Goal: Communication & Community: Answer question/provide support

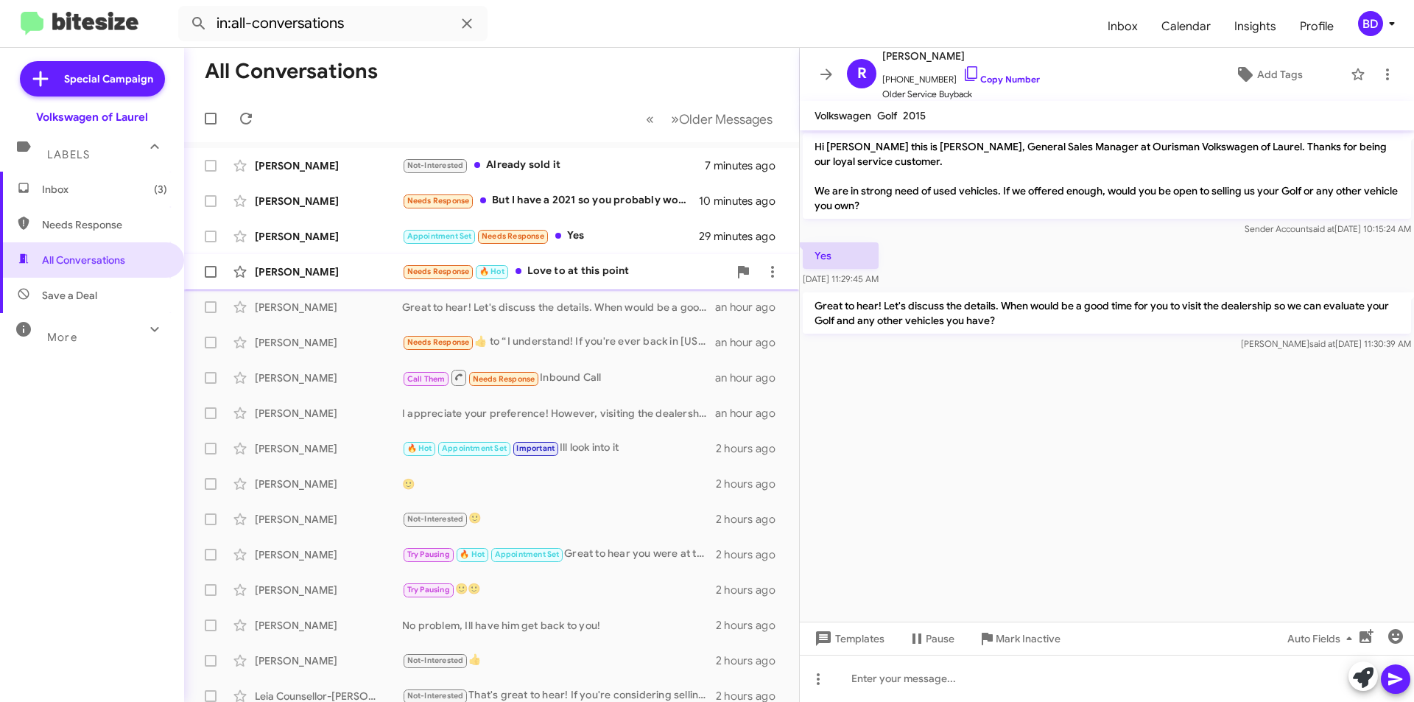
click at [583, 275] on div "Needs Response 🔥 Hot Love to at this point" at bounding box center [565, 271] width 326 height 17
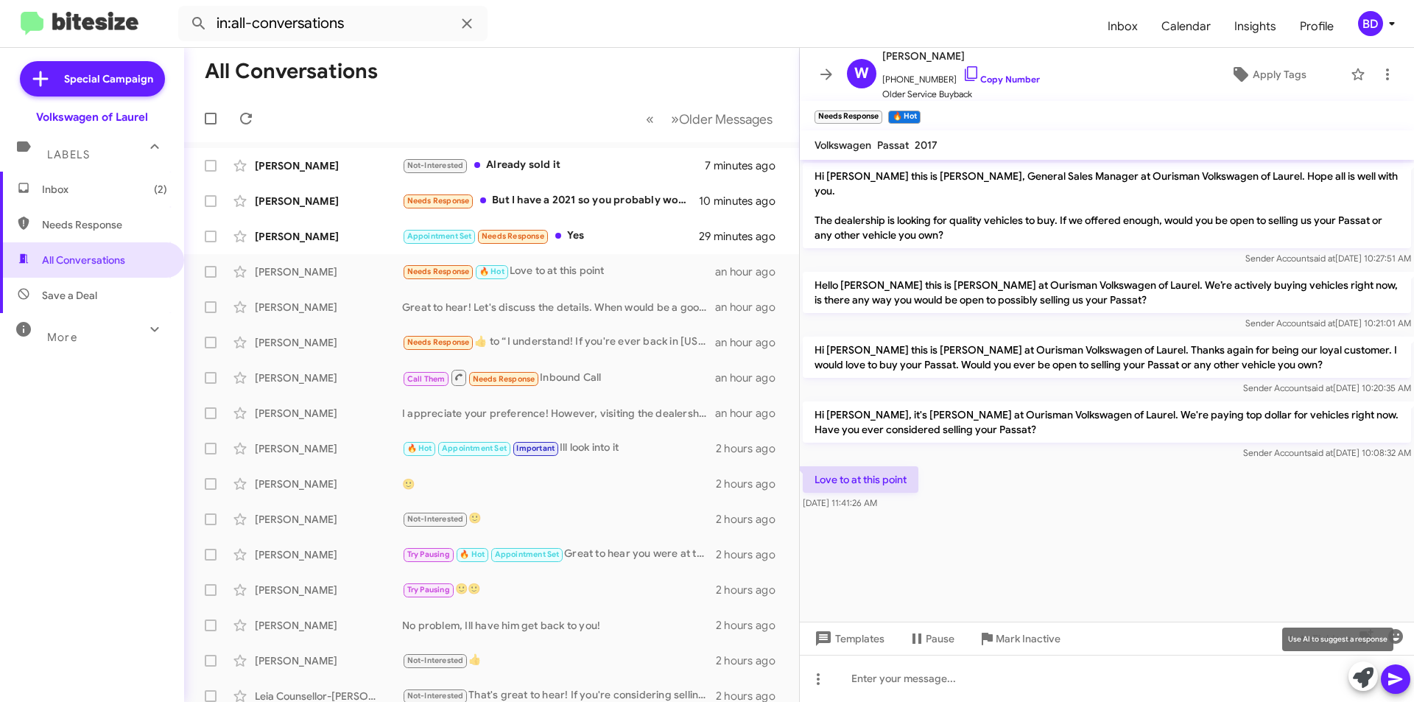
click at [1367, 679] on icon at bounding box center [1363, 677] width 21 height 21
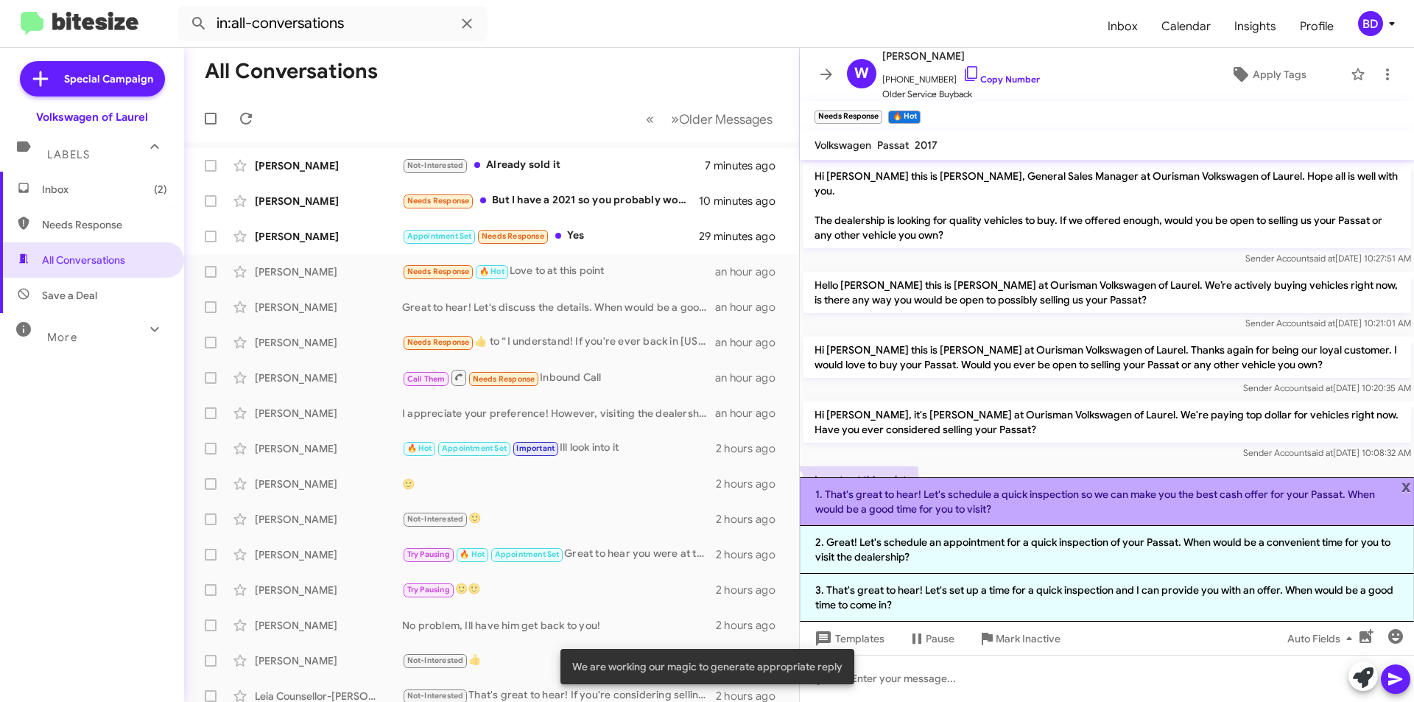
click at [1037, 508] on li "1. That's great to hear! Let's schedule a quick inspection so we can make you t…" at bounding box center [1107, 501] width 614 height 49
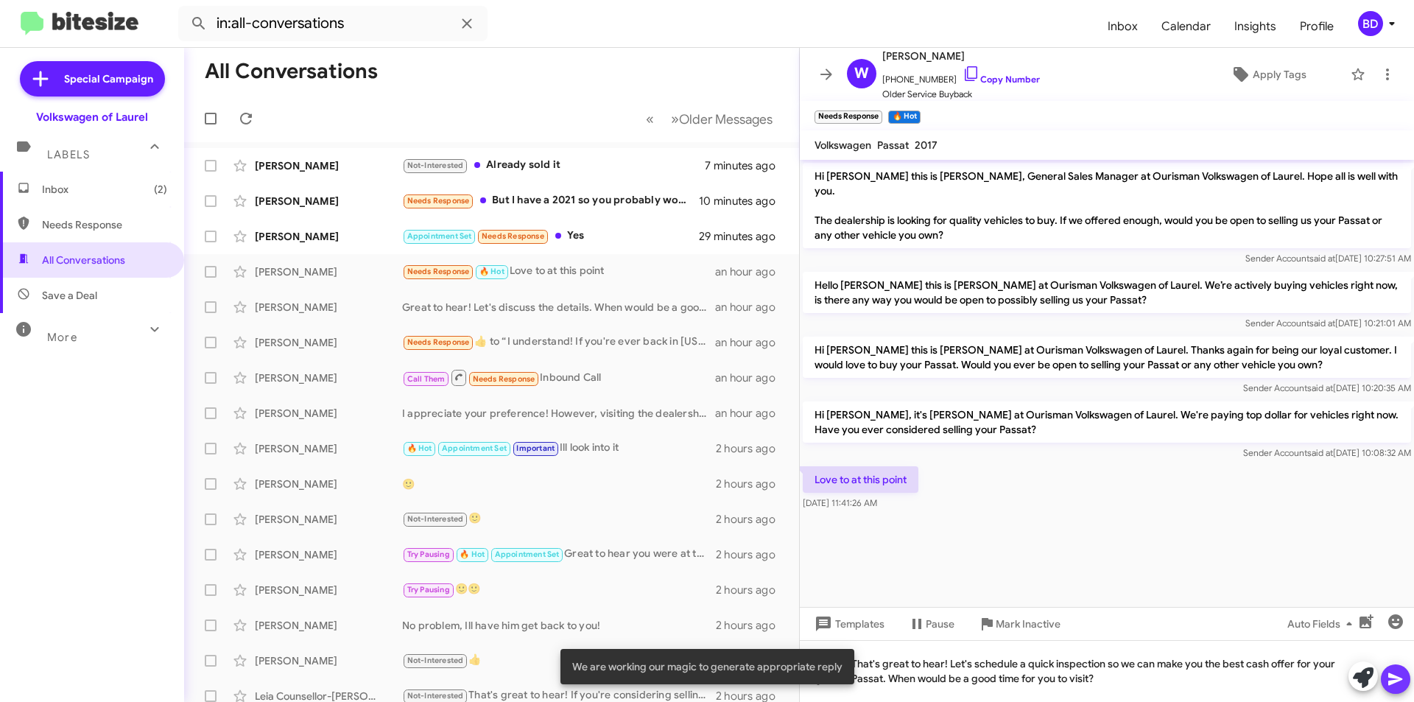
click at [1401, 677] on icon at bounding box center [1395, 679] width 18 height 18
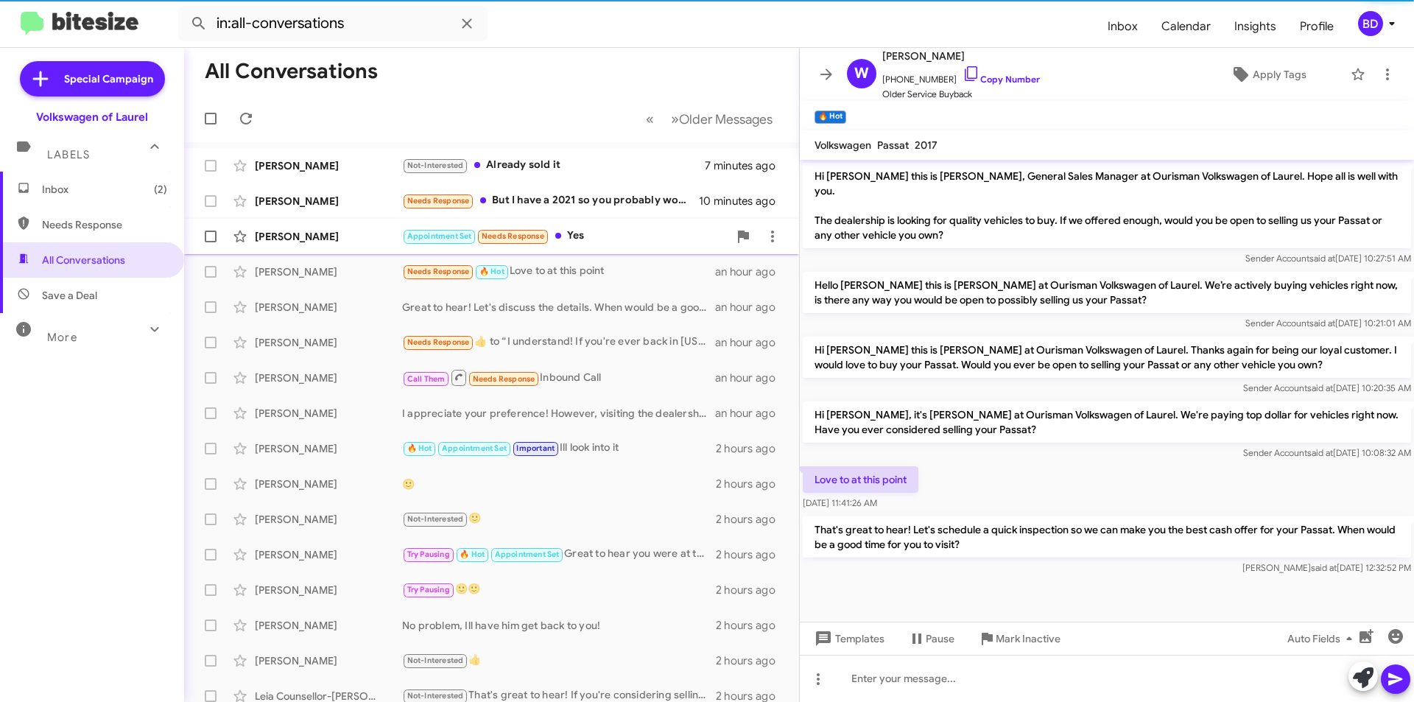
click at [589, 228] on div "Appointment Set Needs Response Yes" at bounding box center [565, 236] width 326 height 17
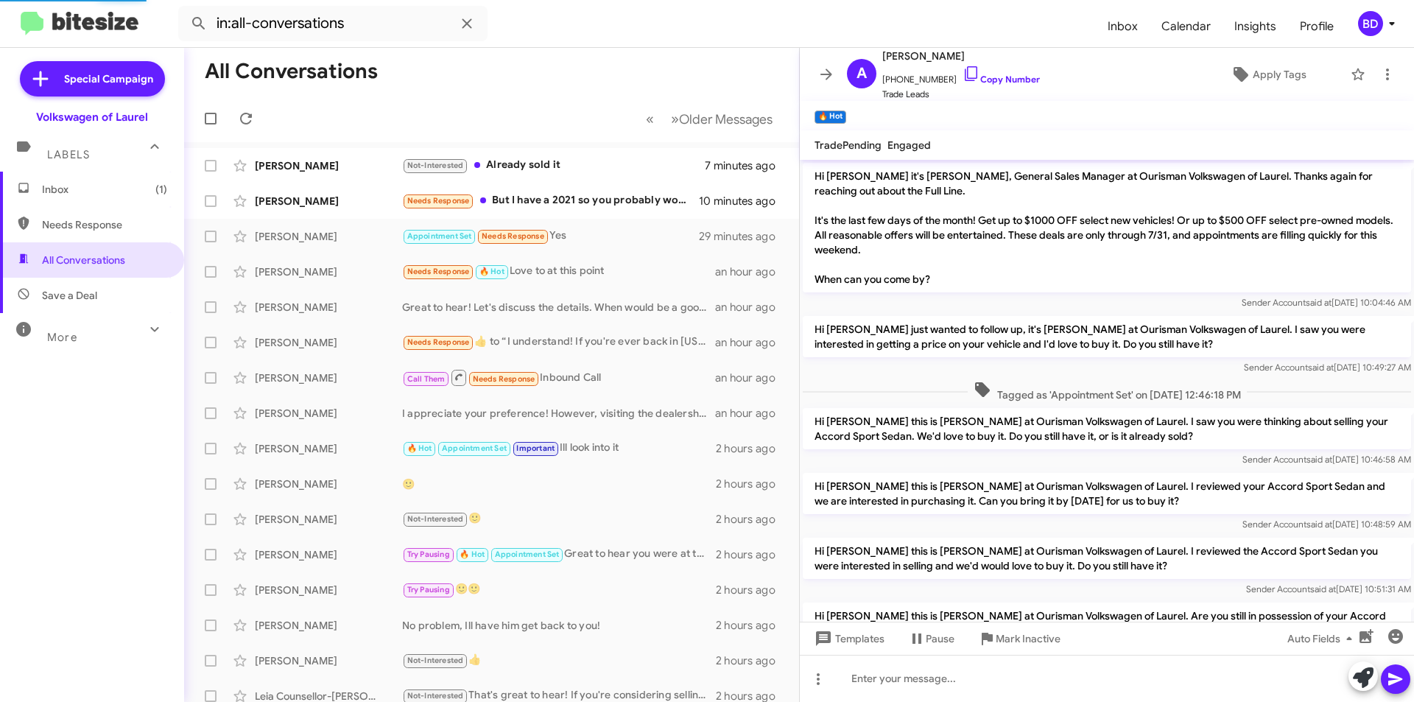
scroll to position [797, 0]
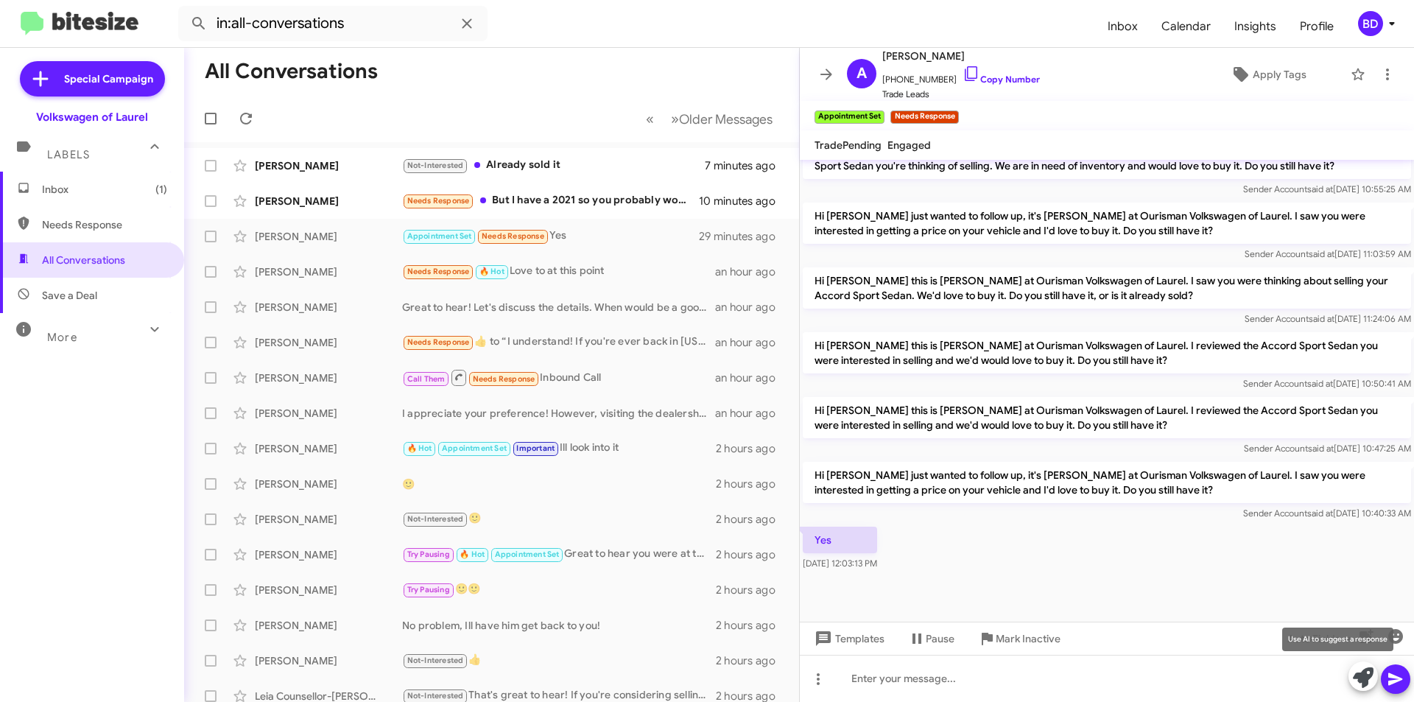
click at [1362, 679] on icon at bounding box center [1363, 677] width 21 height 21
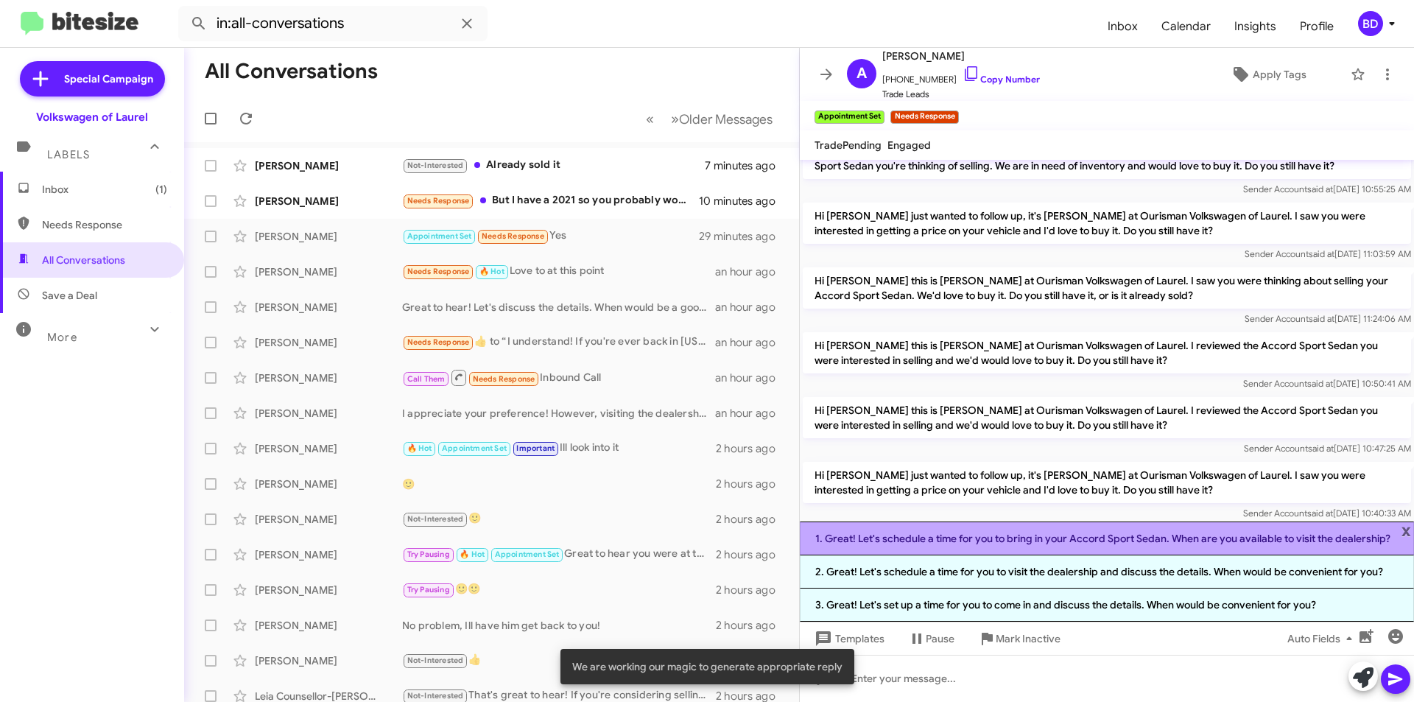
click at [1008, 536] on li "1. Great! Let's schedule a time for you to bring in your Accord Sport Sedan. Wh…" at bounding box center [1107, 538] width 614 height 34
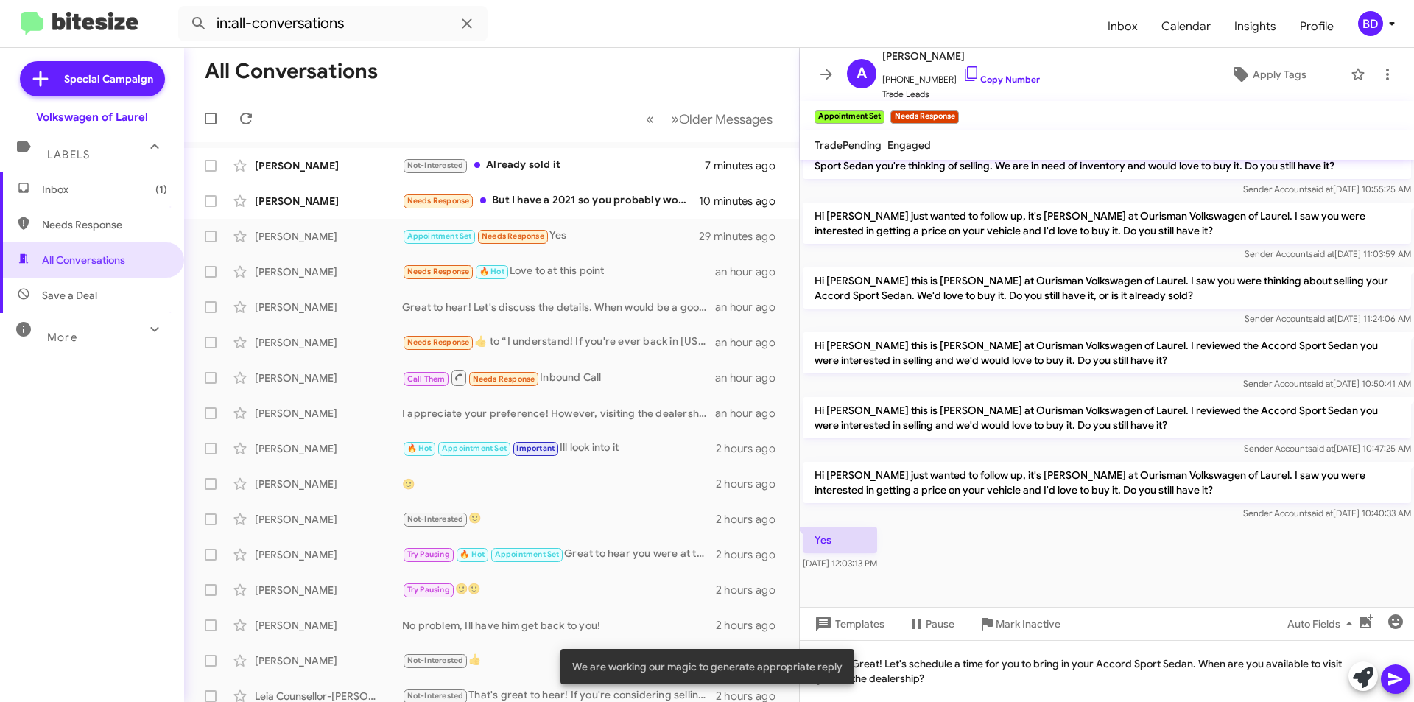
click at [1397, 681] on icon at bounding box center [1395, 679] width 14 height 13
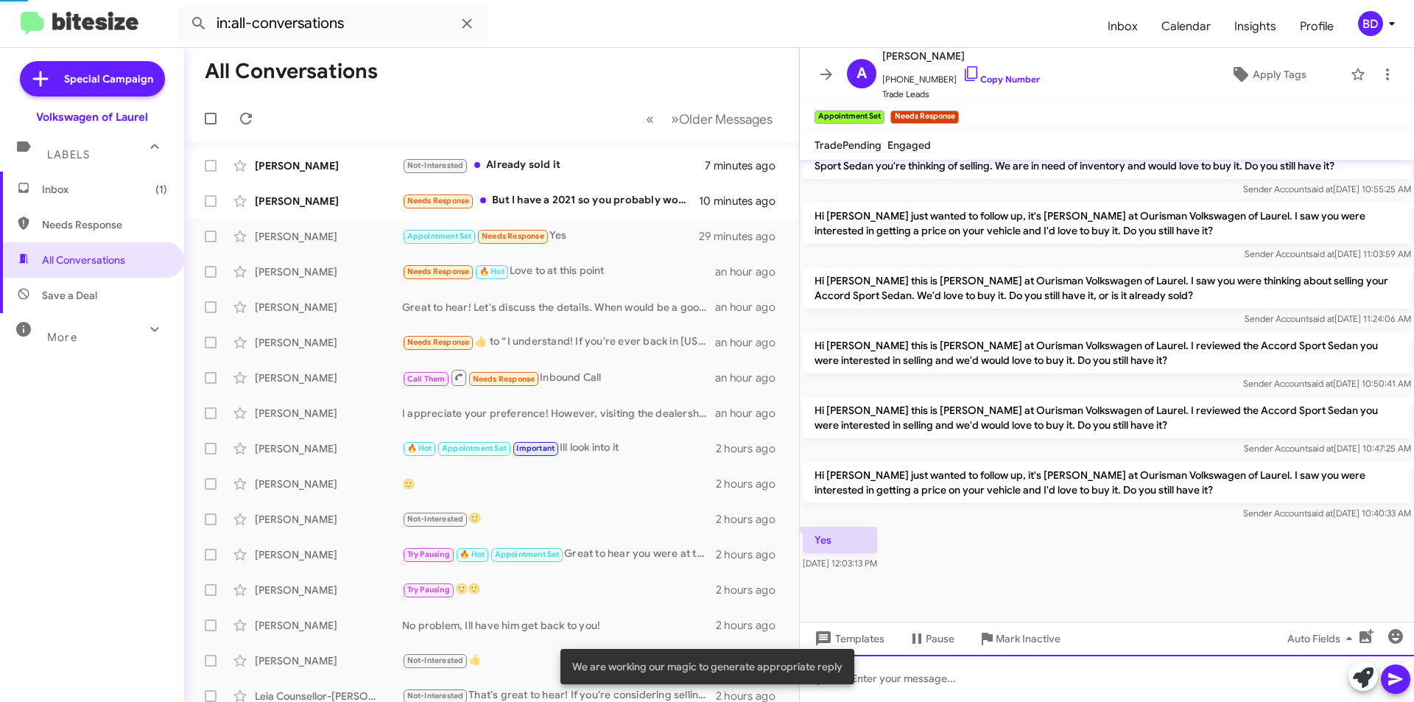
scroll to position [0, 0]
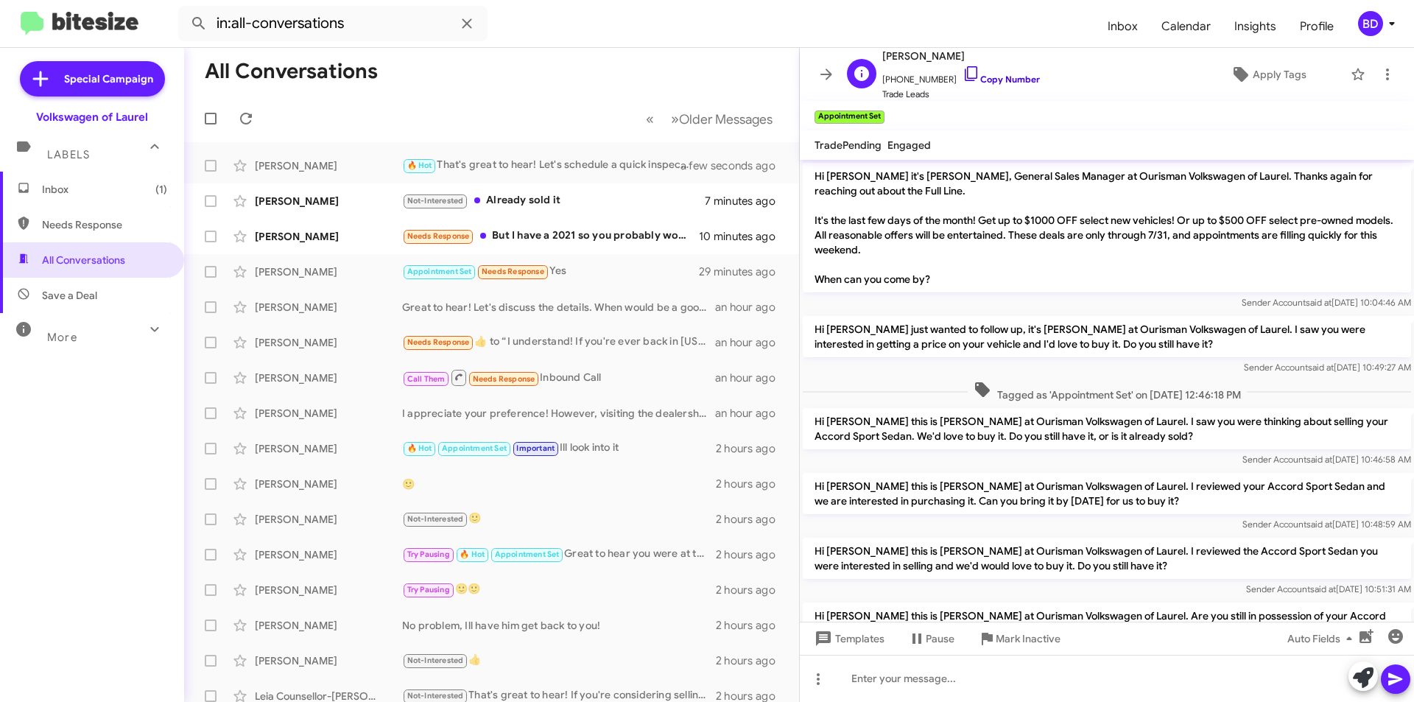
click at [993, 74] on link "Copy Number" at bounding box center [1000, 79] width 77 height 11
click at [527, 229] on div "Needs Response But I have a 2021 so you probably won't offer enough to cover ma…" at bounding box center [565, 236] width 326 height 17
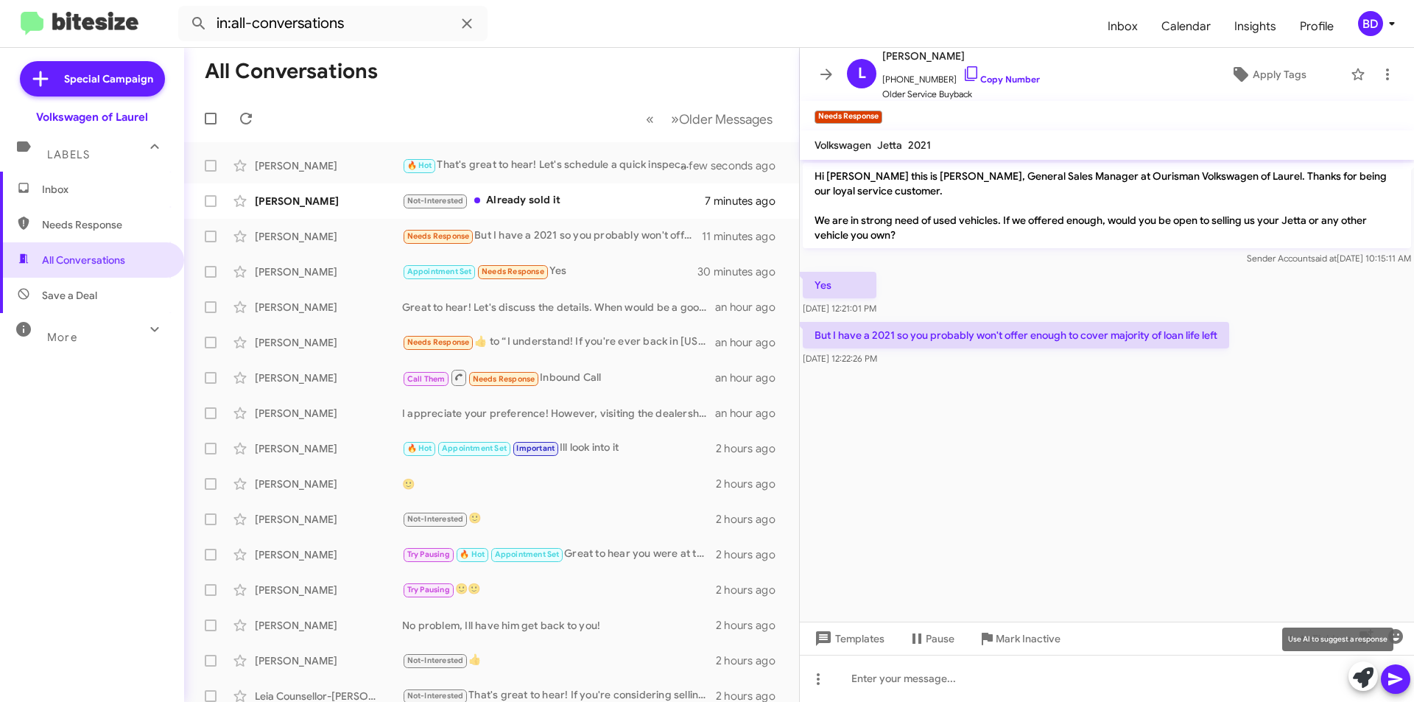
click at [1360, 677] on icon at bounding box center [1363, 677] width 21 height 21
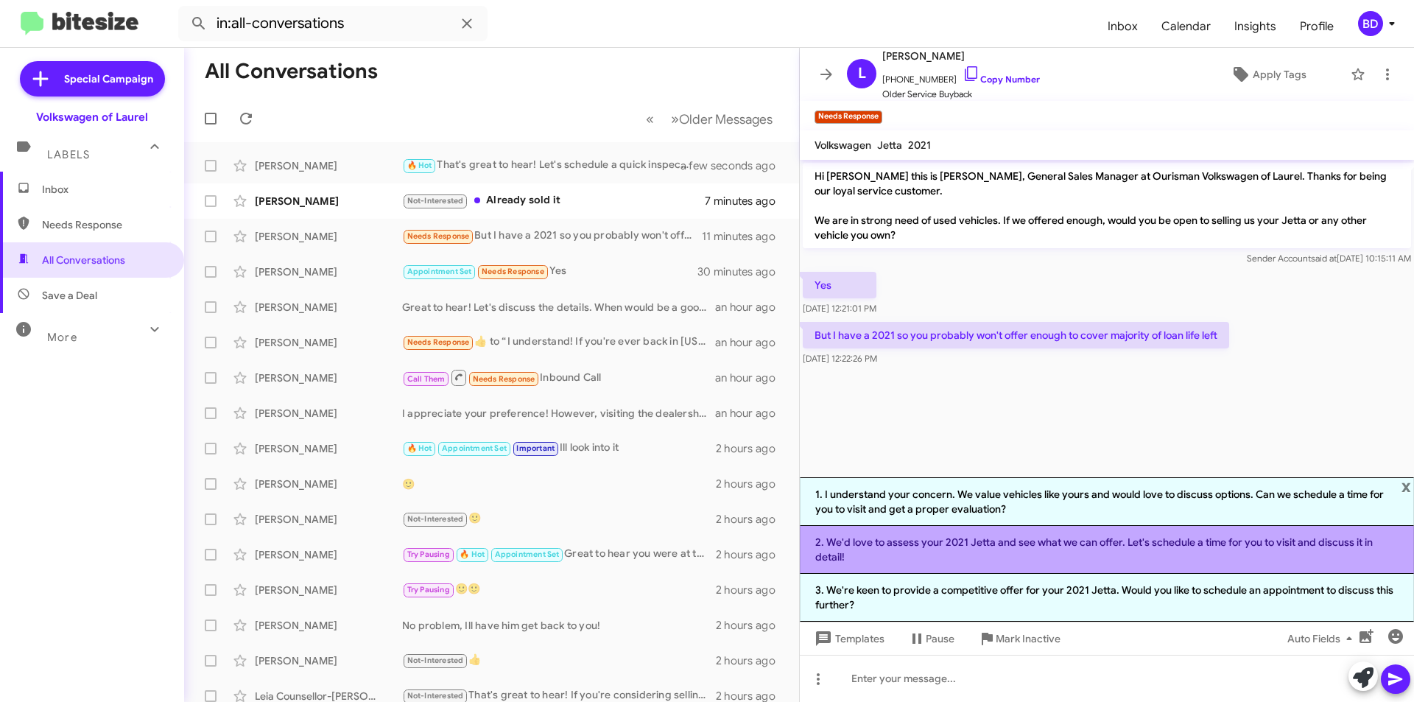
click at [981, 551] on li "2. We'd love to assess your 2021 Jetta and see what we can offer. Let's schedul…" at bounding box center [1107, 550] width 614 height 48
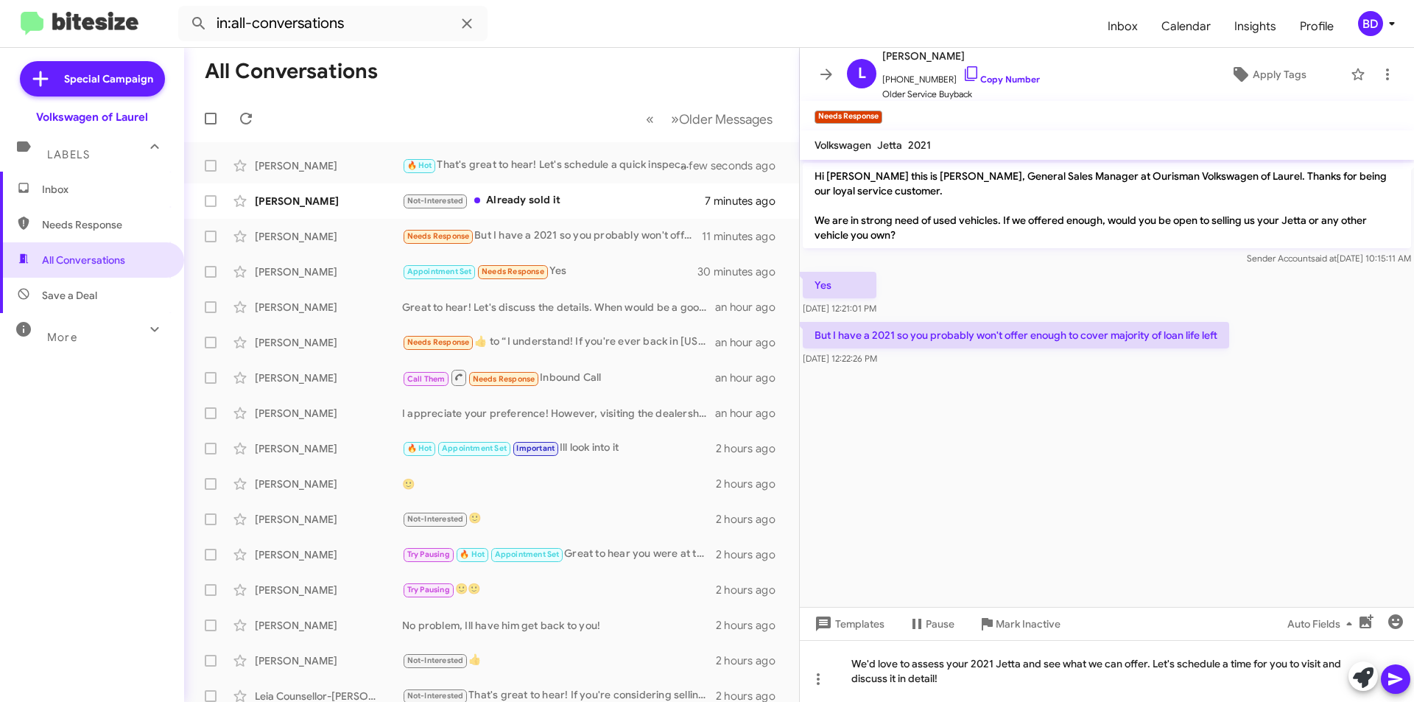
click at [1399, 688] on span at bounding box center [1395, 678] width 18 height 29
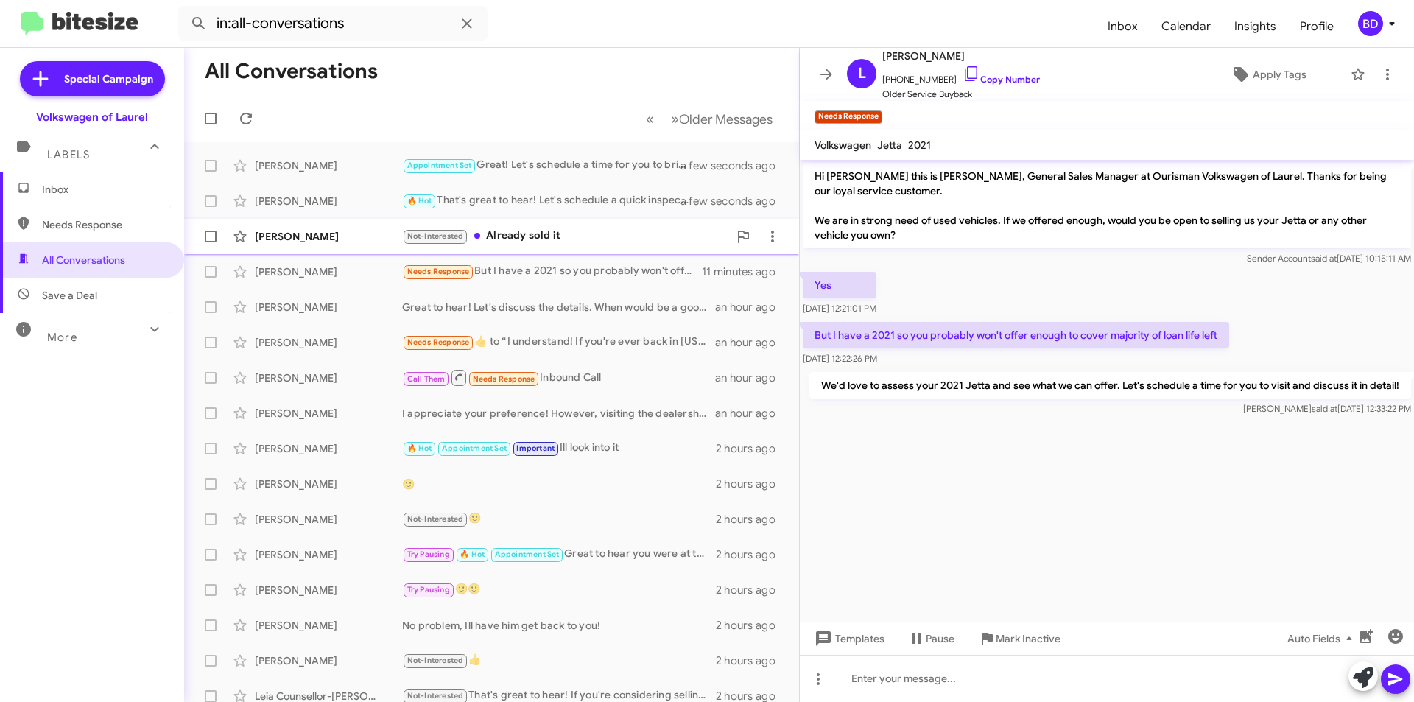
click at [581, 244] on div "Not-Interested Already sold it" at bounding box center [565, 236] width 326 height 17
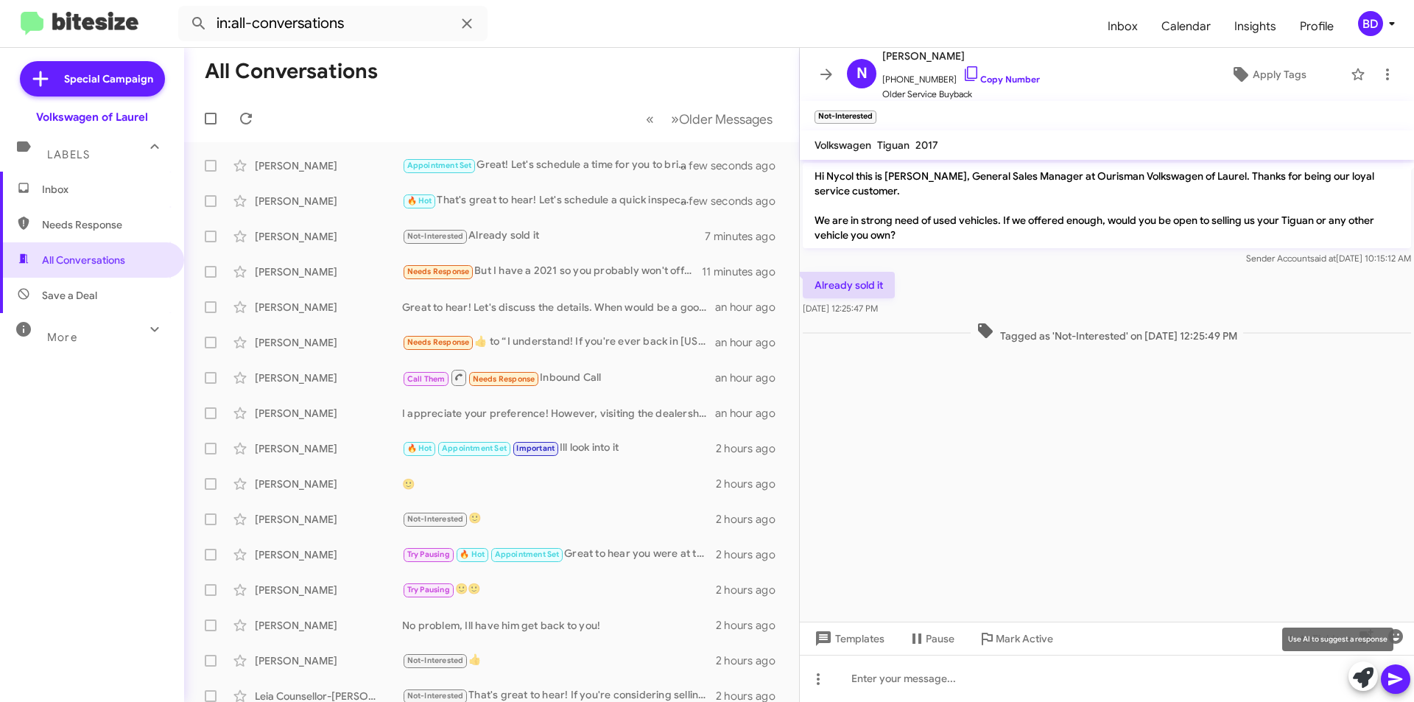
click at [1371, 671] on icon at bounding box center [1363, 677] width 21 height 21
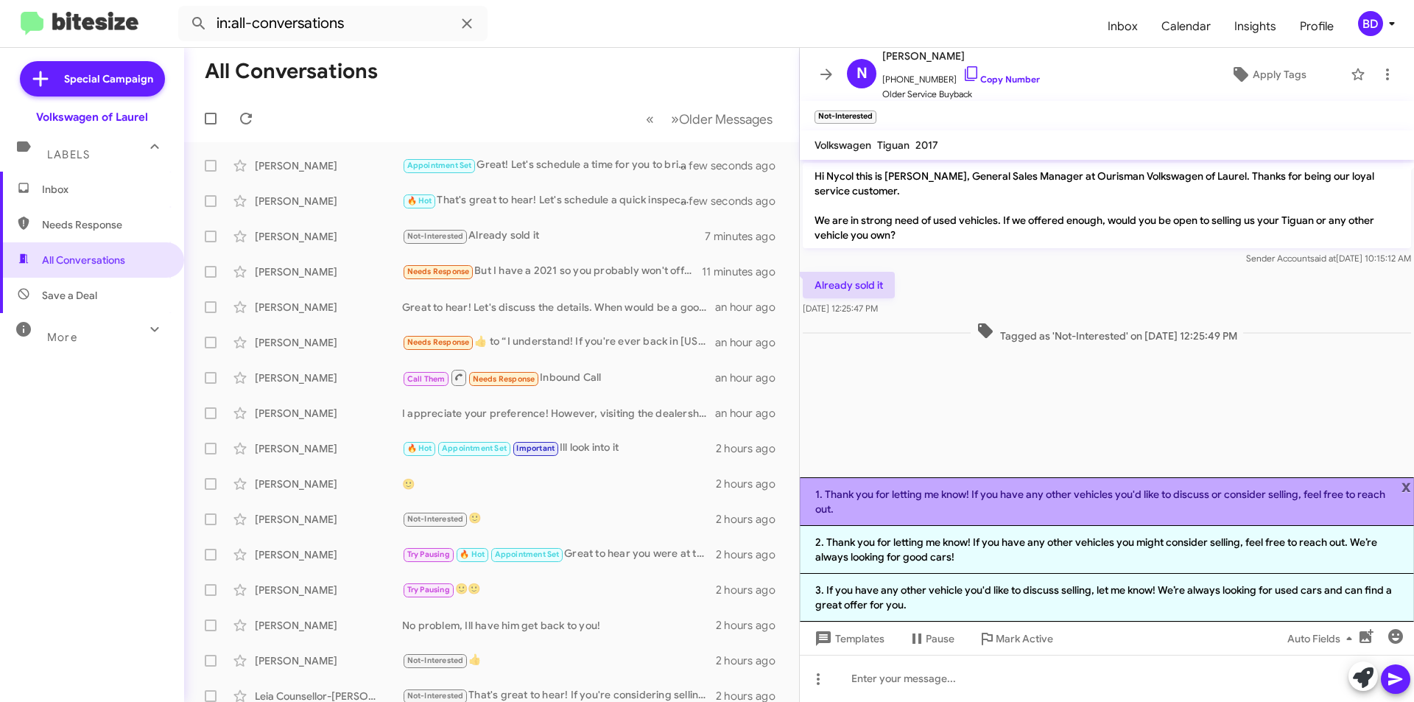
click at [980, 503] on li "1. Thank you for letting me know! If you have any other vehicles you'd like to …" at bounding box center [1107, 501] width 614 height 49
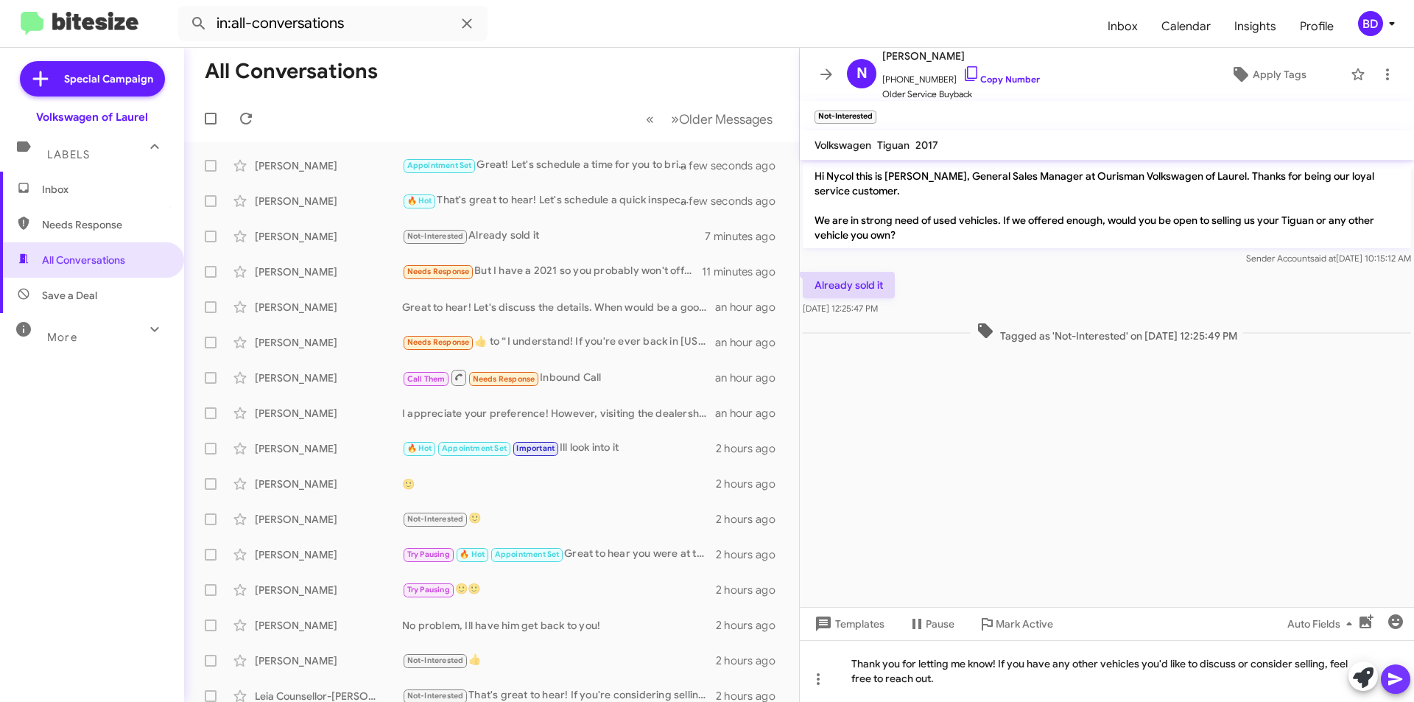
click at [1390, 674] on icon at bounding box center [1395, 679] width 14 height 13
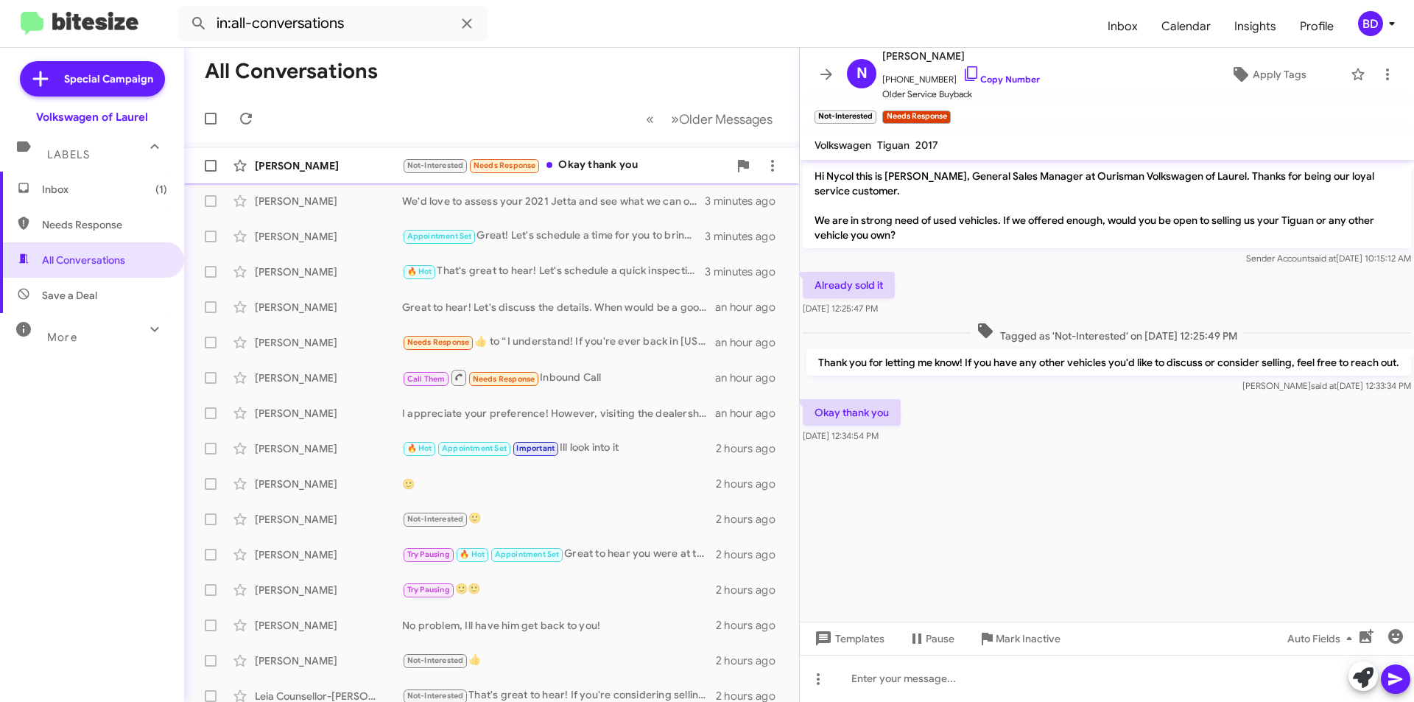
click at [598, 166] on div "Not-Interested Needs Response Okay thank you" at bounding box center [565, 165] width 326 height 17
click at [1397, 629] on icon "button" at bounding box center [1395, 636] width 18 height 18
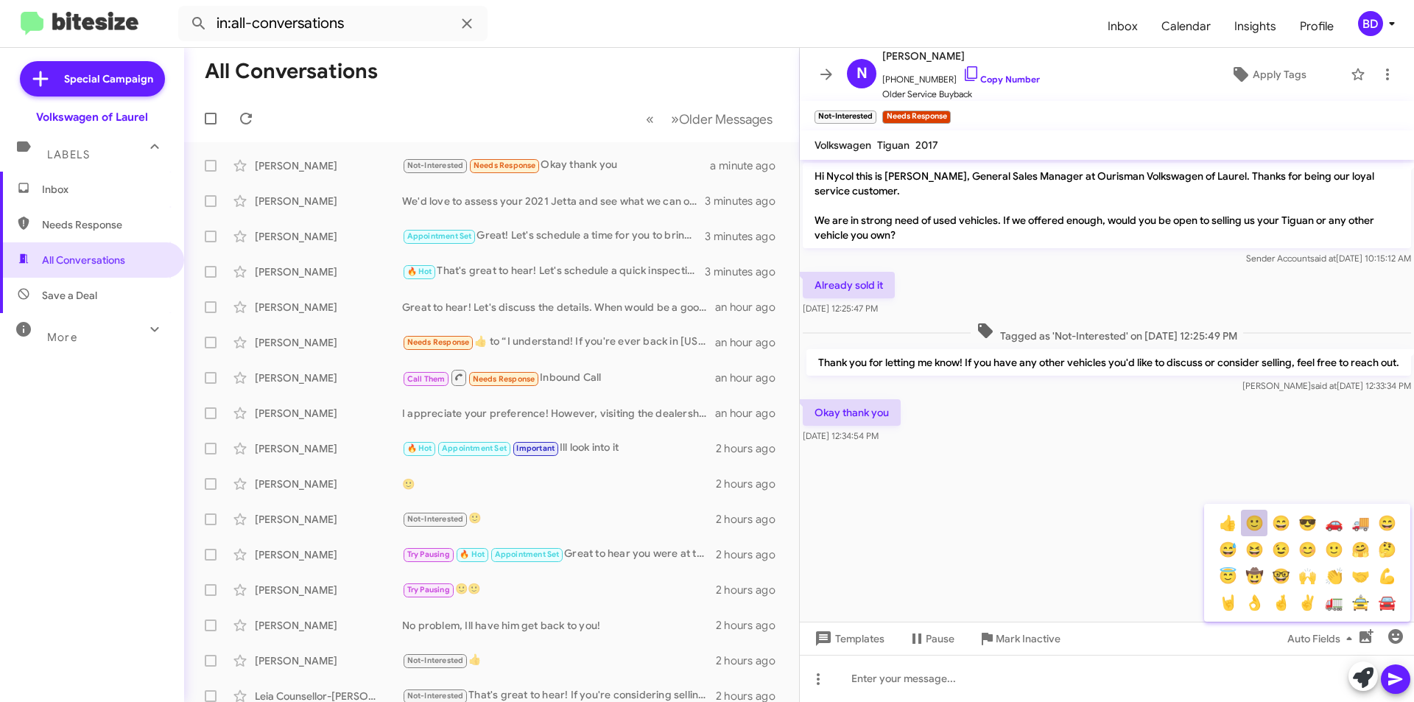
click at [1258, 525] on button "🙂" at bounding box center [1254, 523] width 27 height 27
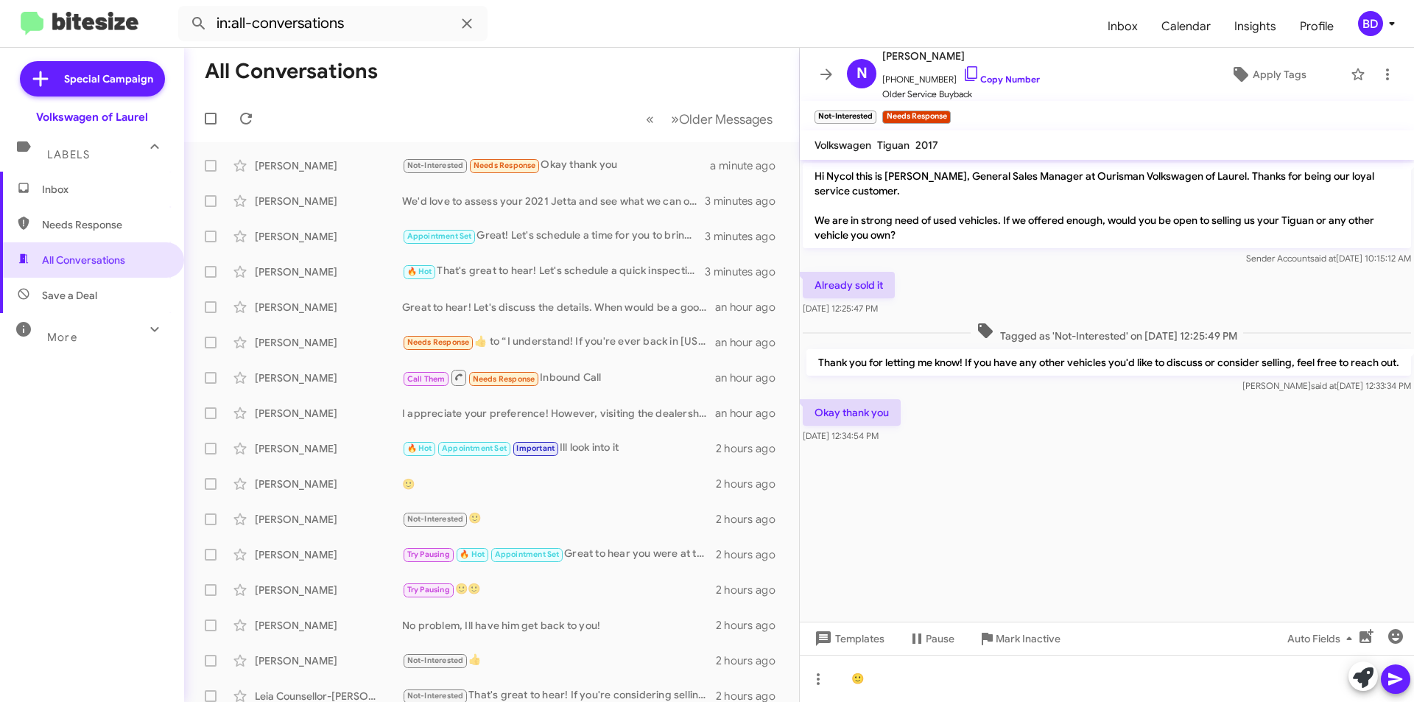
click at [1395, 677] on icon at bounding box center [1395, 679] width 14 height 13
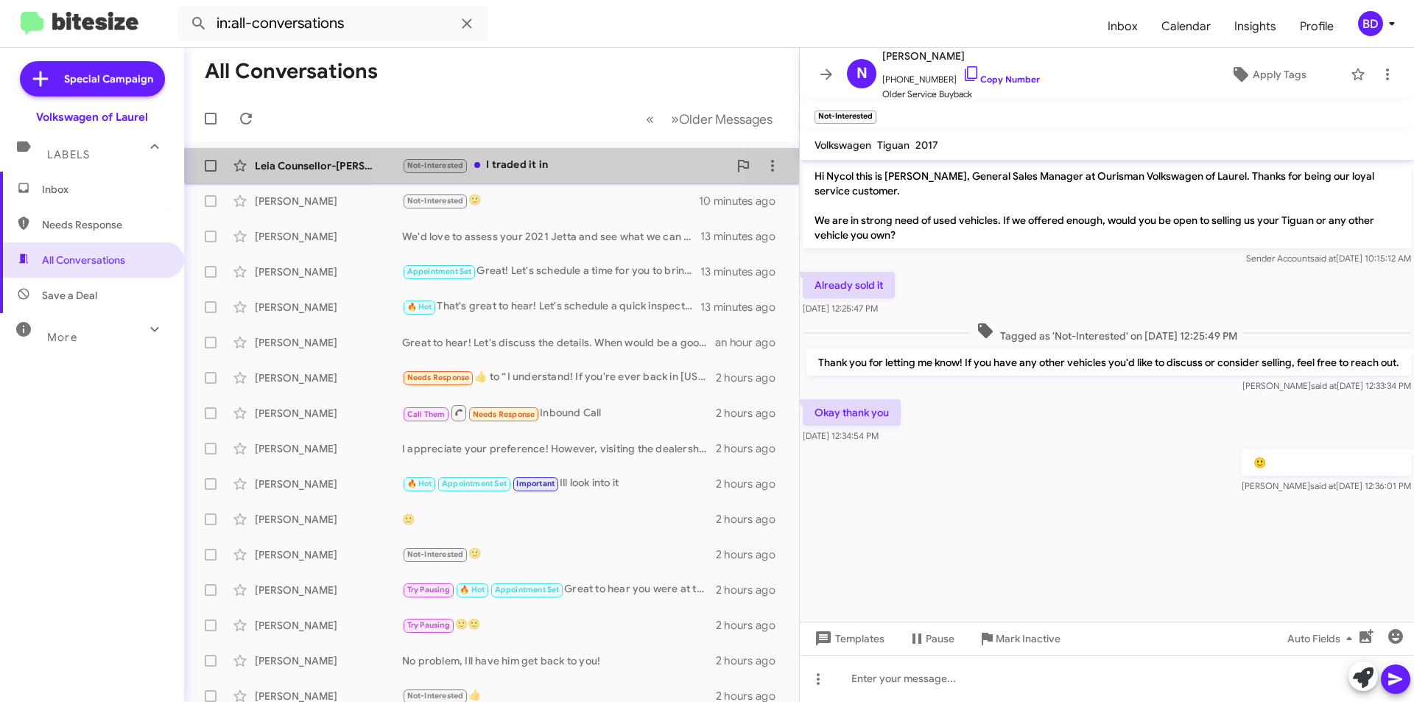
click at [561, 159] on div "Not-Interested I traded it in" at bounding box center [565, 165] width 326 height 17
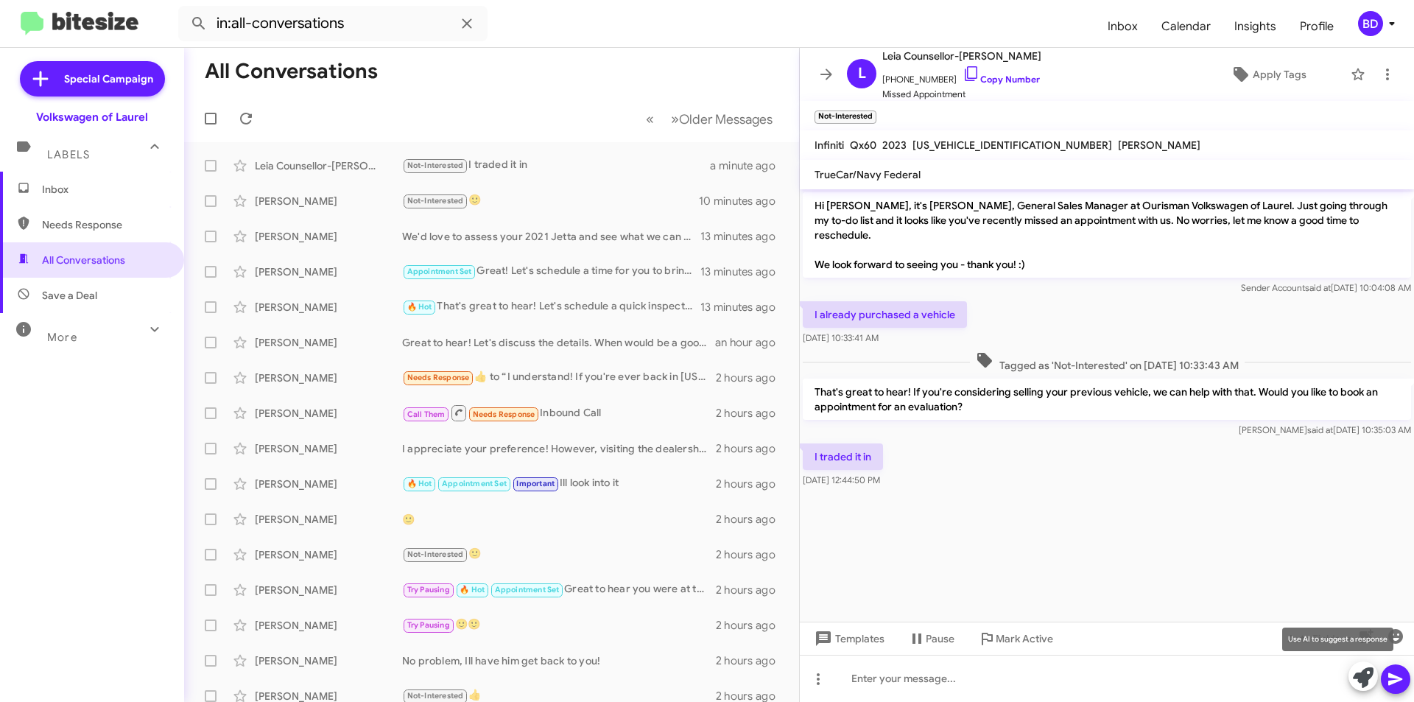
click at [1367, 680] on icon at bounding box center [1363, 677] width 21 height 21
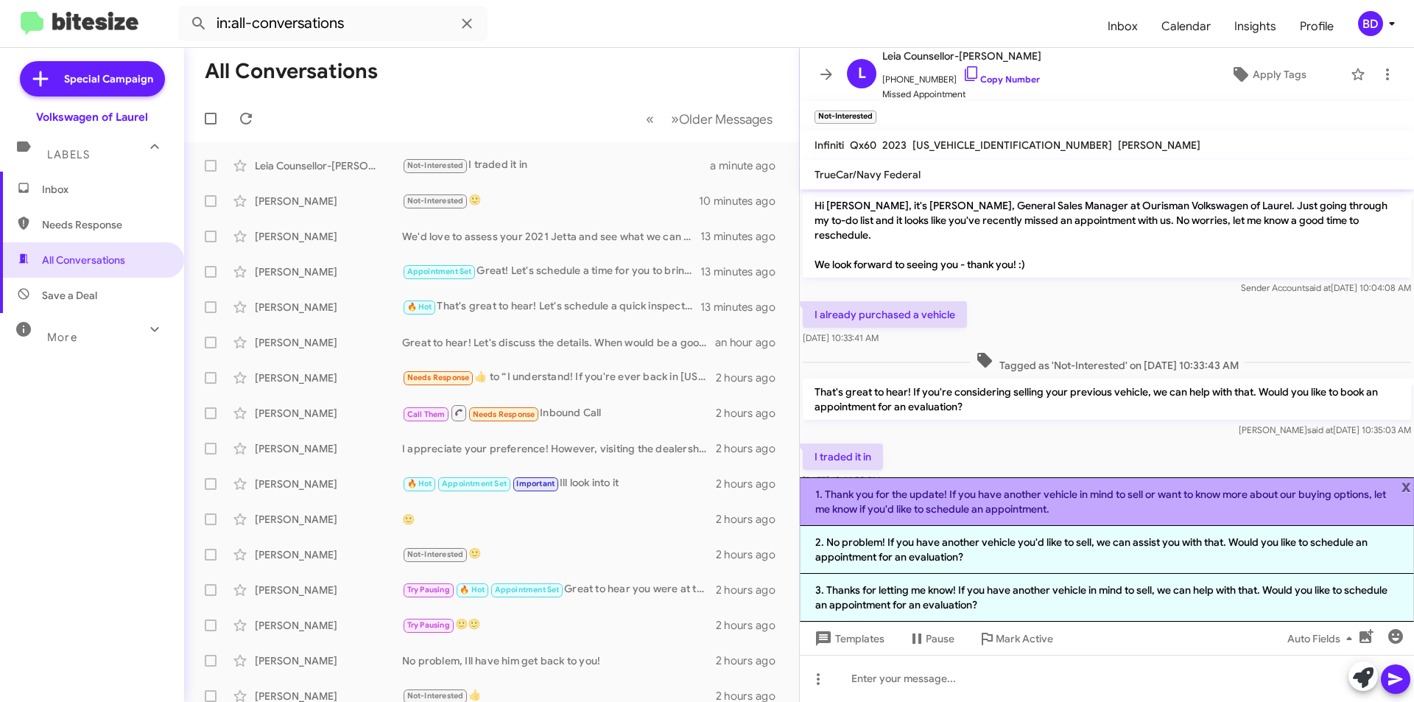
click at [1073, 504] on li "1. Thank you for the update! If you have another vehicle in mind to sell or wan…" at bounding box center [1107, 501] width 614 height 49
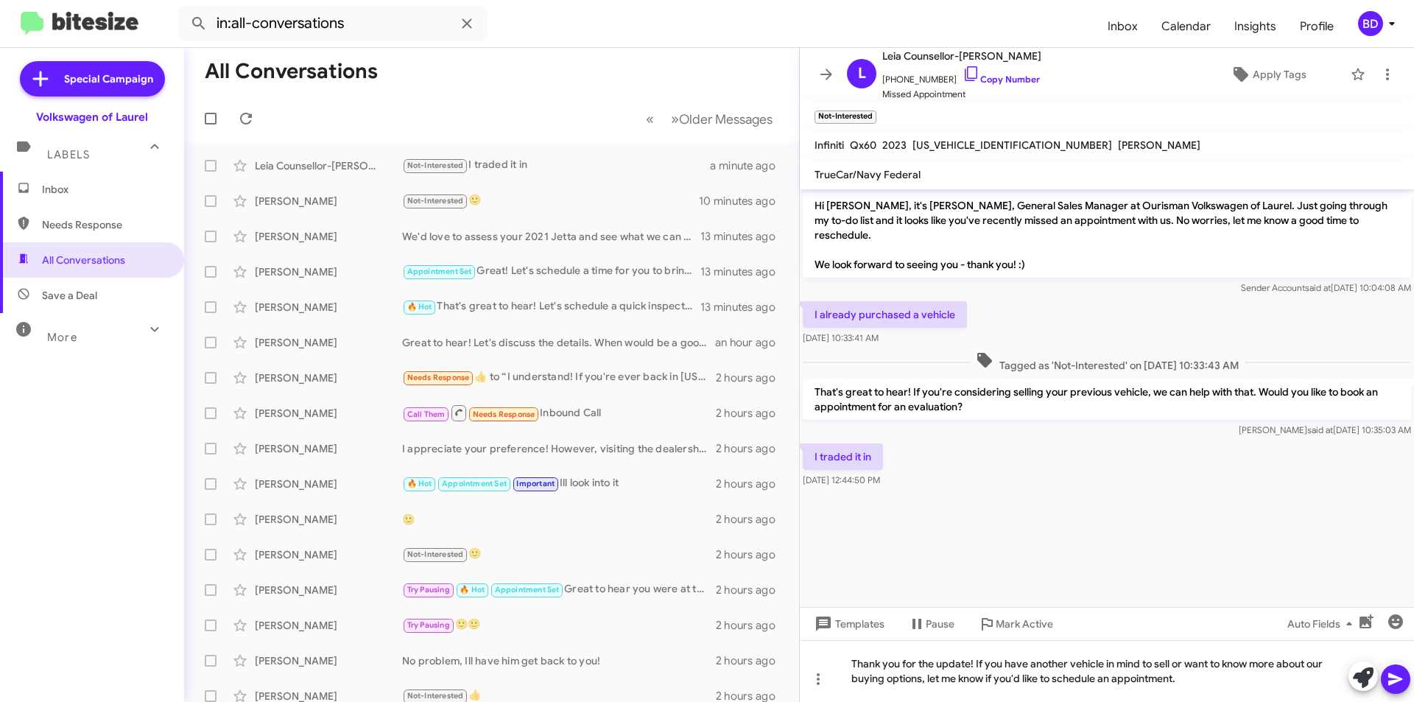
click at [1394, 679] on icon at bounding box center [1395, 679] width 18 height 18
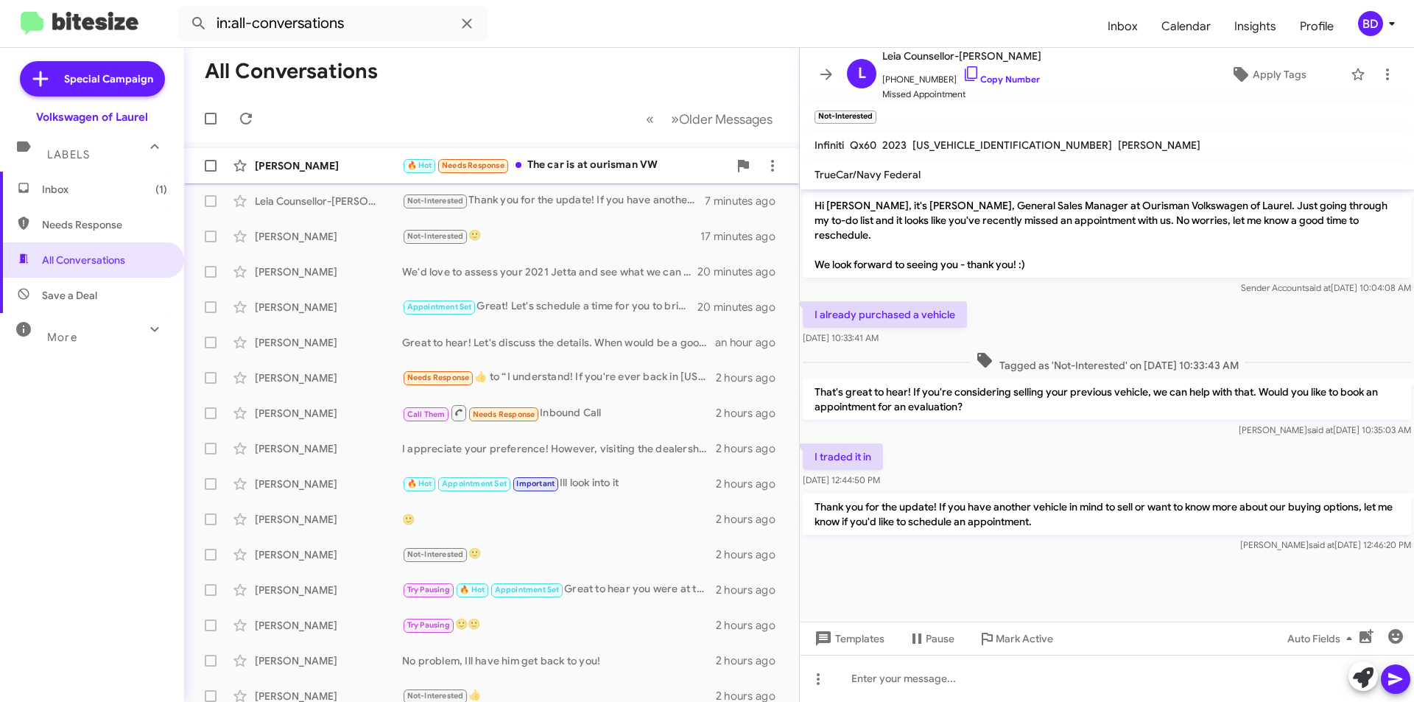
click at [599, 166] on div "🔥 Hot Needs Response The car is at ourisman VW" at bounding box center [565, 165] width 326 height 17
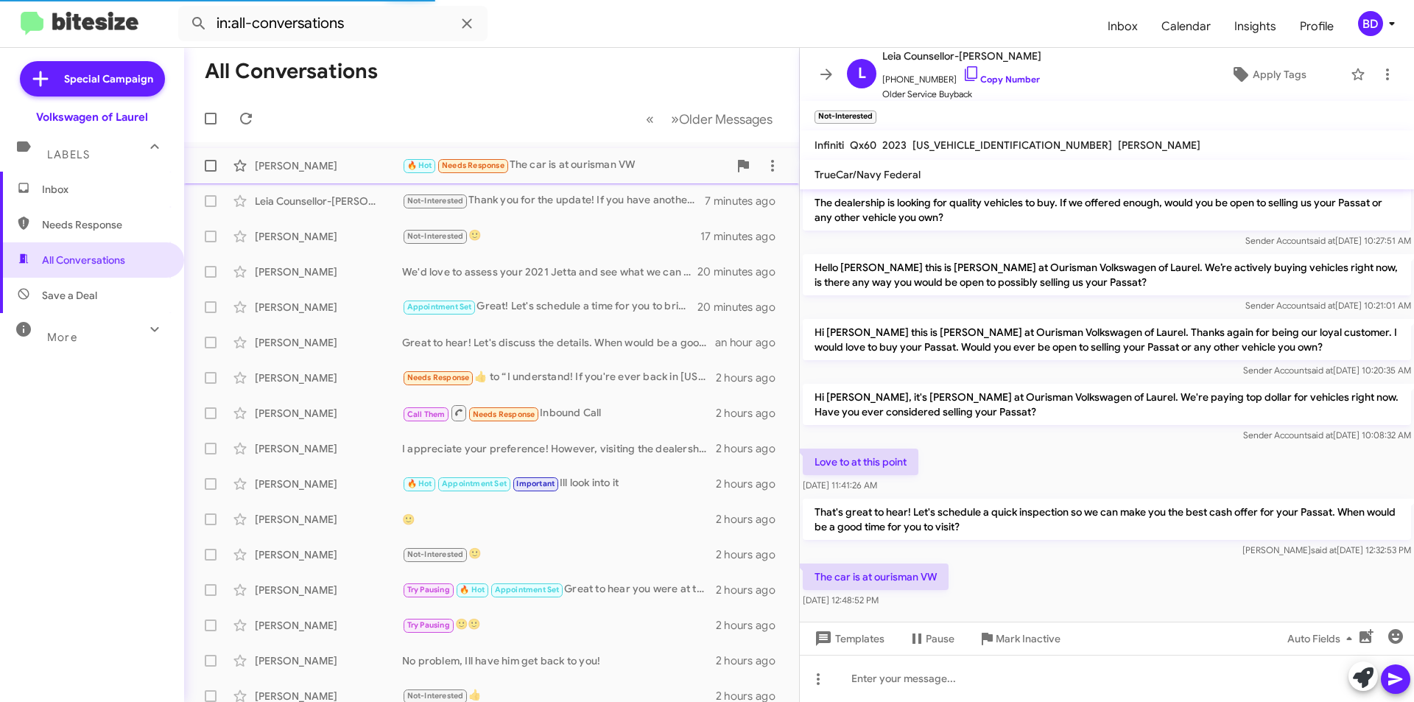
scroll to position [18, 0]
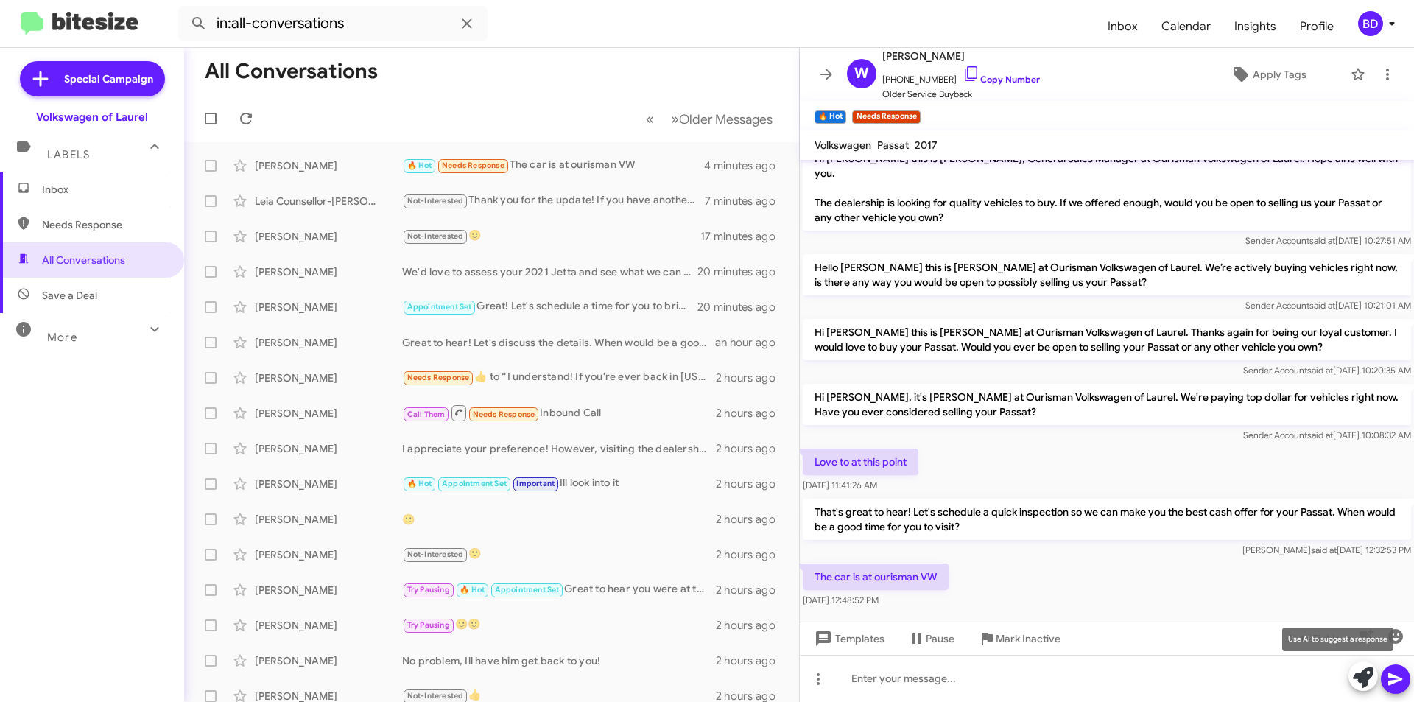
click at [1364, 680] on icon at bounding box center [1363, 677] width 21 height 21
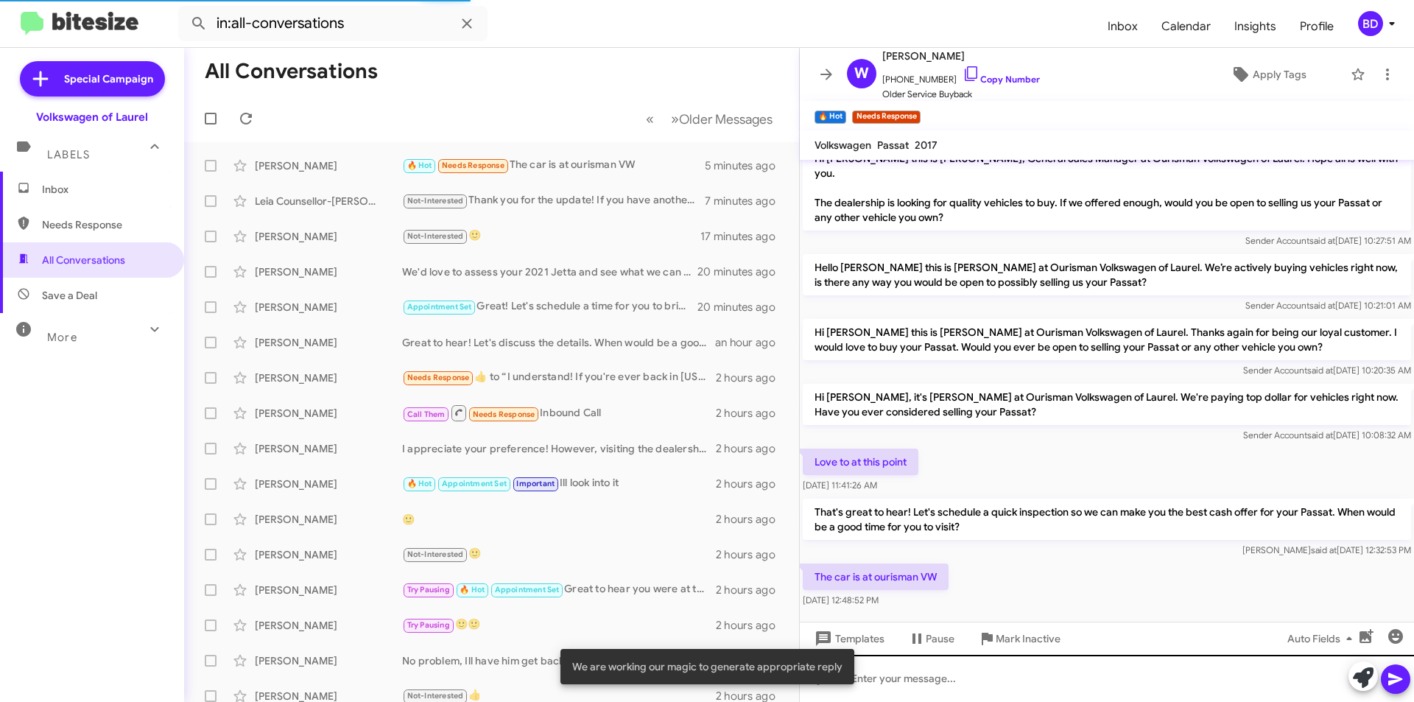
scroll to position [47, 0]
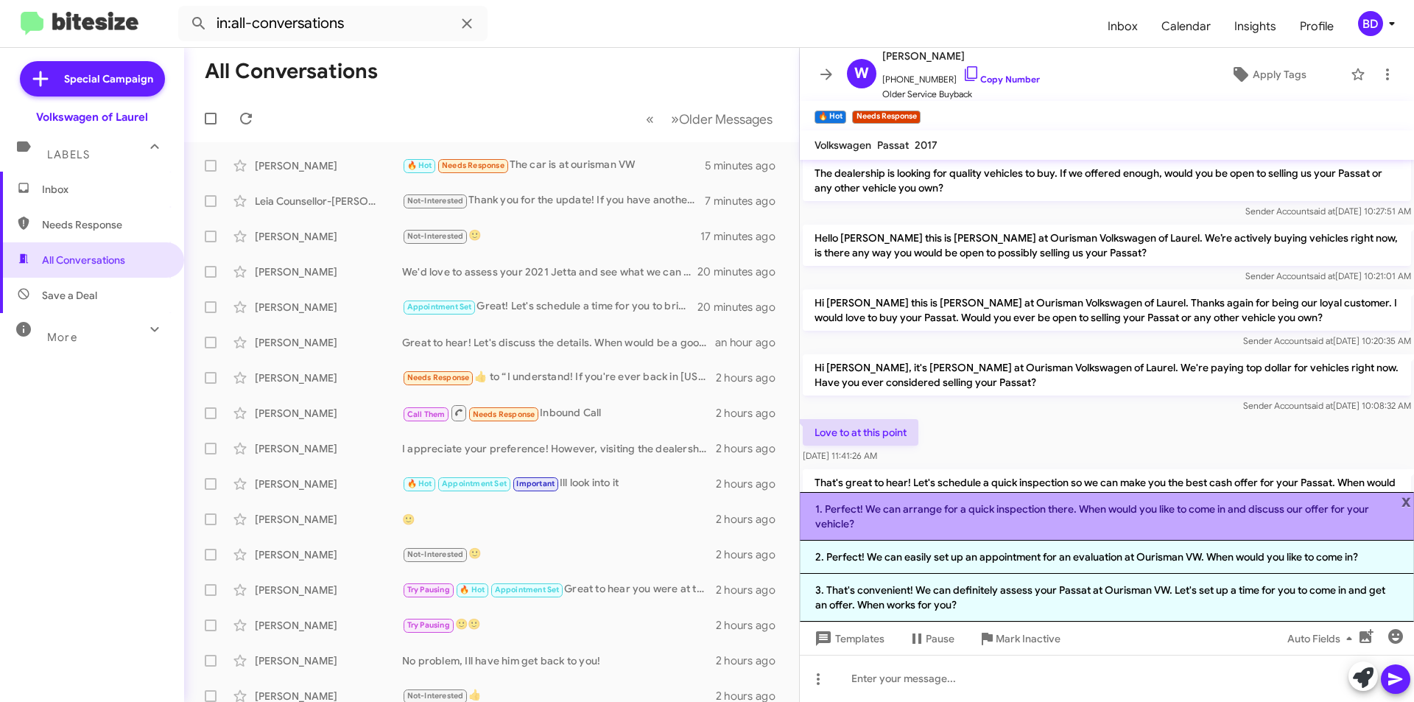
click at [971, 511] on li "1. Perfect! We can arrange for a quick inspection there. When would you like to…" at bounding box center [1107, 516] width 614 height 49
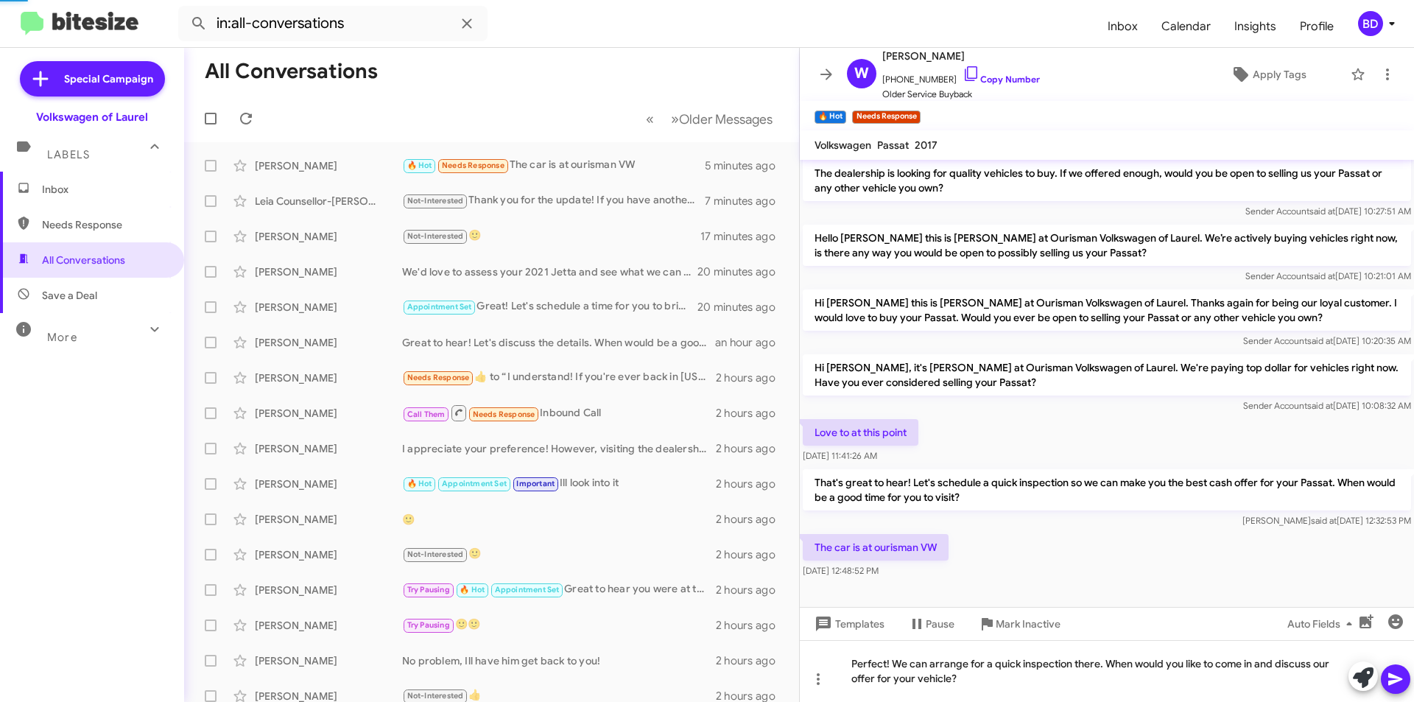
scroll to position [32, 0]
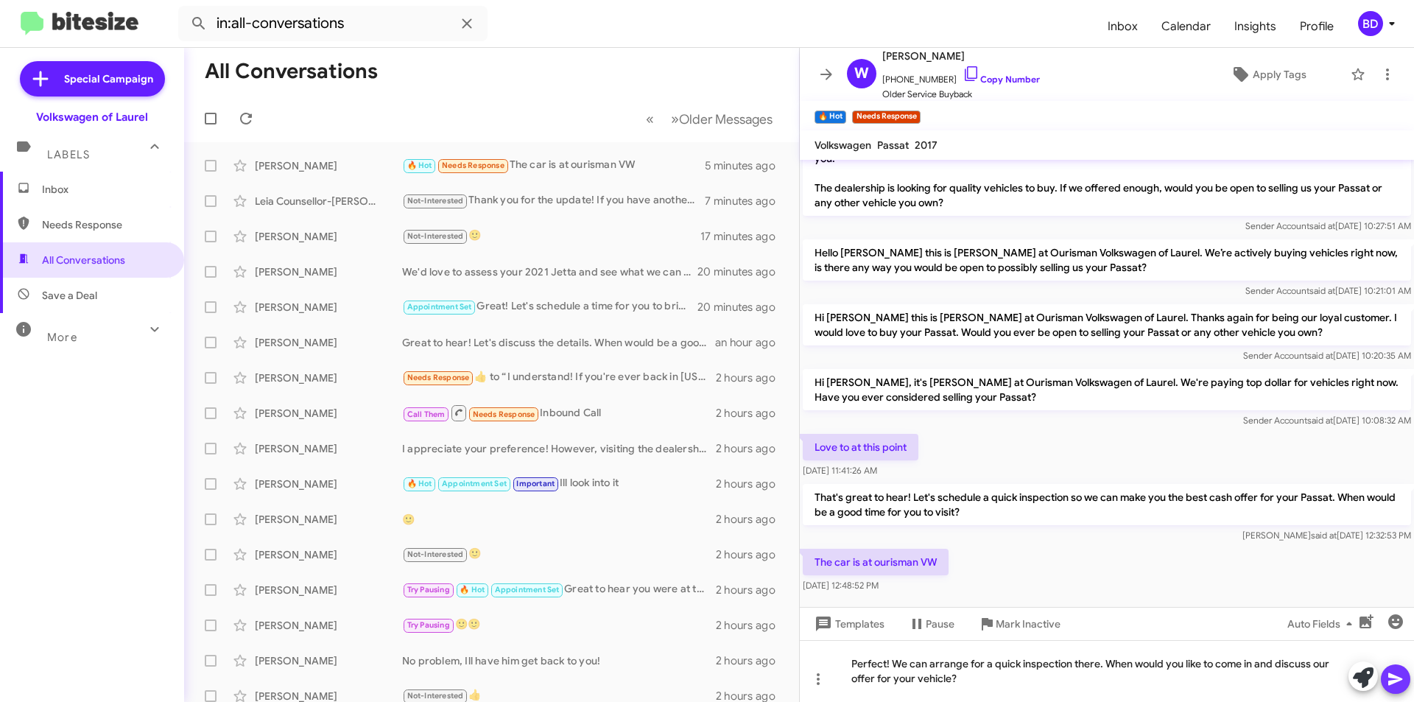
click at [1389, 684] on icon at bounding box center [1395, 679] width 14 height 13
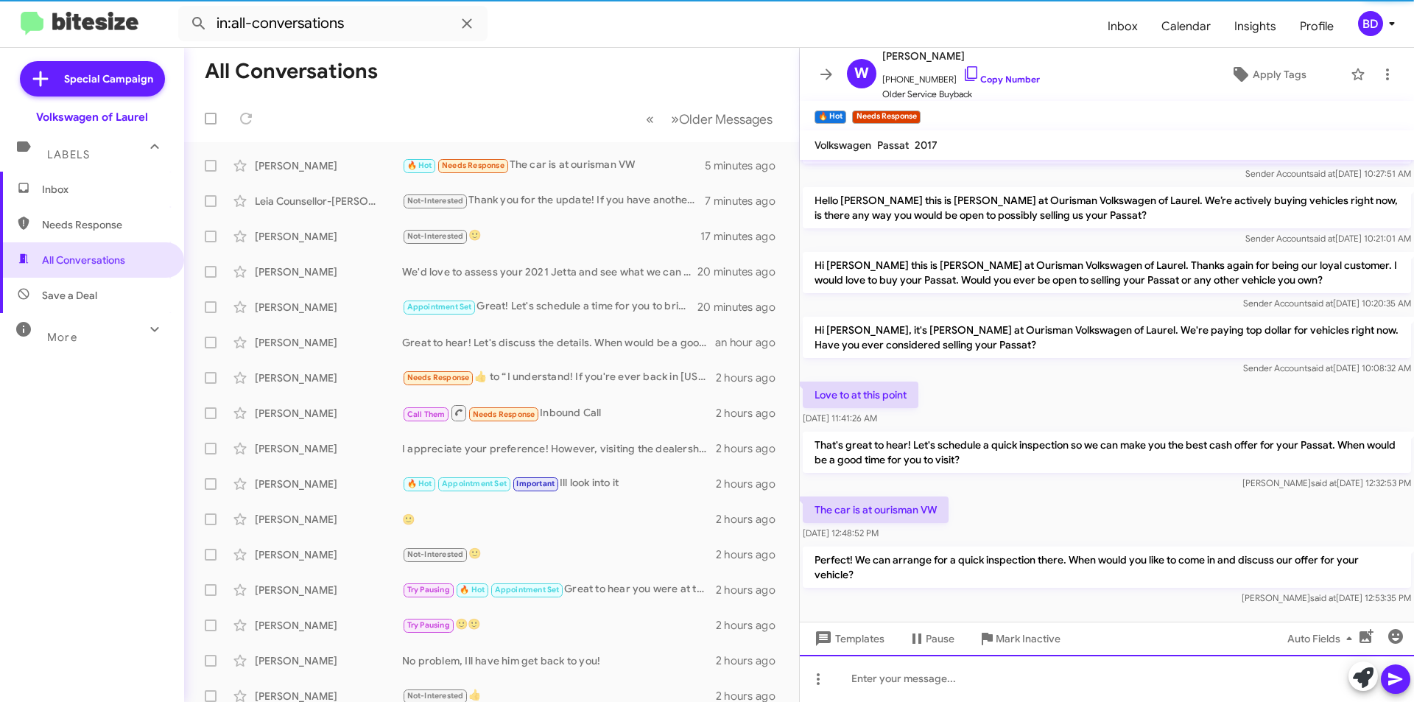
scroll to position [86, 0]
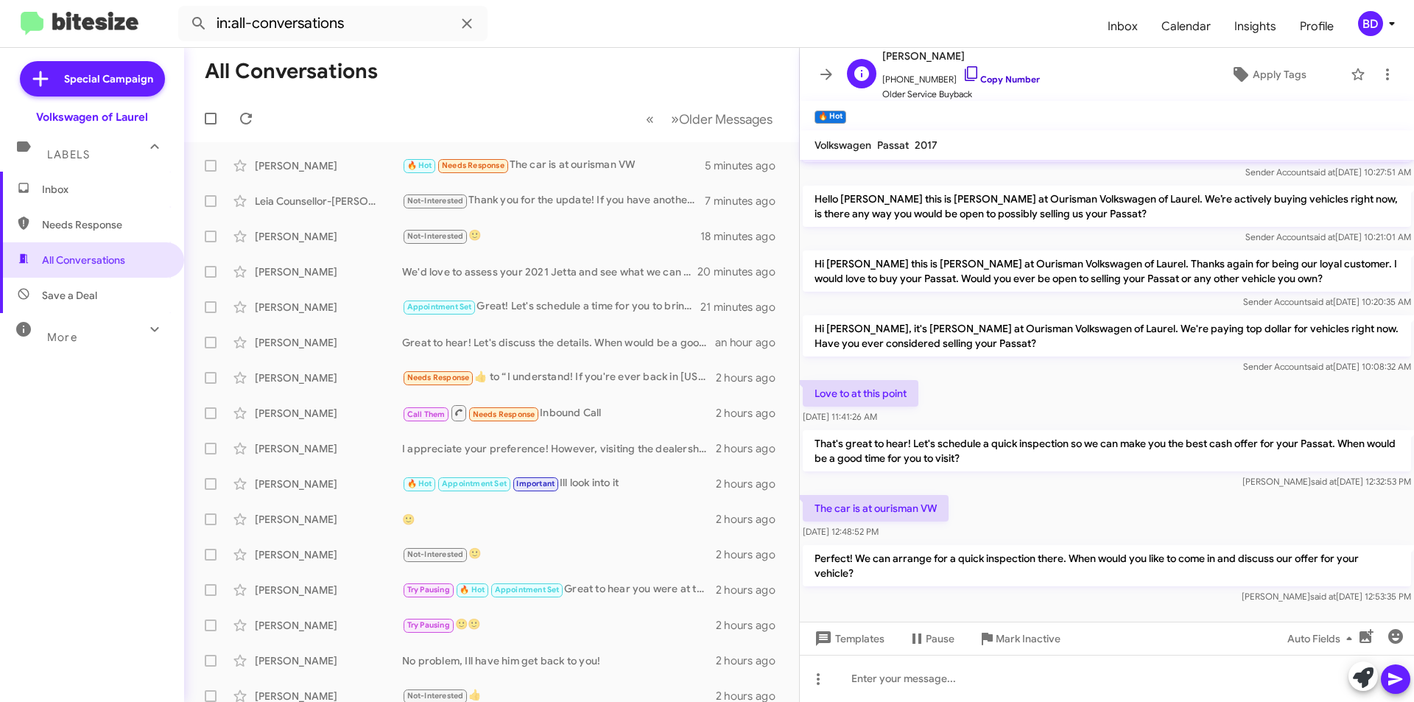
click at [990, 79] on link "Copy Number" at bounding box center [1000, 79] width 77 height 11
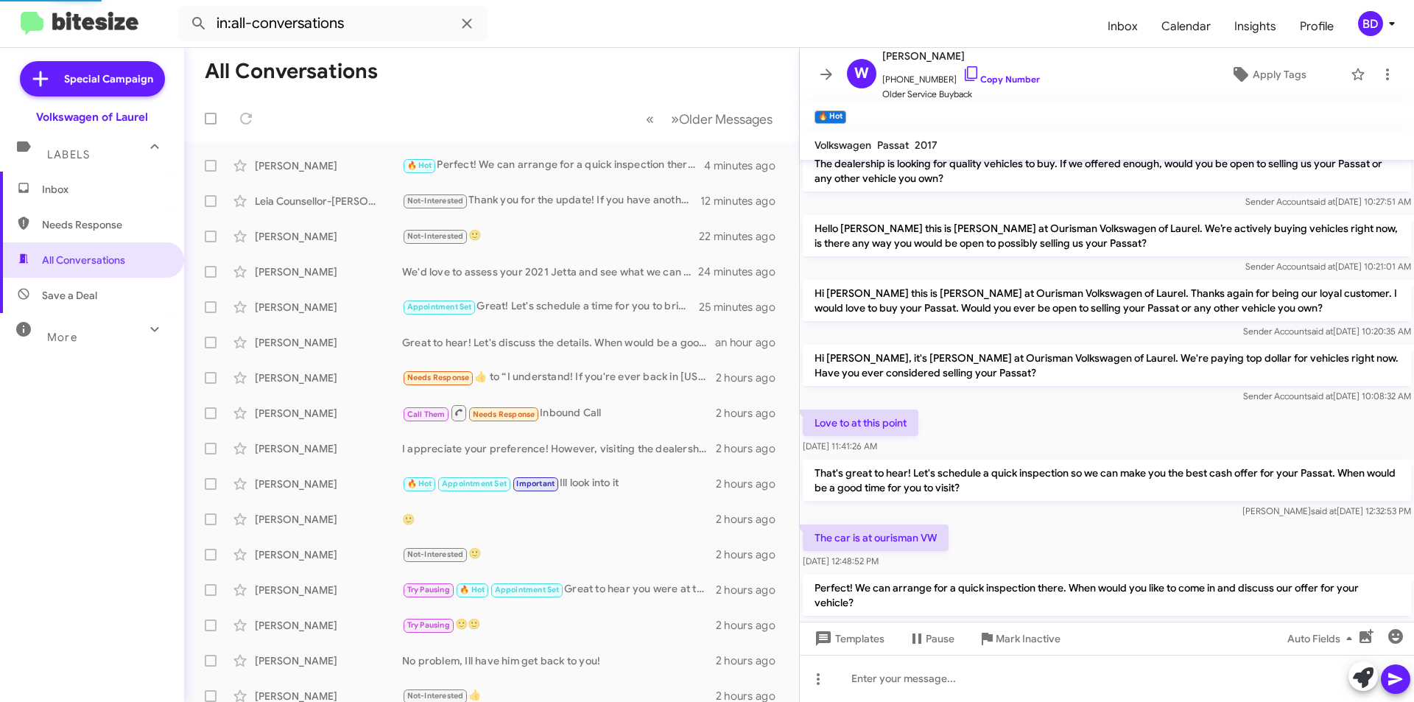
scroll to position [140, 0]
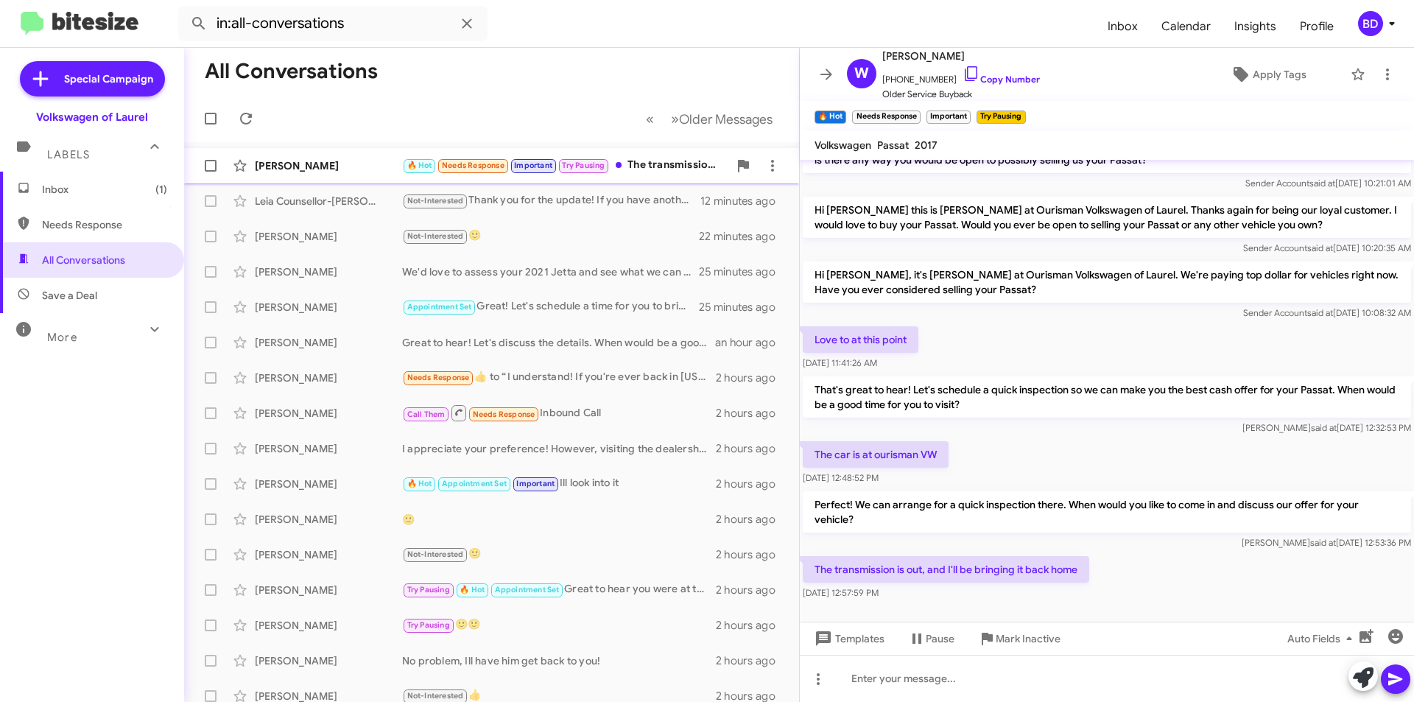
click at [360, 172] on div "William Butler" at bounding box center [328, 165] width 147 height 15
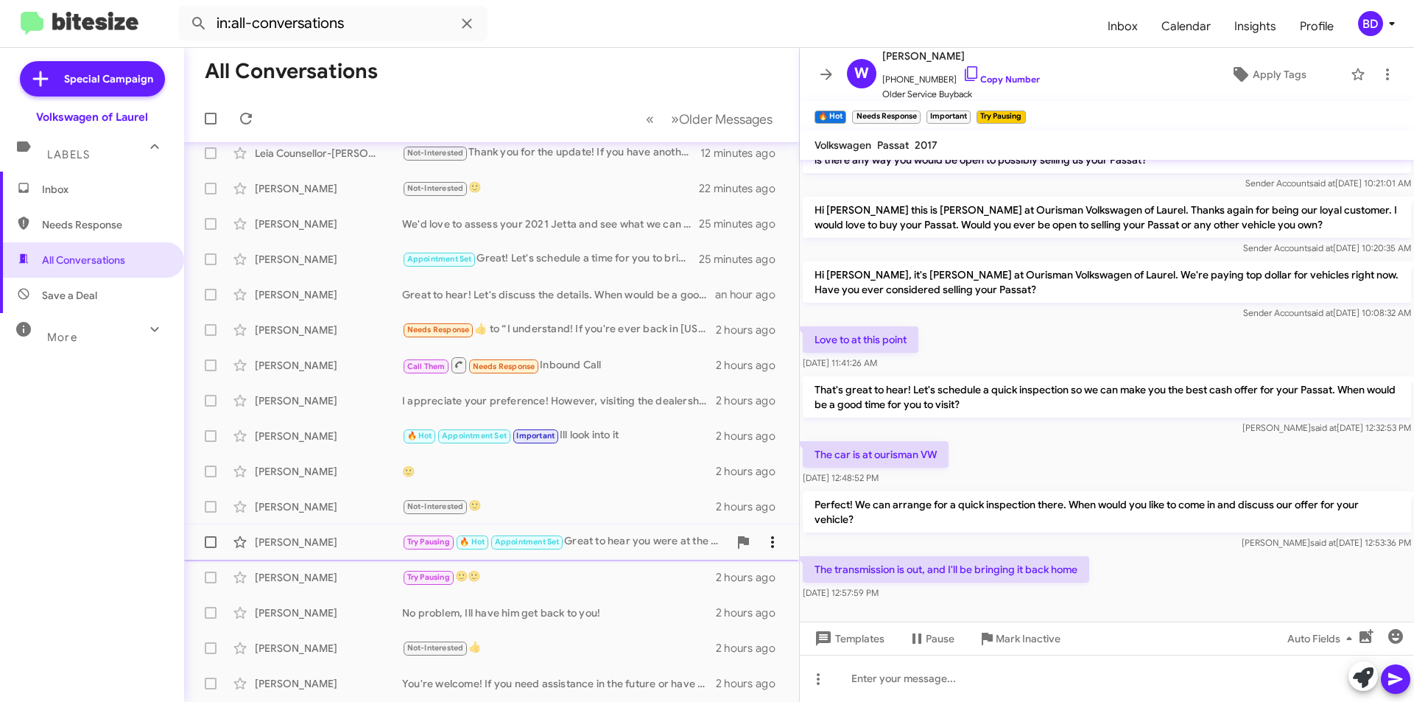
scroll to position [0, 0]
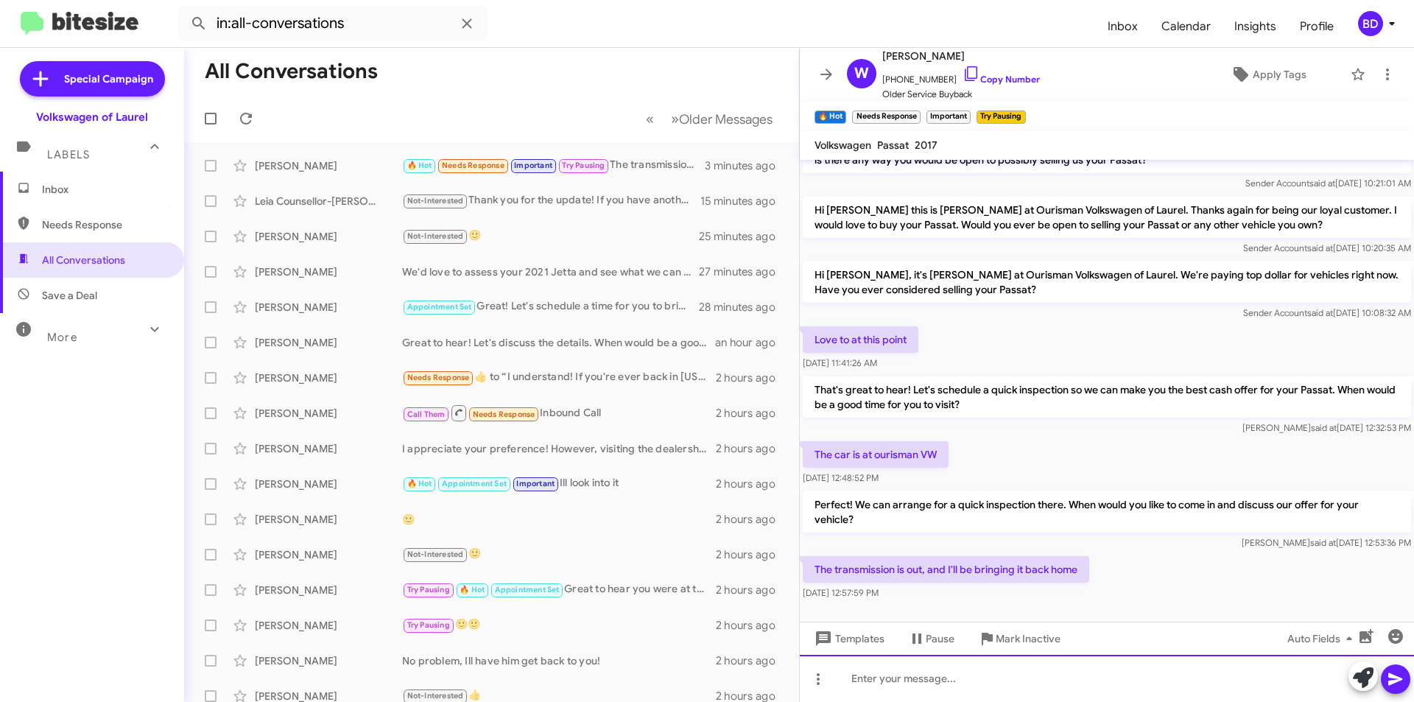
click at [845, 679] on div at bounding box center [1107, 678] width 614 height 47
click at [1001, 684] on div at bounding box center [1107, 678] width 614 height 47
click at [1397, 686] on icon at bounding box center [1395, 679] width 18 height 18
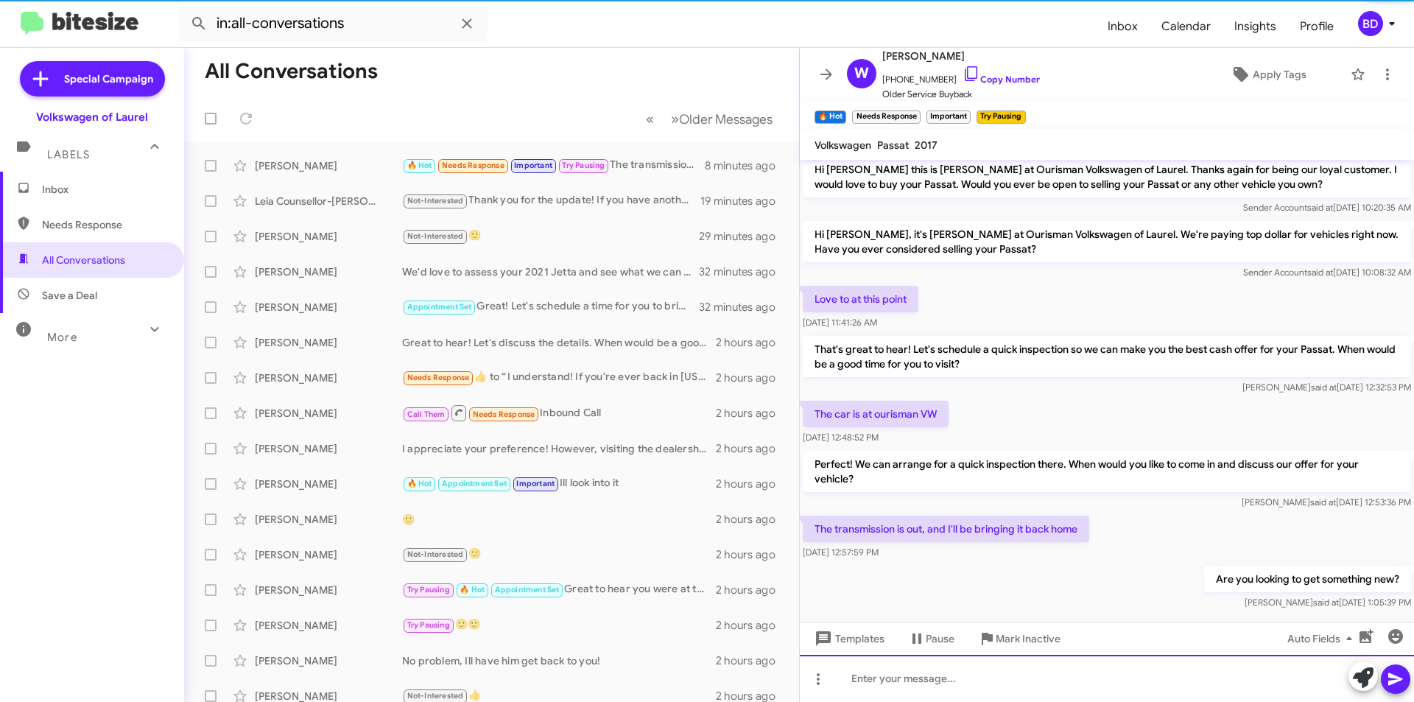
scroll to position [194, 0]
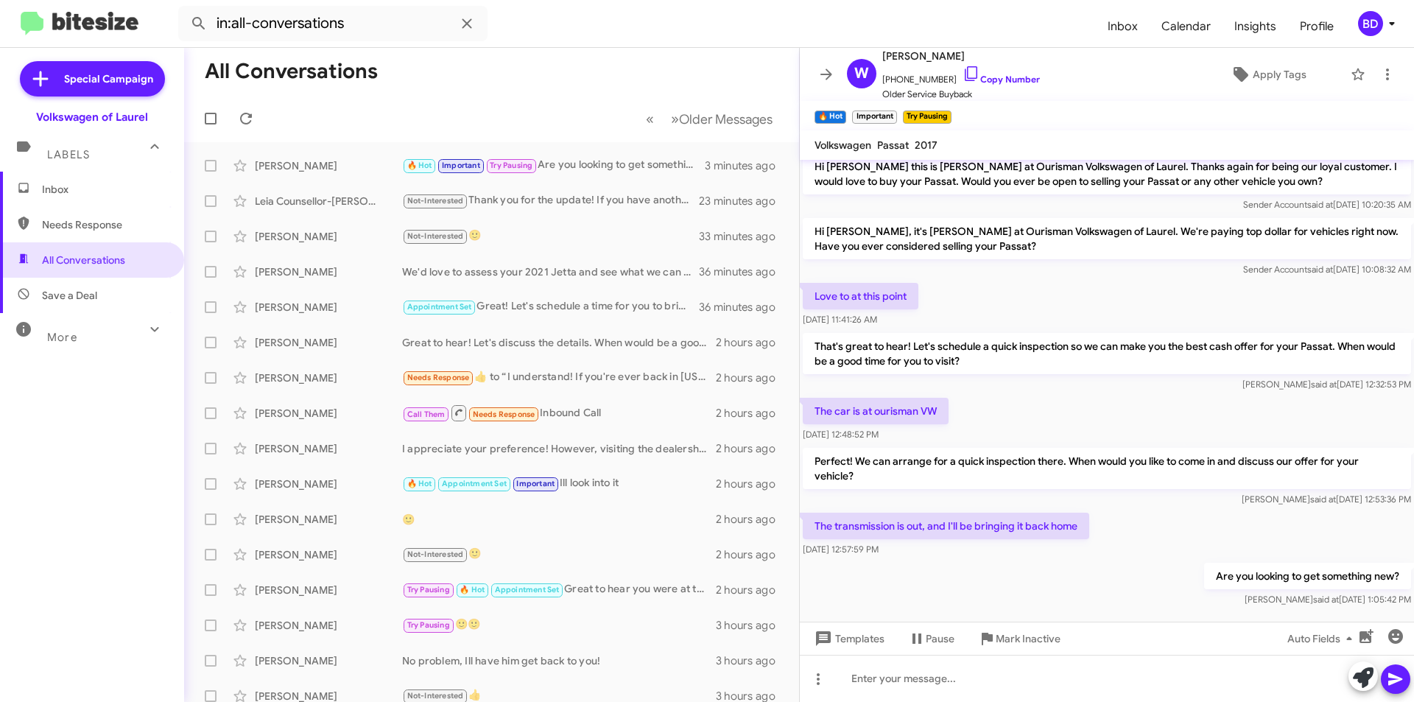
scroll to position [194, 0]
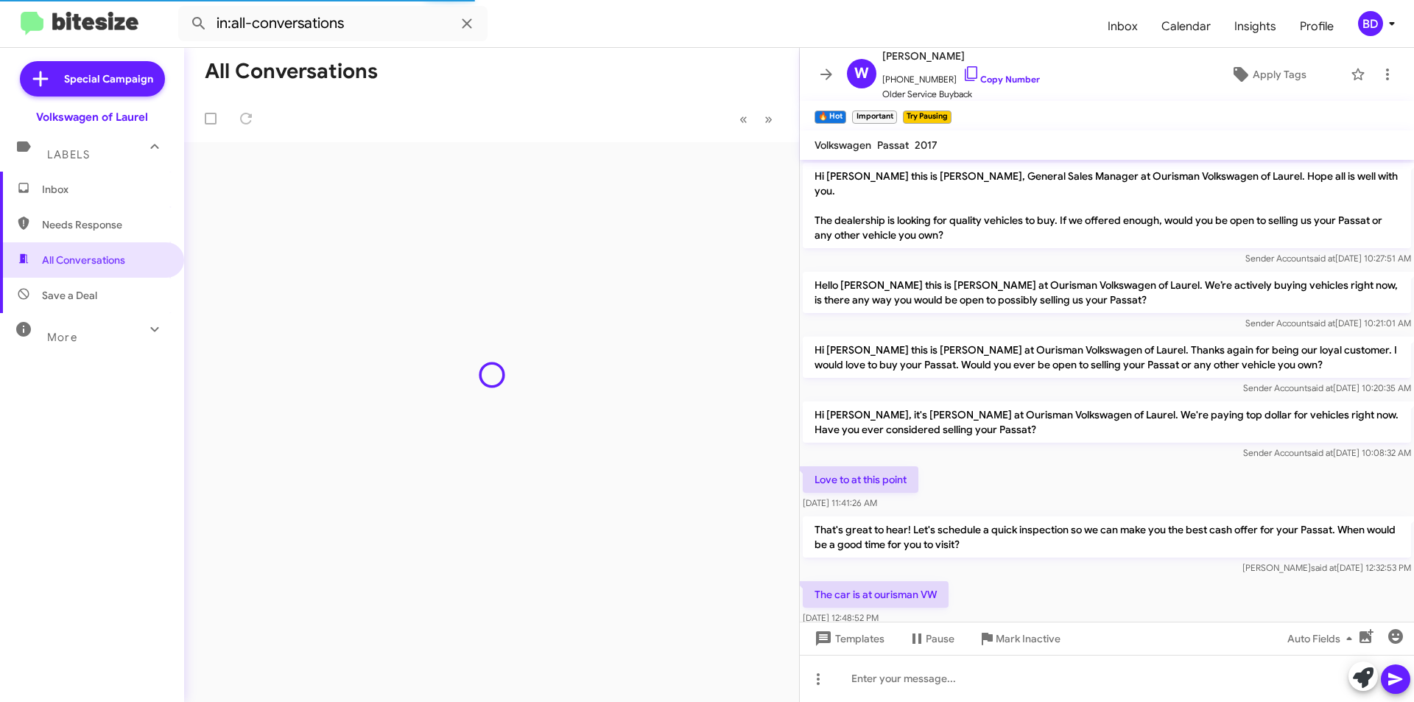
scroll to position [194, 0]
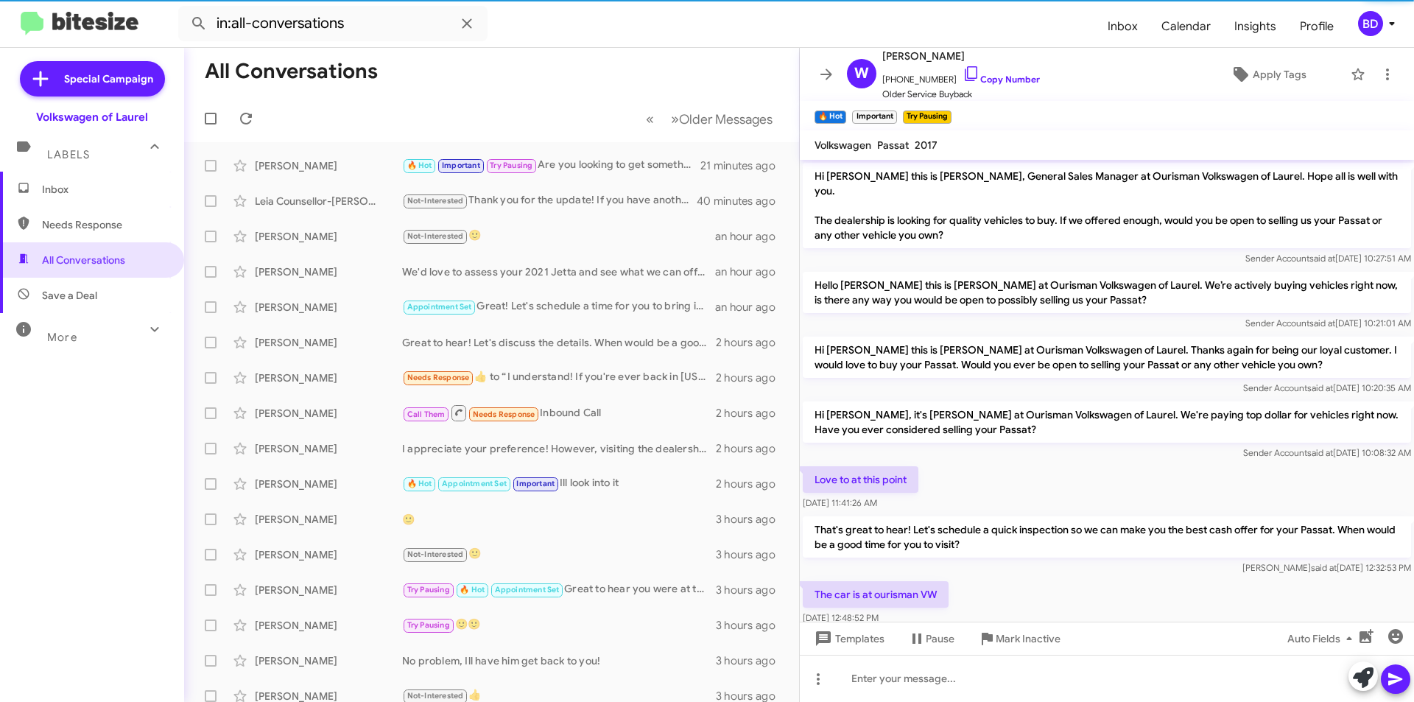
scroll to position [194, 0]
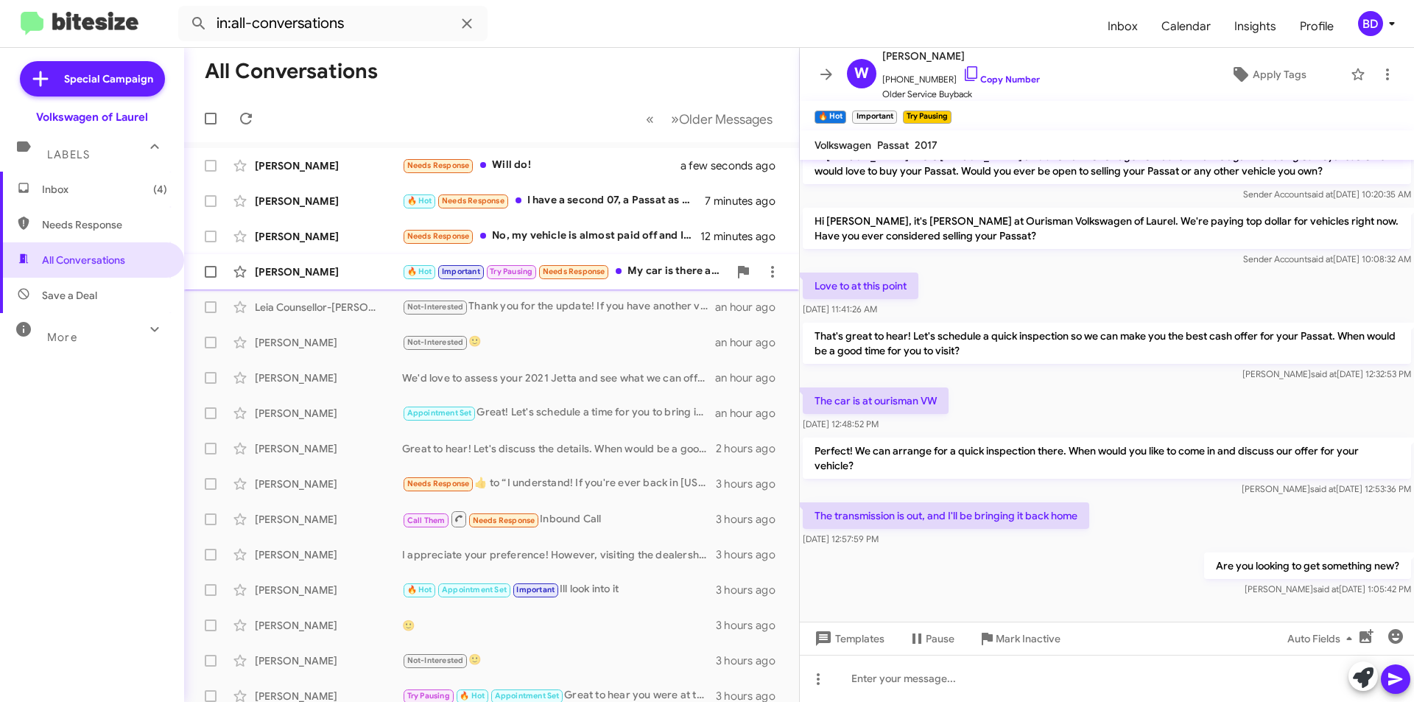
click at [376, 270] on div "[PERSON_NAME]" at bounding box center [328, 271] width 147 height 15
click at [370, 266] on div "[PERSON_NAME]" at bounding box center [328, 271] width 147 height 15
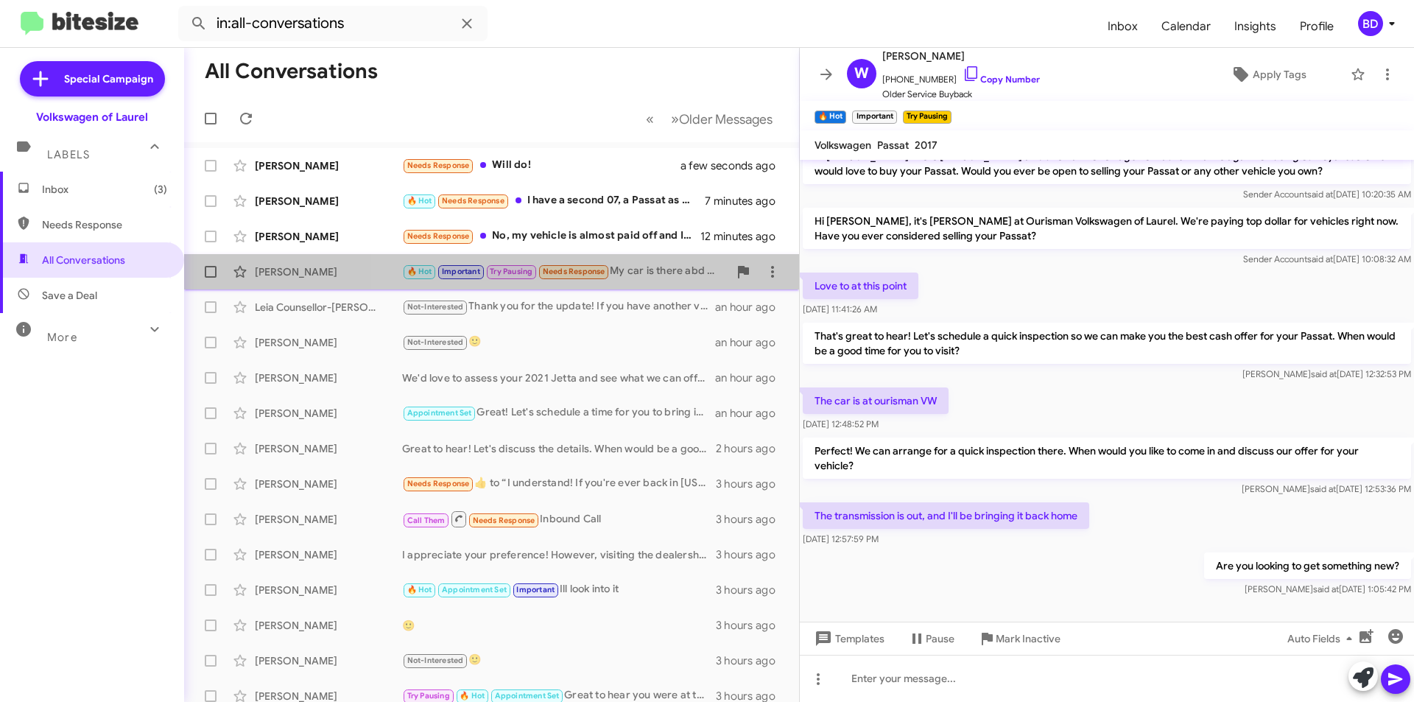
click at [635, 268] on div "🔥 Hot Important Try Pausing Needs Response My car is there abd what can l get f…" at bounding box center [565, 271] width 326 height 17
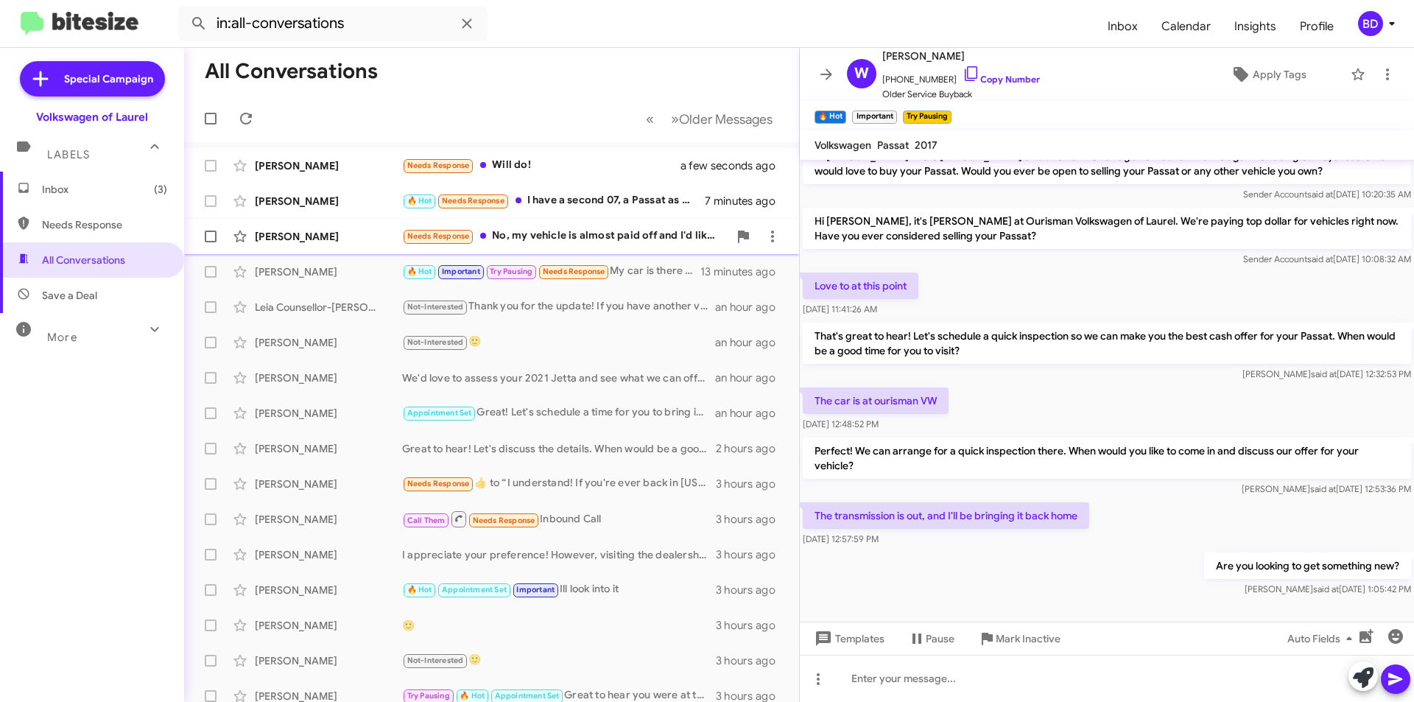
click at [635, 236] on div "Needs Response No, my vehicle is almost paid off and I'd like to enjoy having n…" at bounding box center [565, 236] width 326 height 17
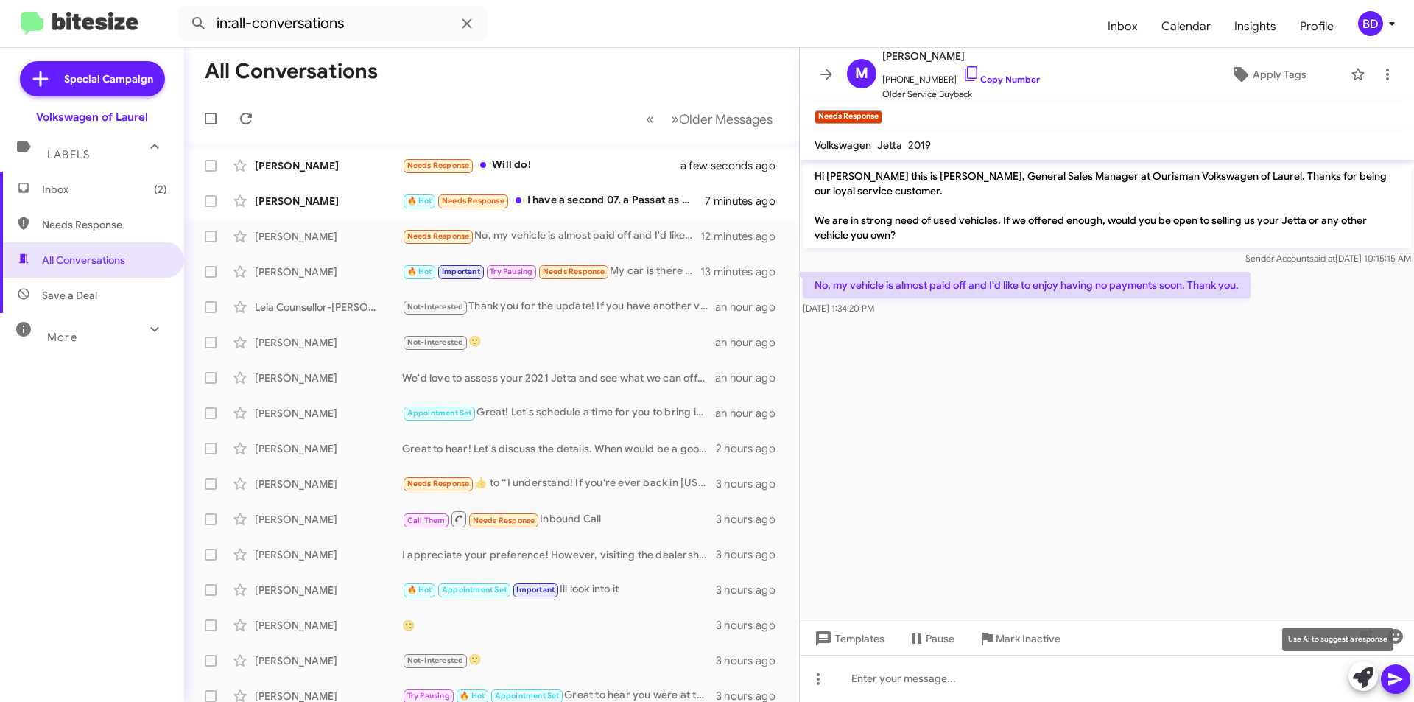
click at [1353, 671] on icon at bounding box center [1363, 677] width 21 height 21
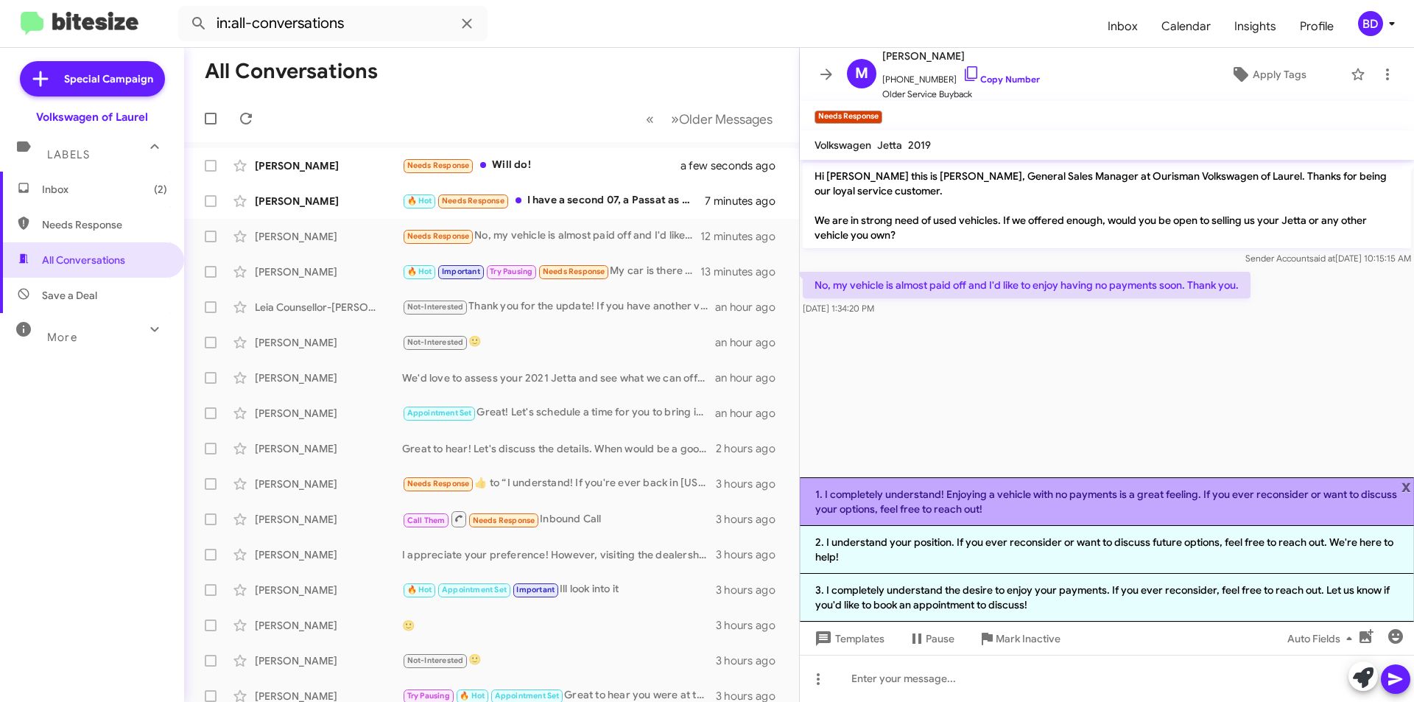
click at [1015, 501] on li "1. I completely understand! Enjoying a vehicle with no payments is a great feel…" at bounding box center [1107, 501] width 614 height 49
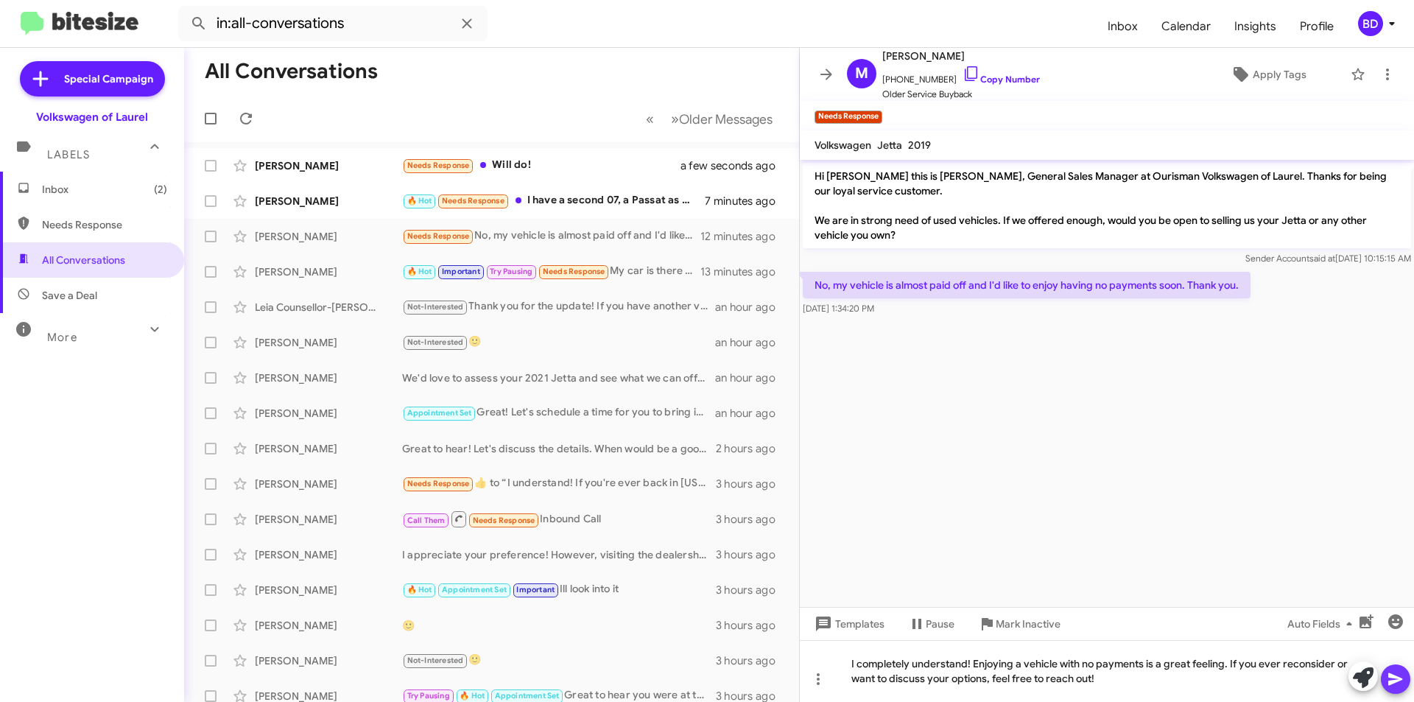
click at [1401, 683] on icon at bounding box center [1395, 679] width 18 height 18
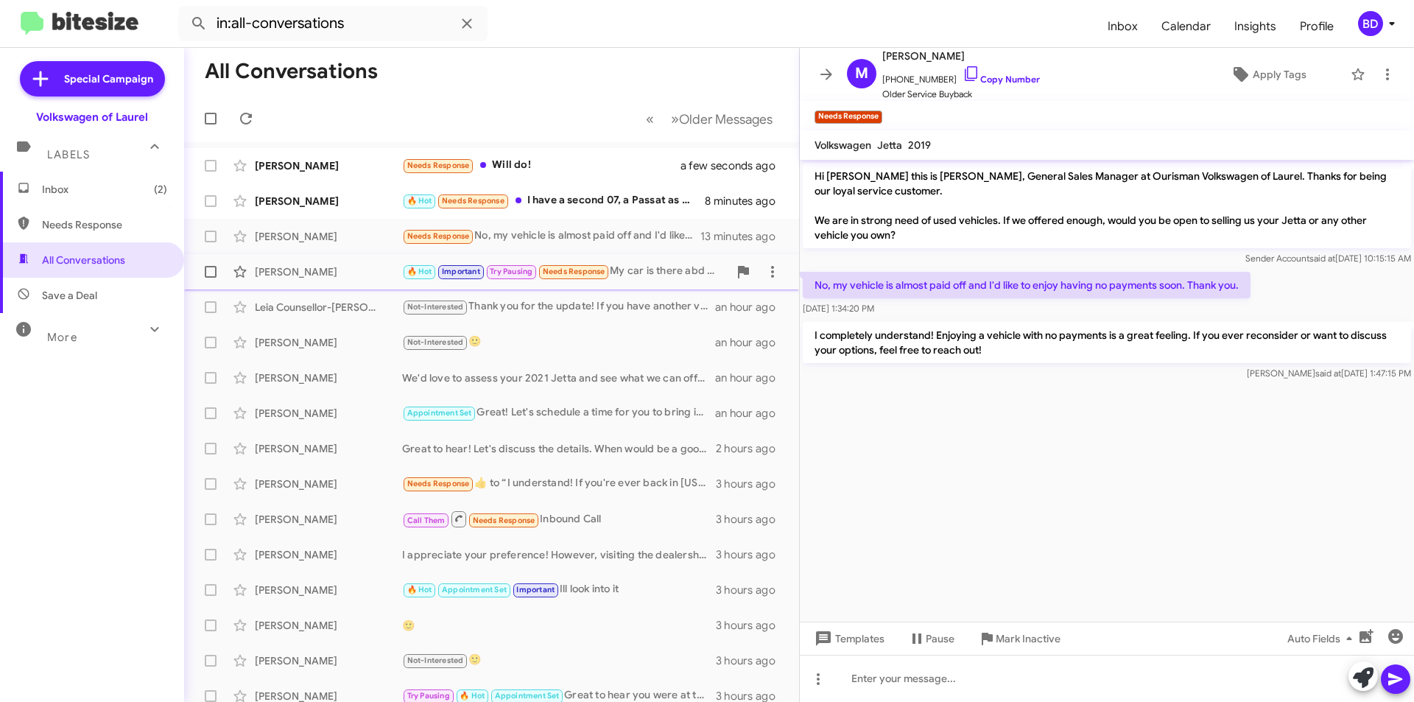
click at [641, 271] on div "🔥 Hot Important Try Pausing Needs Response My car is there abd what can l get f…" at bounding box center [565, 271] width 326 height 17
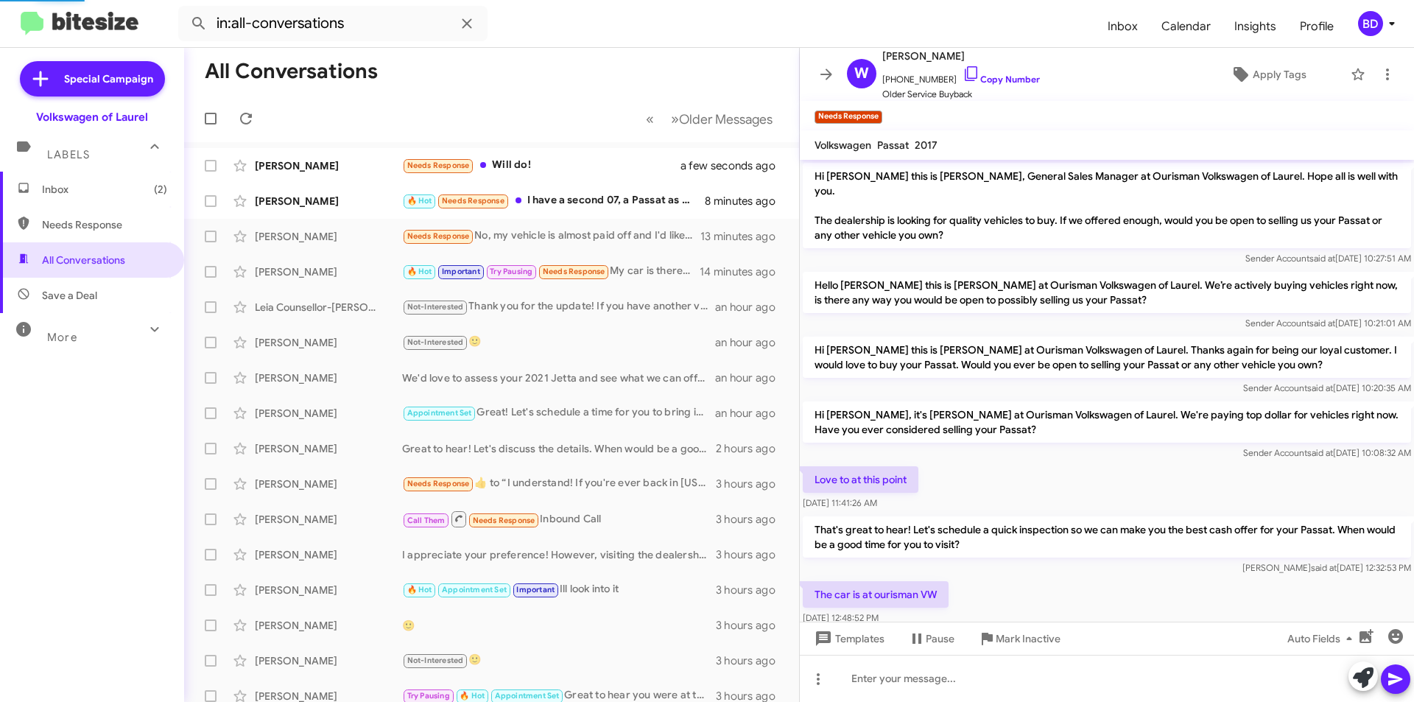
scroll to position [247, 0]
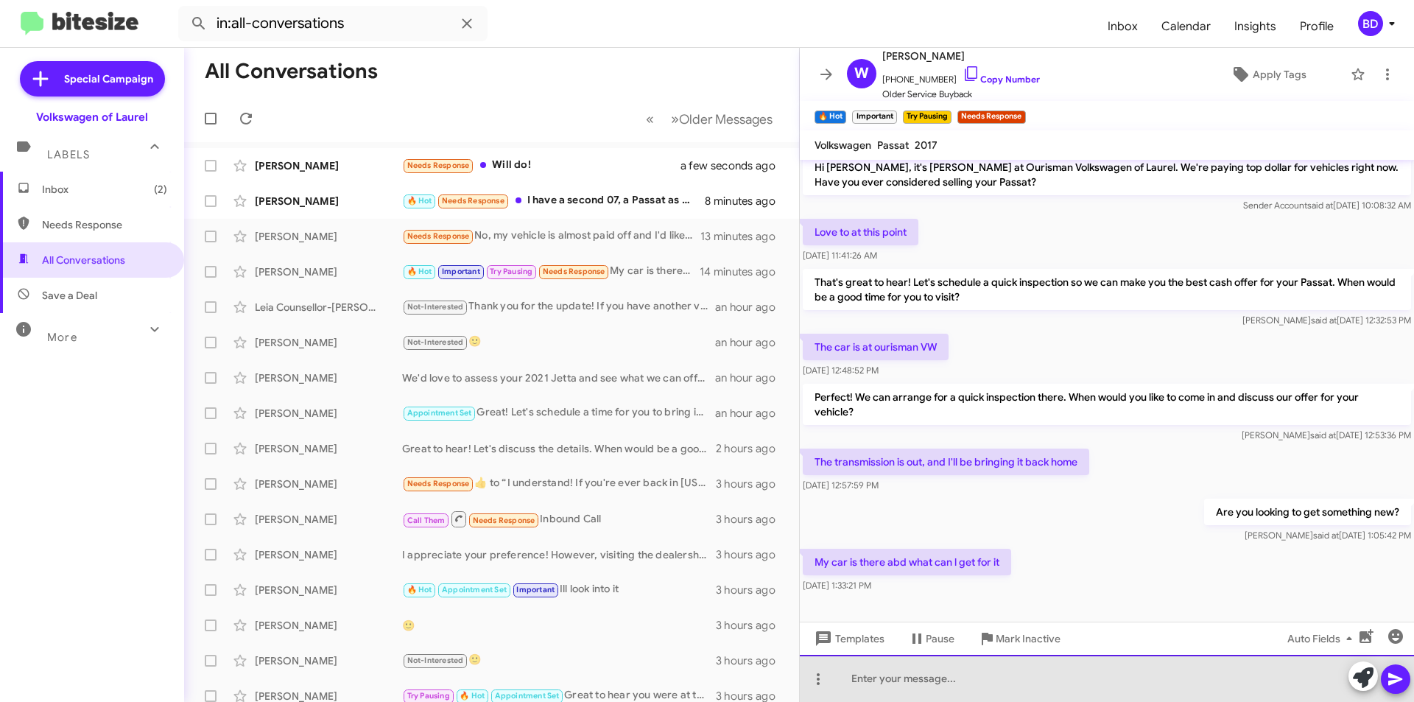
click at [981, 680] on div at bounding box center [1107, 678] width 614 height 47
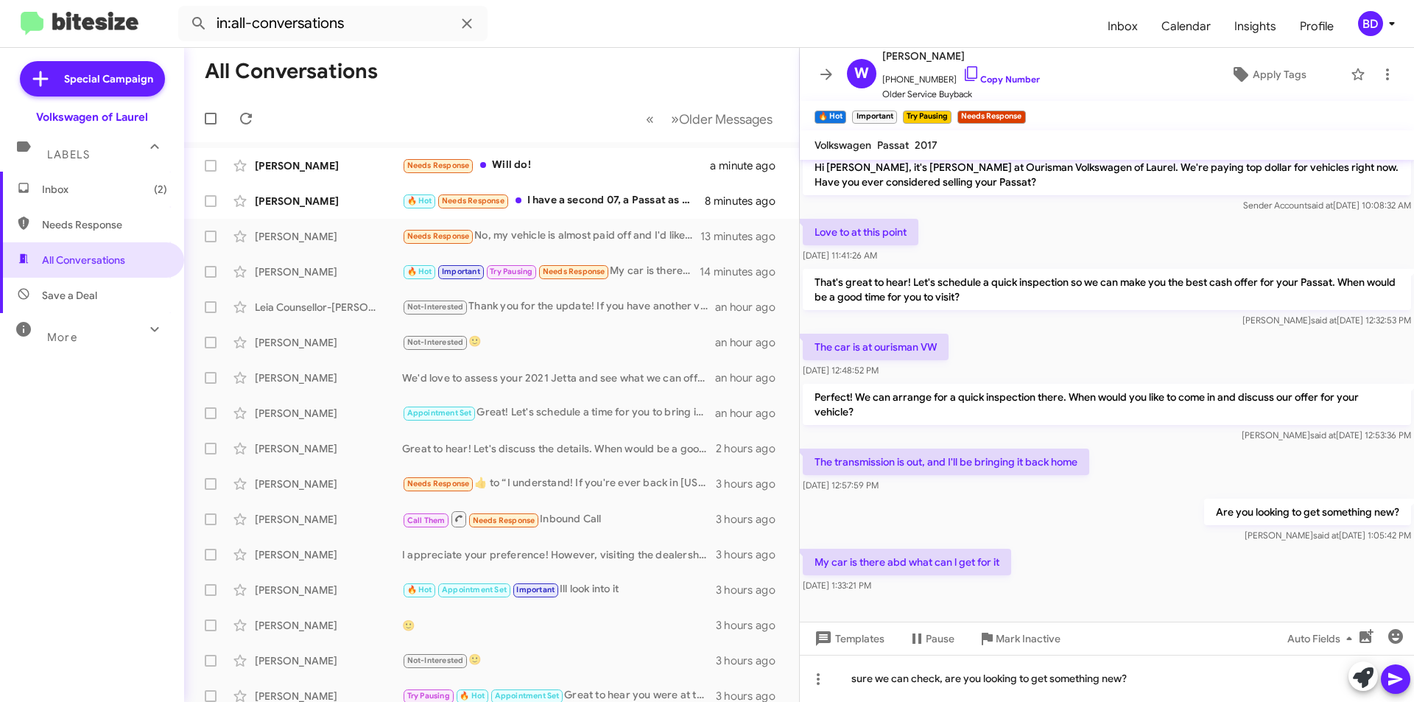
click at [1398, 674] on icon at bounding box center [1395, 679] width 18 height 18
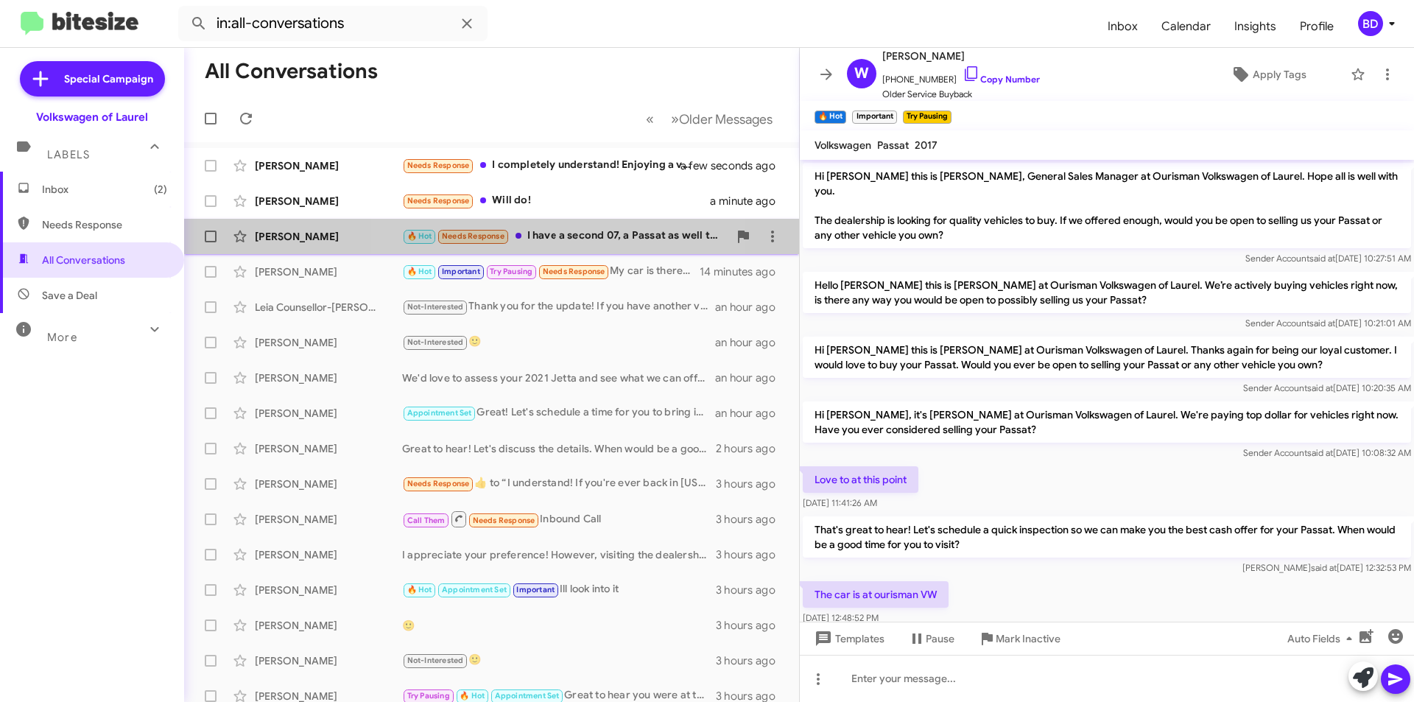
click at [577, 237] on div "🔥 Hot Needs Response I have a second 07, a Passat as well that we can discuss" at bounding box center [565, 236] width 326 height 17
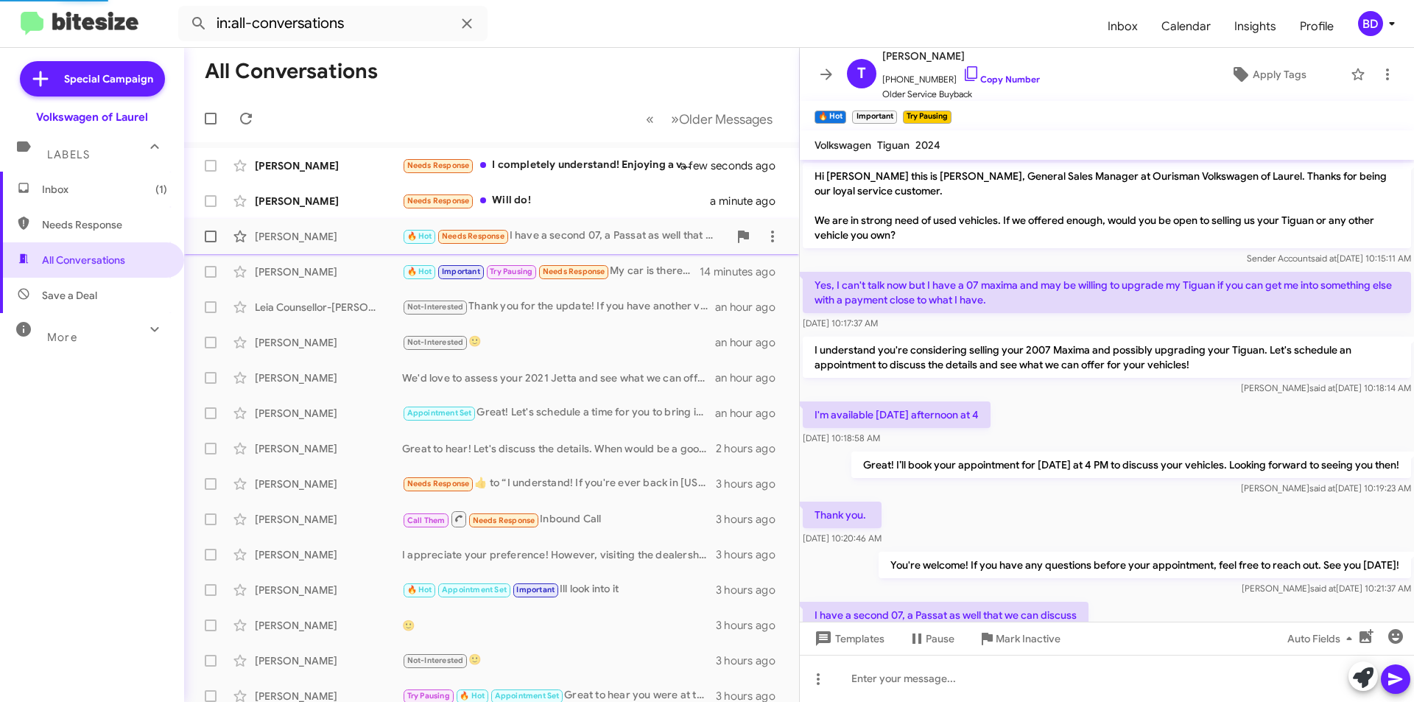
scroll to position [57, 0]
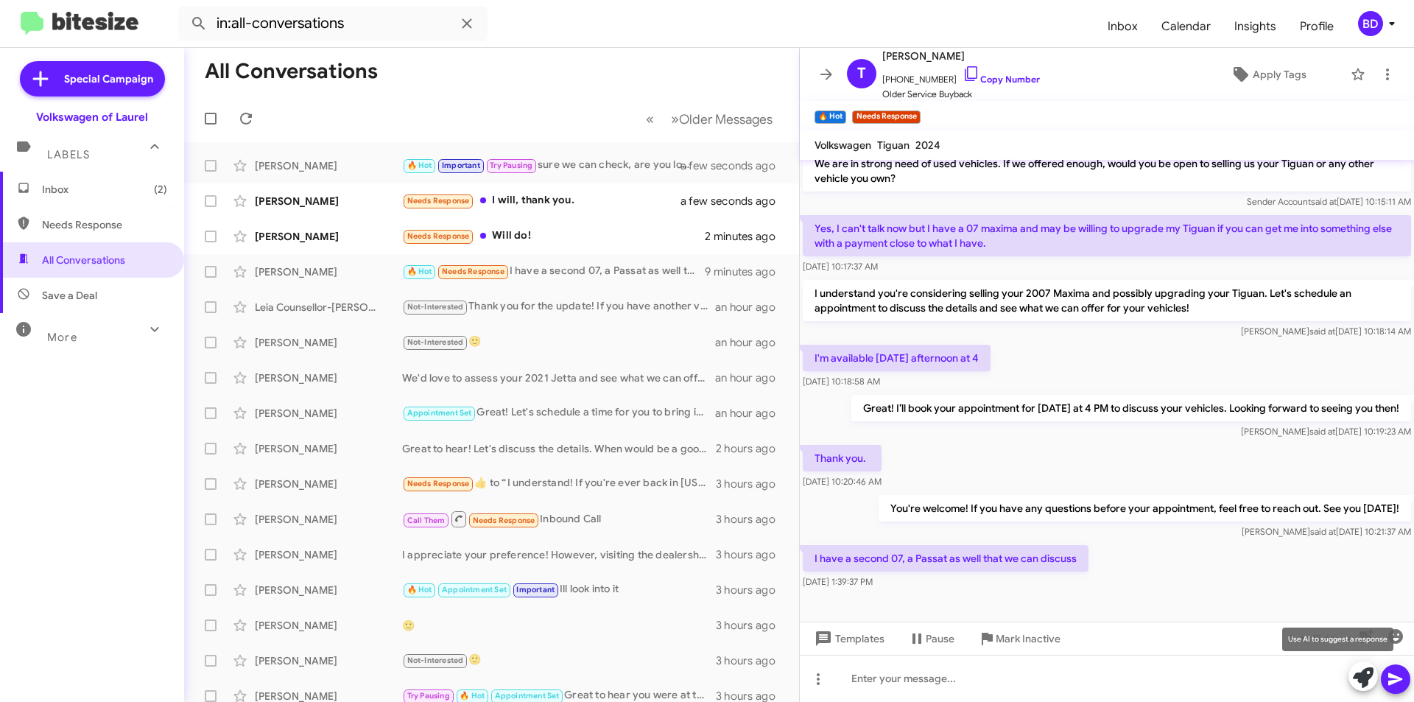
click at [1366, 677] on icon at bounding box center [1363, 677] width 21 height 21
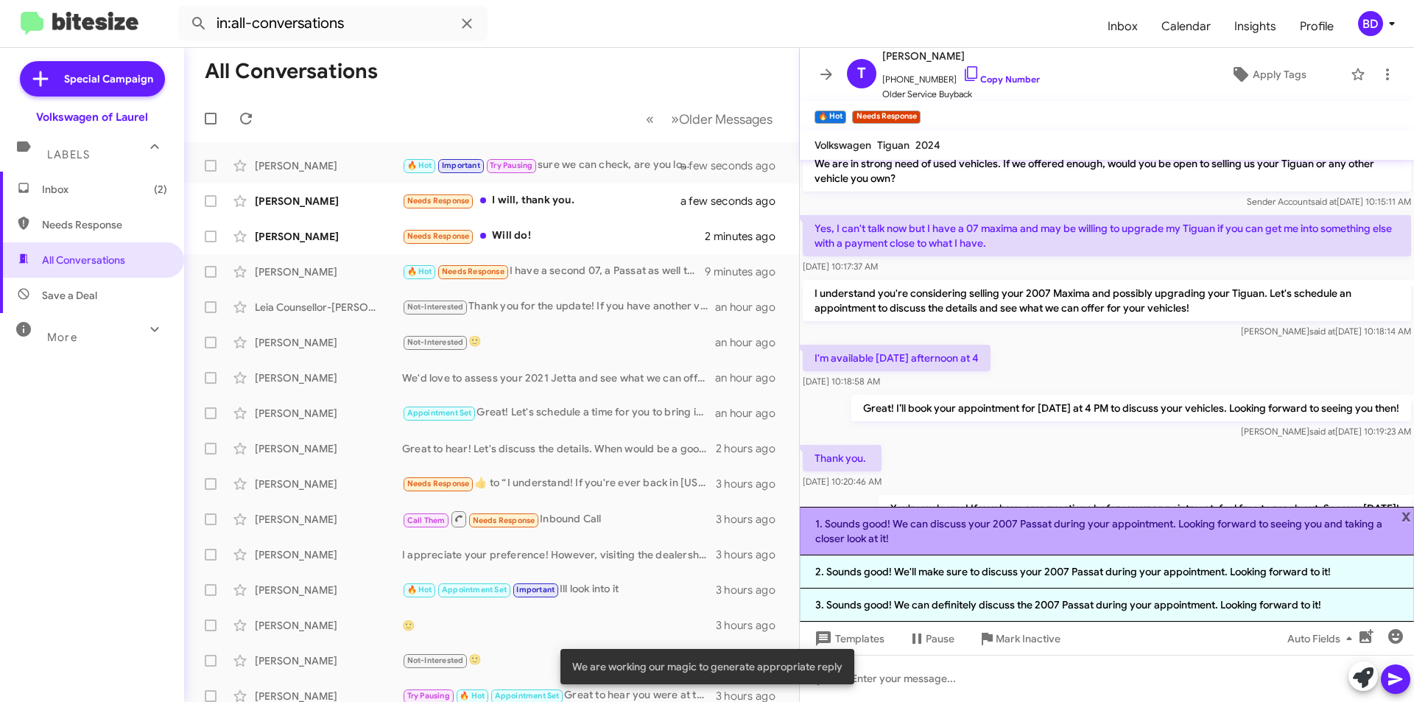
click at [1048, 537] on li "1. Sounds good! We can discuss your 2007 Passat during your appointment. Lookin…" at bounding box center [1107, 531] width 614 height 49
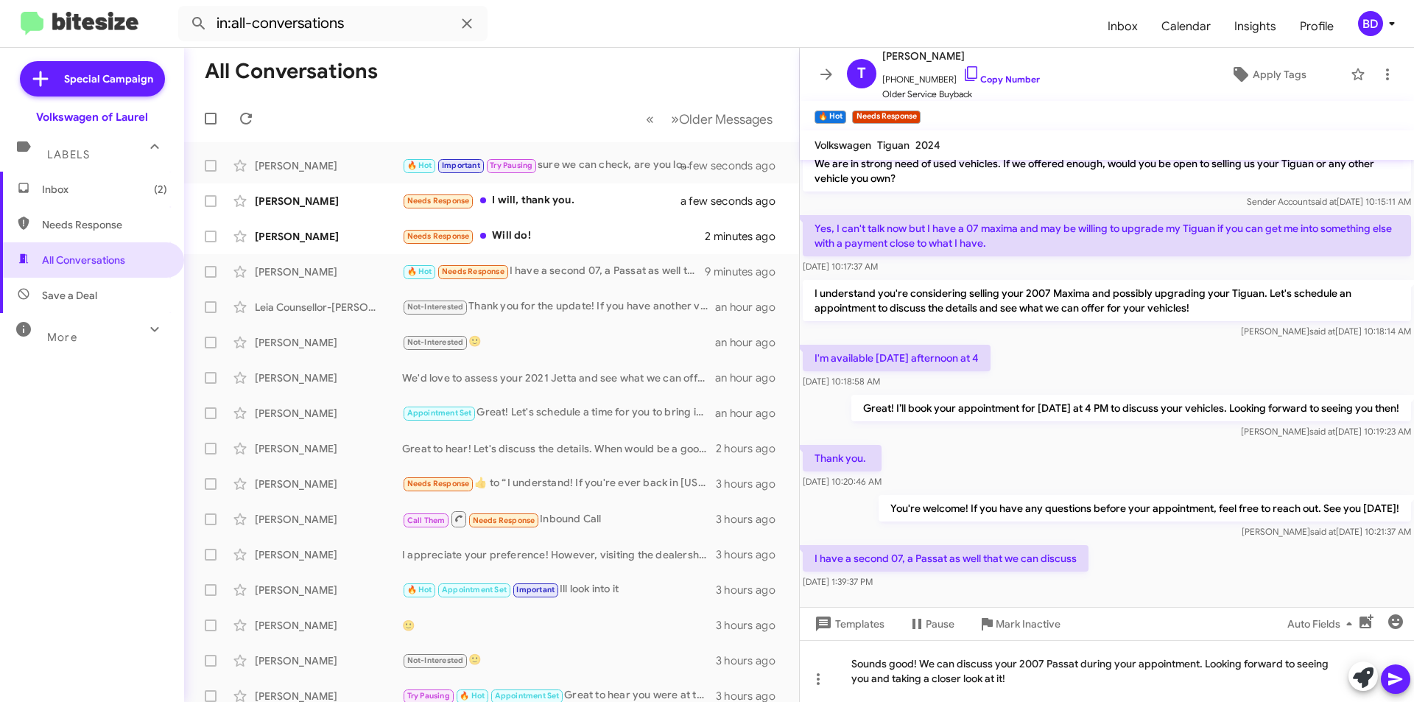
click at [1401, 677] on icon at bounding box center [1395, 679] width 18 height 18
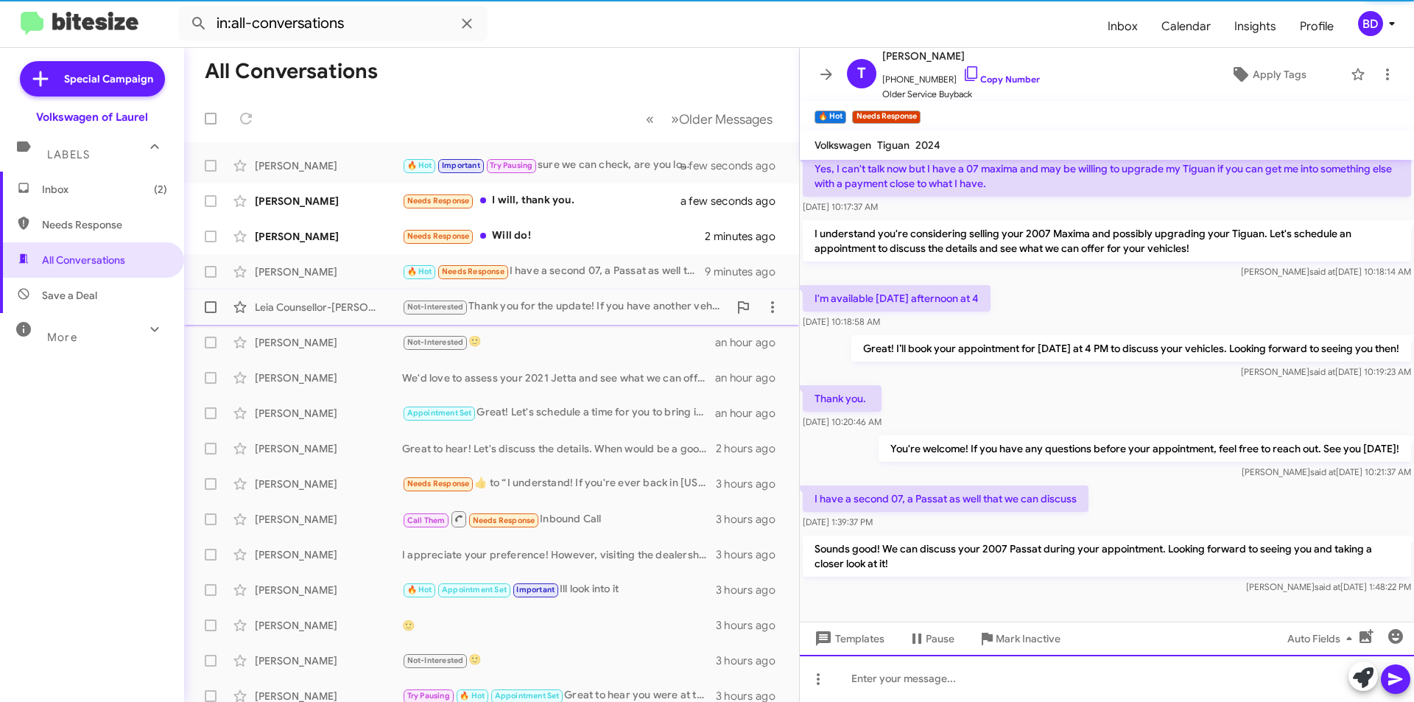
scroll to position [125, 0]
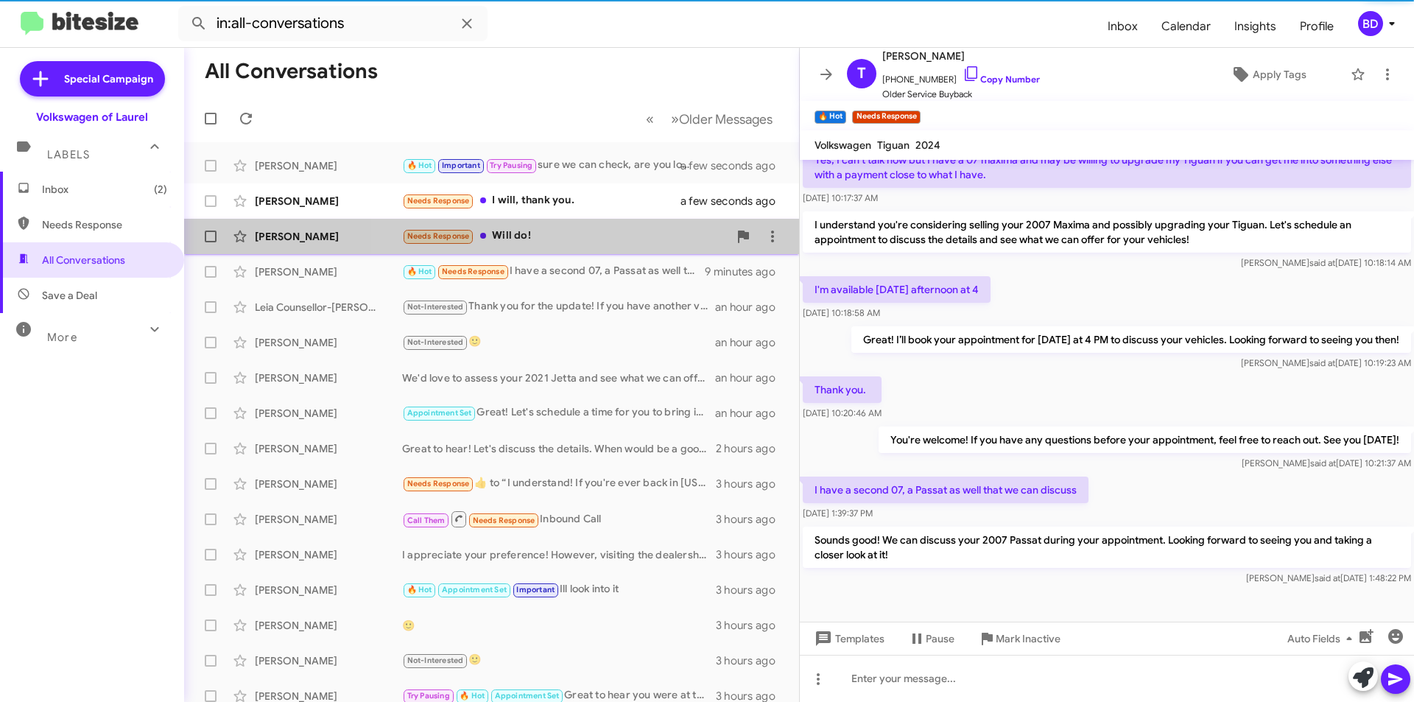
click at [588, 239] on div "Needs Response Will do!" at bounding box center [565, 236] width 326 height 17
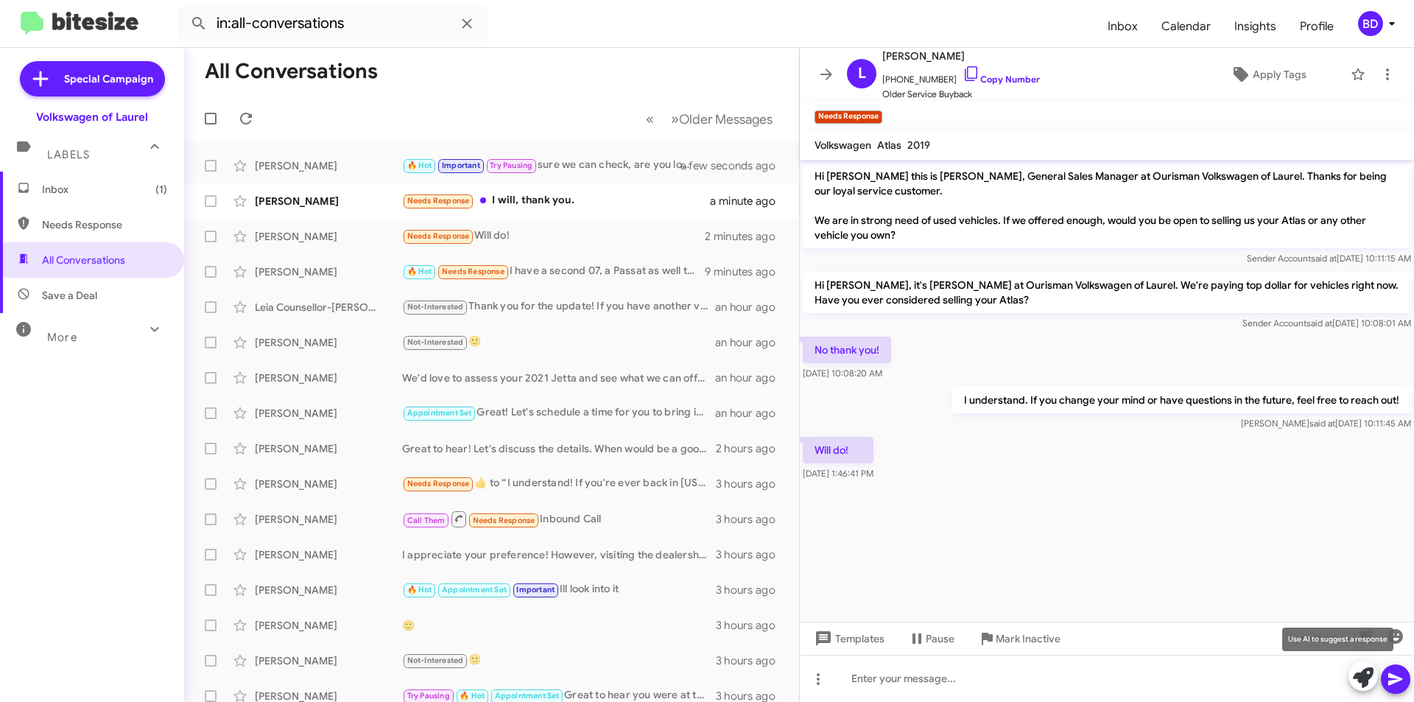
click at [1372, 674] on icon at bounding box center [1363, 677] width 21 height 21
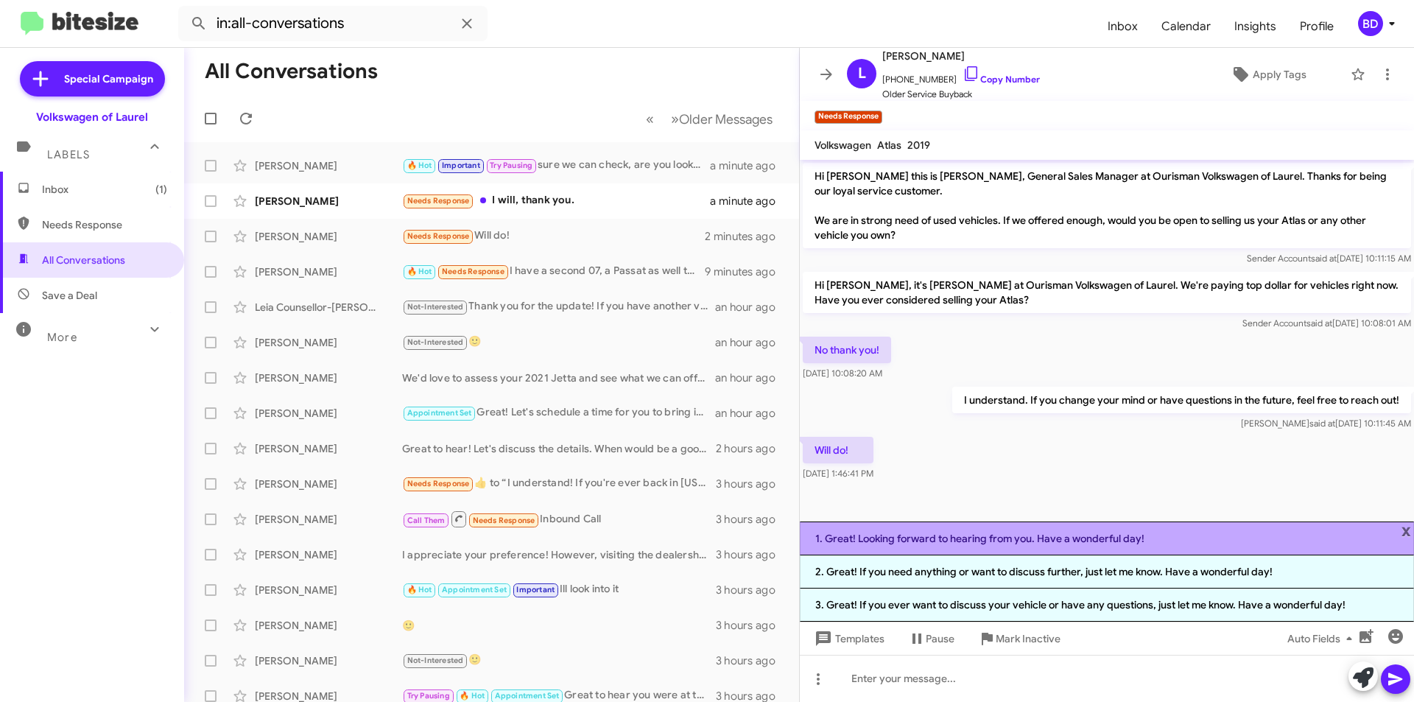
click at [979, 537] on li "1. Great! Looking forward to hearing from you. Have a wonderful day!" at bounding box center [1107, 538] width 614 height 34
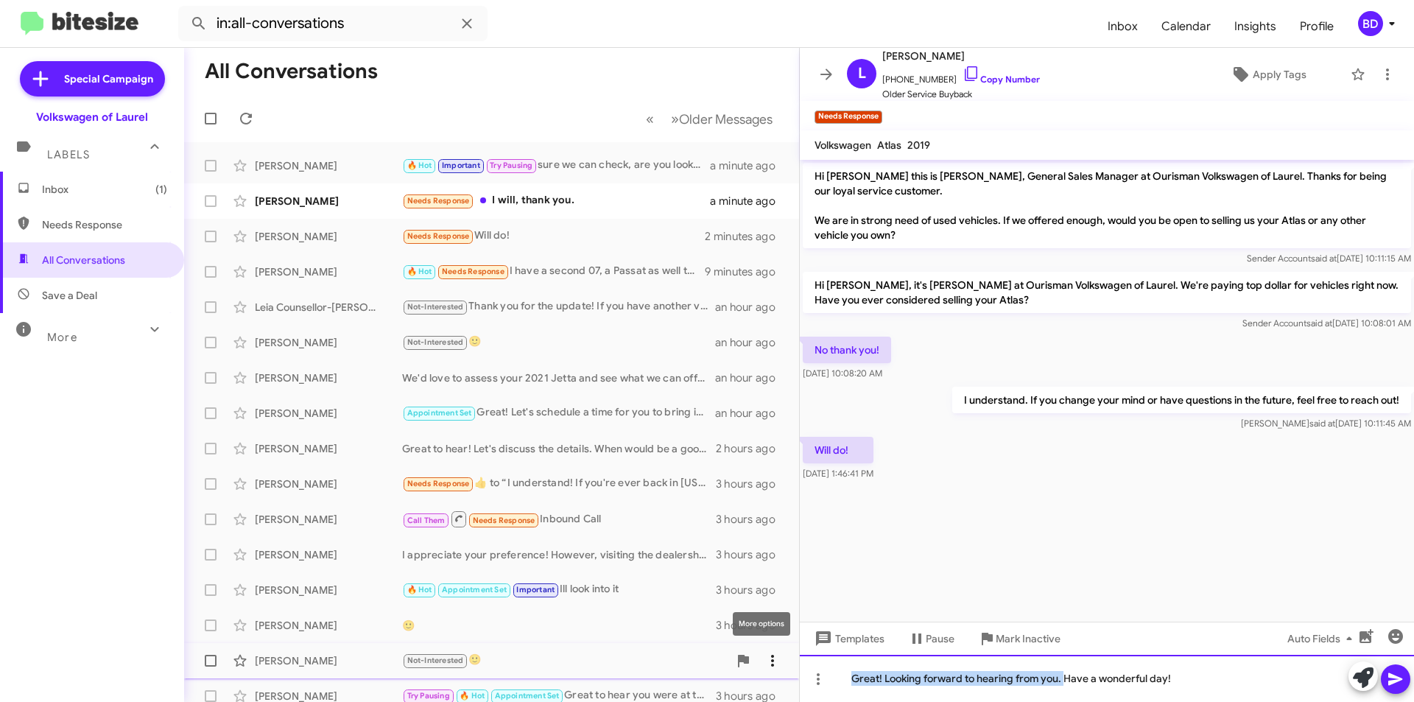
drag, startPoint x: 1064, startPoint y: 680, endPoint x: 749, endPoint y: 661, distance: 315.7
click at [749, 661] on div "All Conversations « Previous » Next Older Messages William Butler 🔥 Hot Importa…" at bounding box center [799, 375] width 1230 height 654
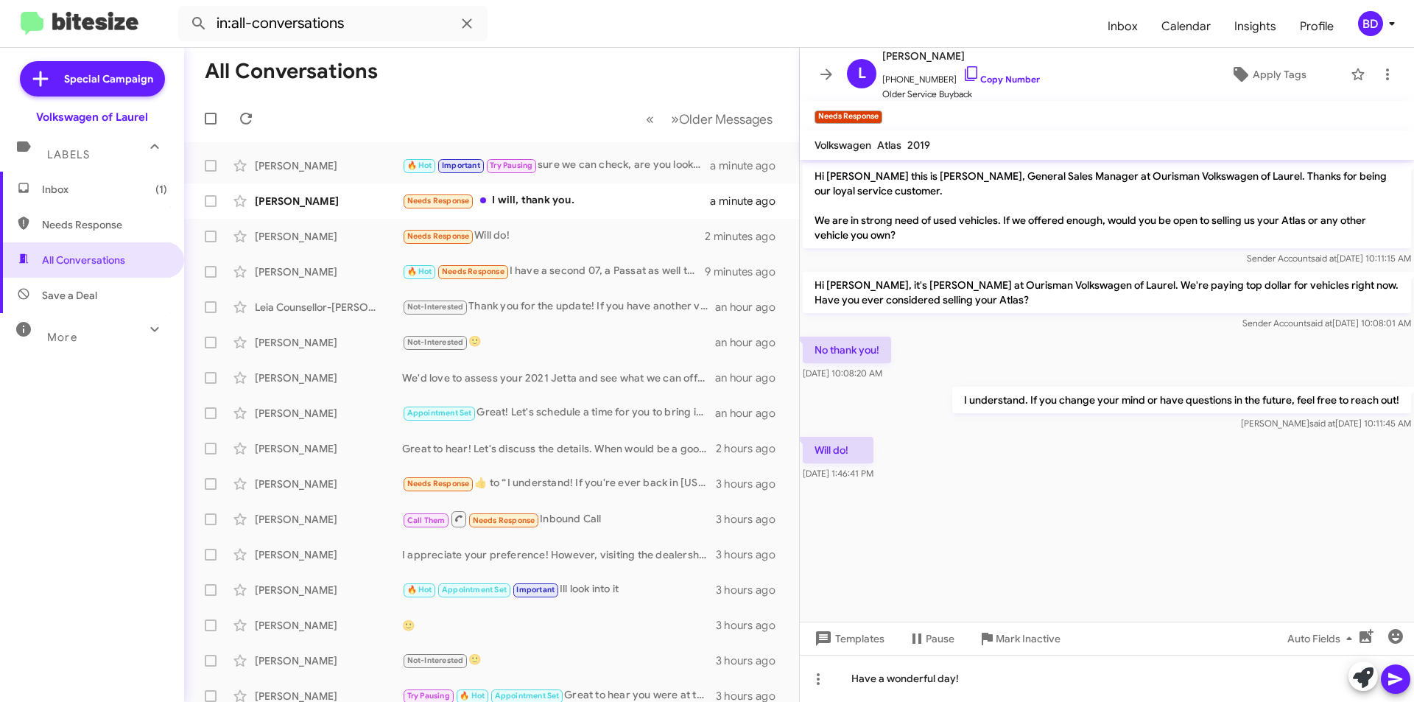
click at [1385, 673] on button at bounding box center [1395, 678] width 29 height 29
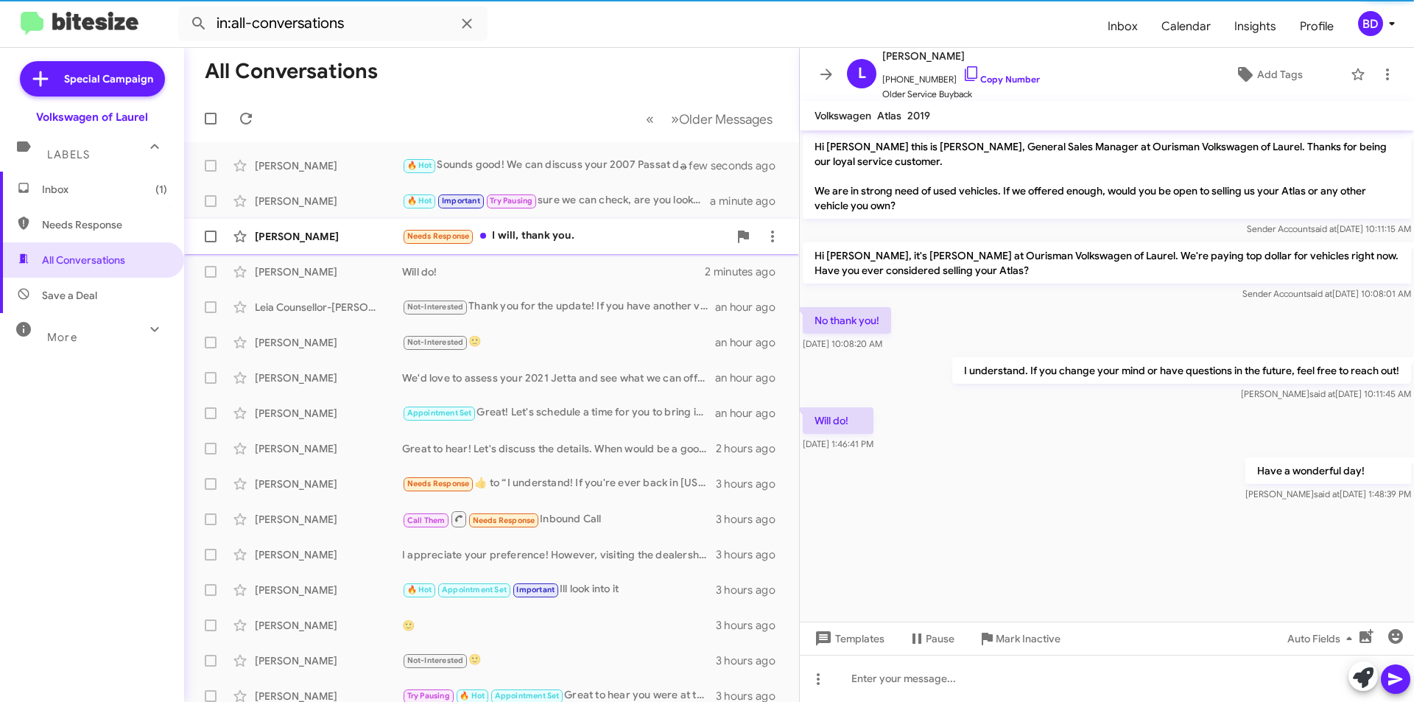
click at [580, 238] on div "Needs Response I will, thank you." at bounding box center [565, 236] width 326 height 17
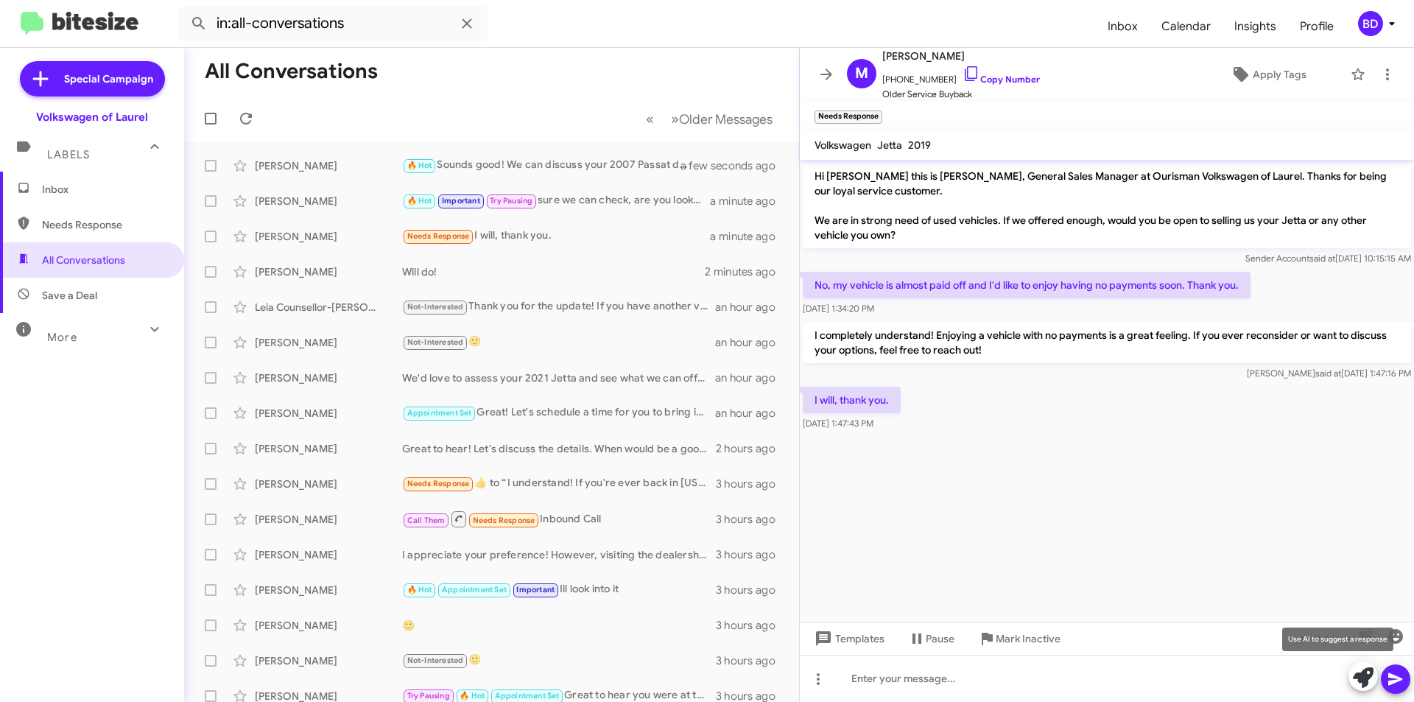
click at [1360, 673] on icon at bounding box center [1363, 677] width 21 height 21
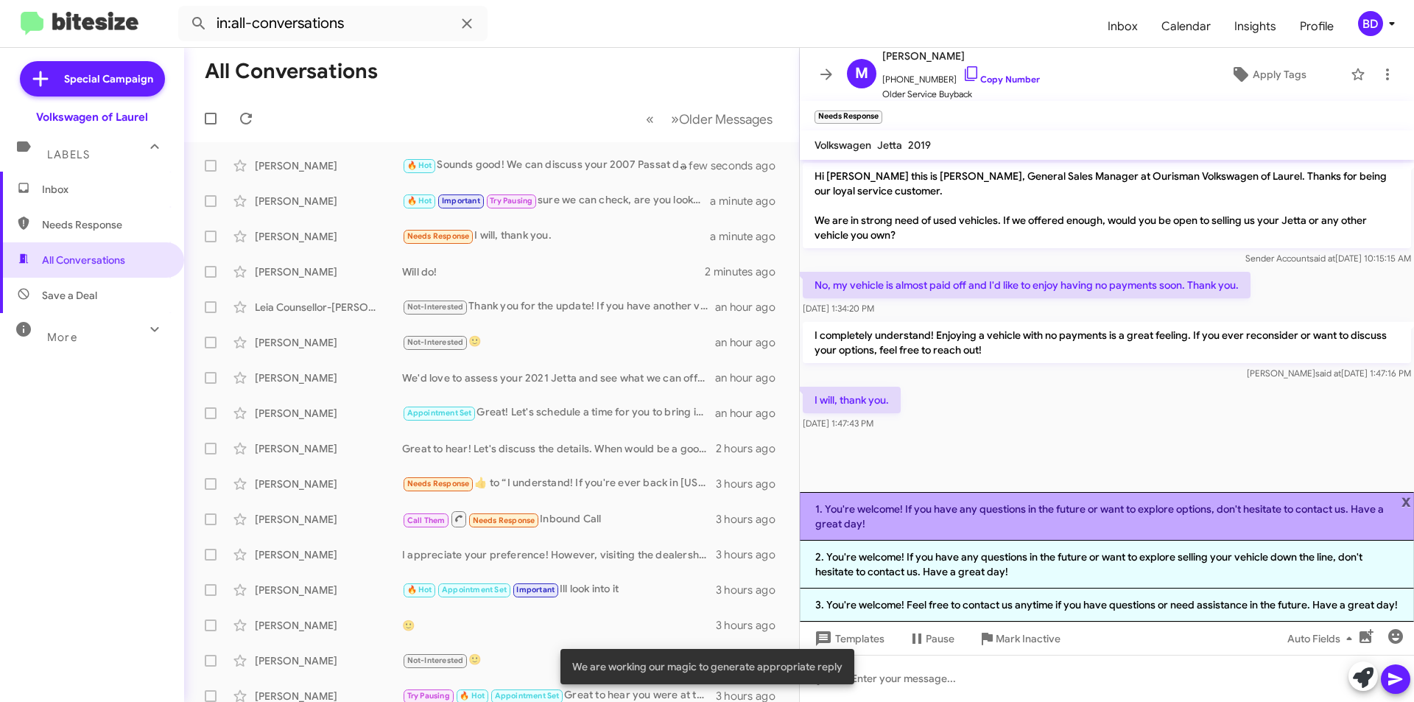
click at [927, 515] on li "1. You're welcome! If you have any questions in the future or want to explore o…" at bounding box center [1107, 516] width 614 height 49
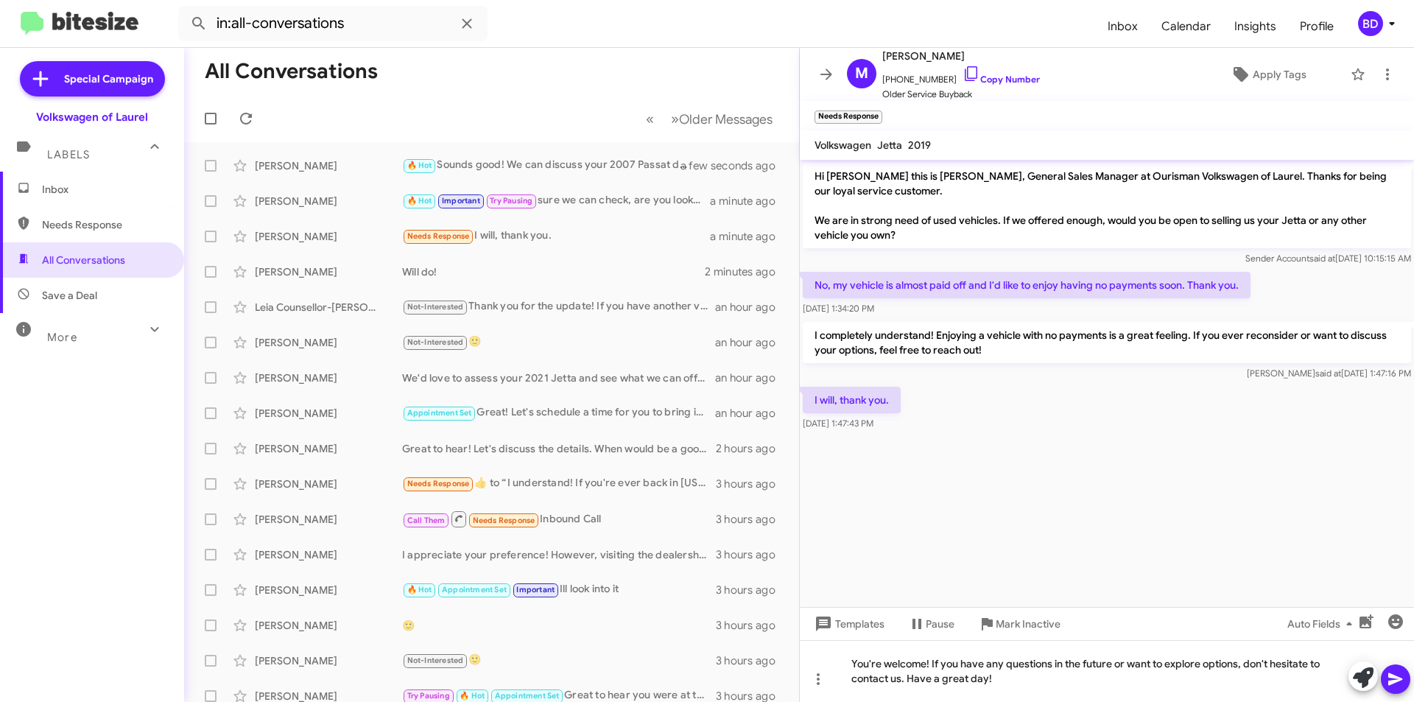
click at [1394, 677] on icon at bounding box center [1395, 679] width 14 height 13
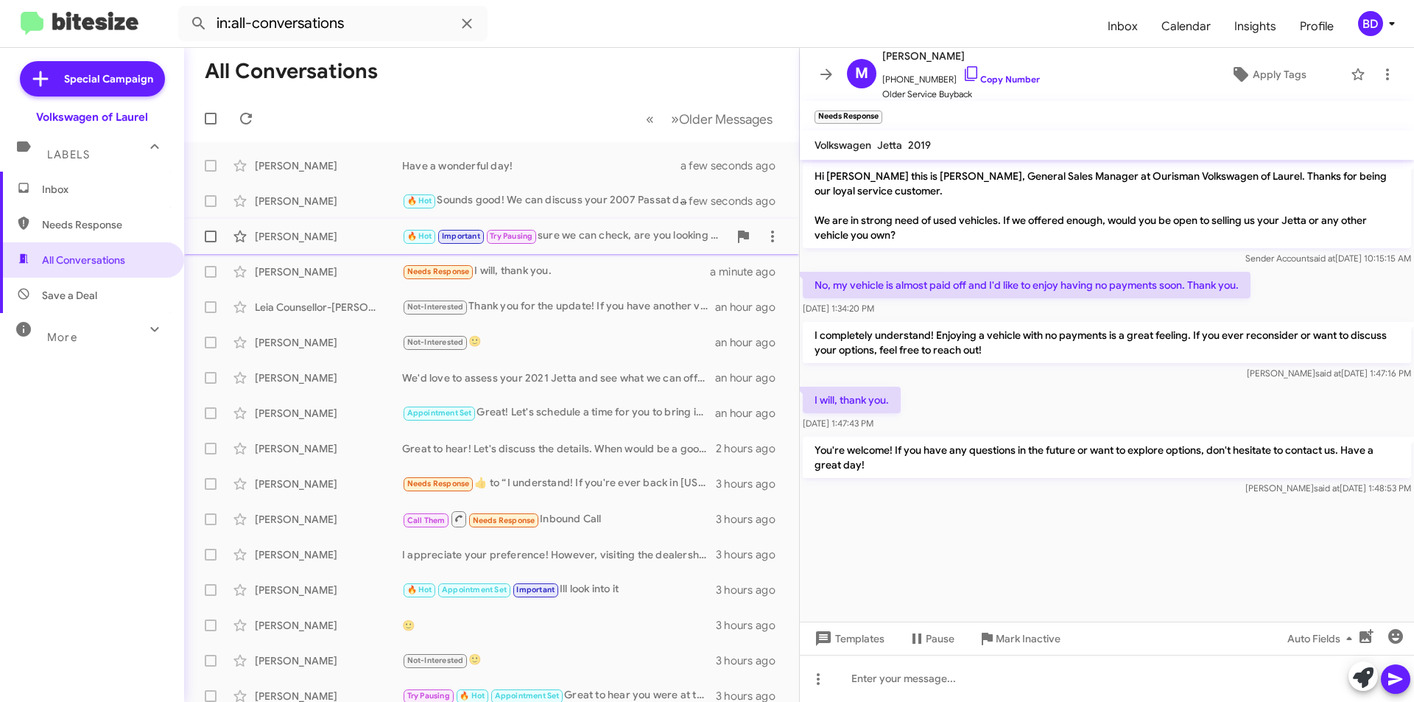
click at [596, 237] on div "🔥 Hot Important Try Pausing sure we can check, are you looking to get something…" at bounding box center [565, 236] width 326 height 17
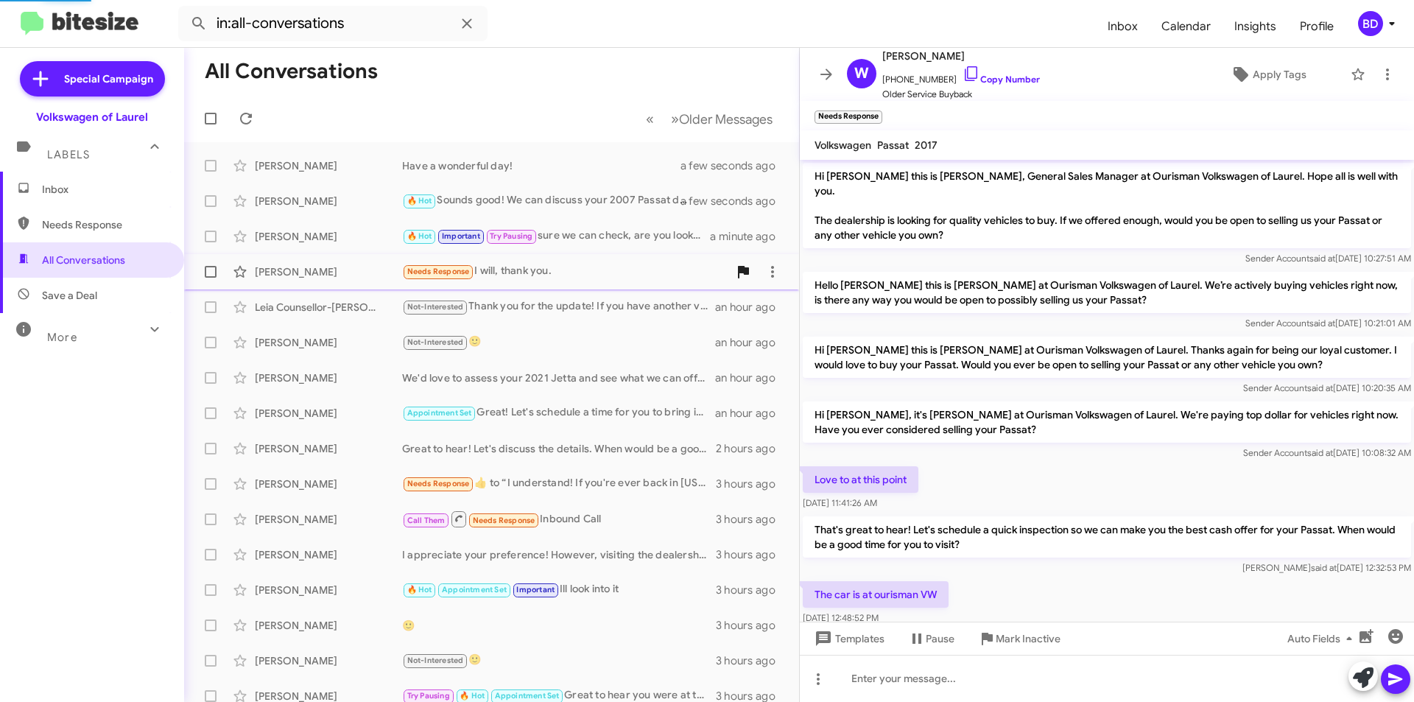
scroll to position [301, 0]
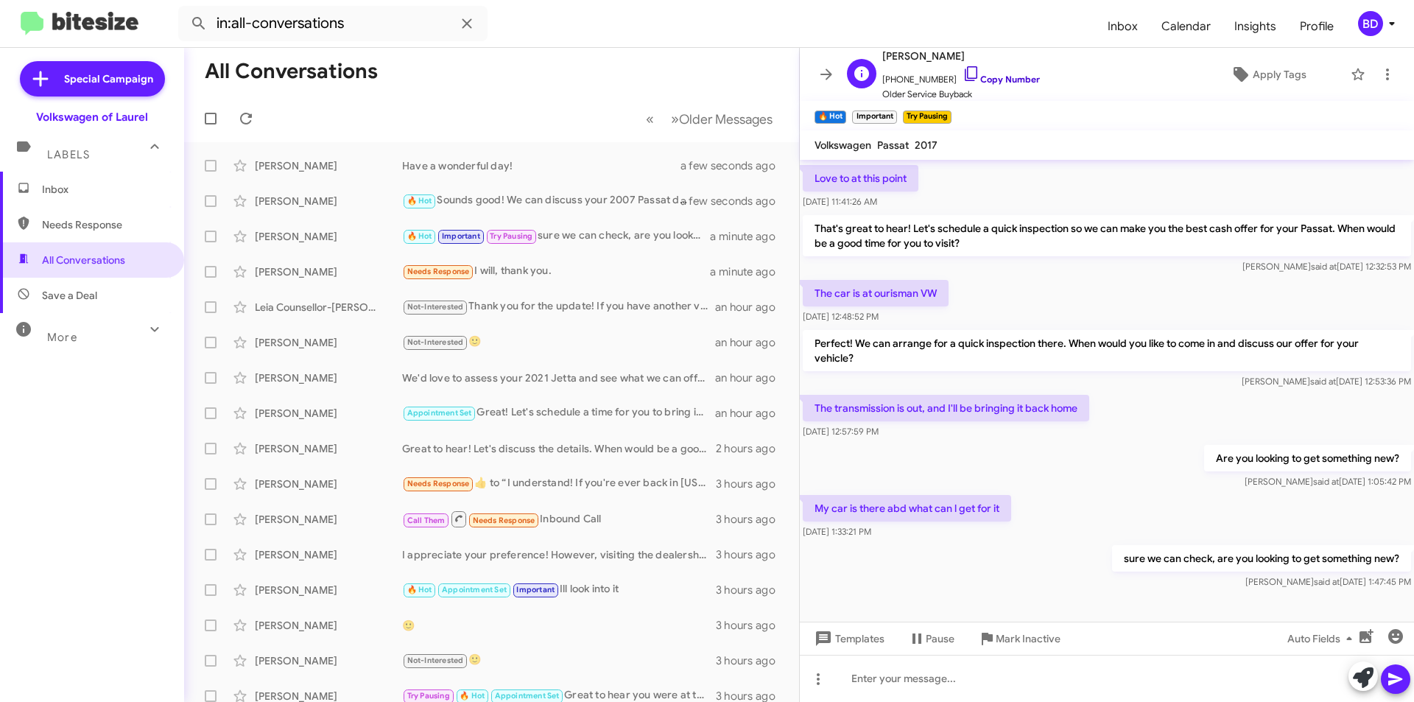
drag, startPoint x: 983, startPoint y: 83, endPoint x: 970, endPoint y: 84, distance: 12.5
click at [983, 84] on link "Copy Number" at bounding box center [1000, 79] width 77 height 11
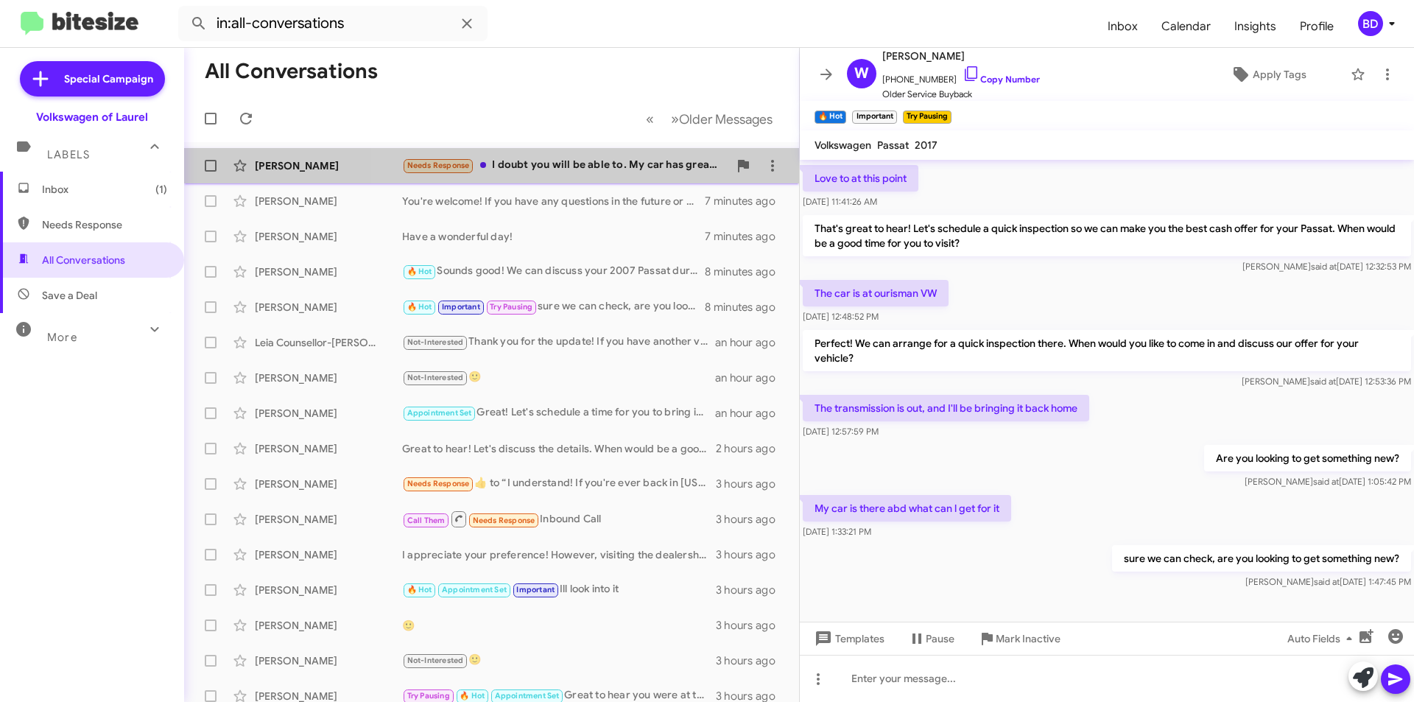
click at [592, 164] on div "Needs Response I doubt you will be able to. My car has great mileage and in tip…" at bounding box center [565, 165] width 326 height 17
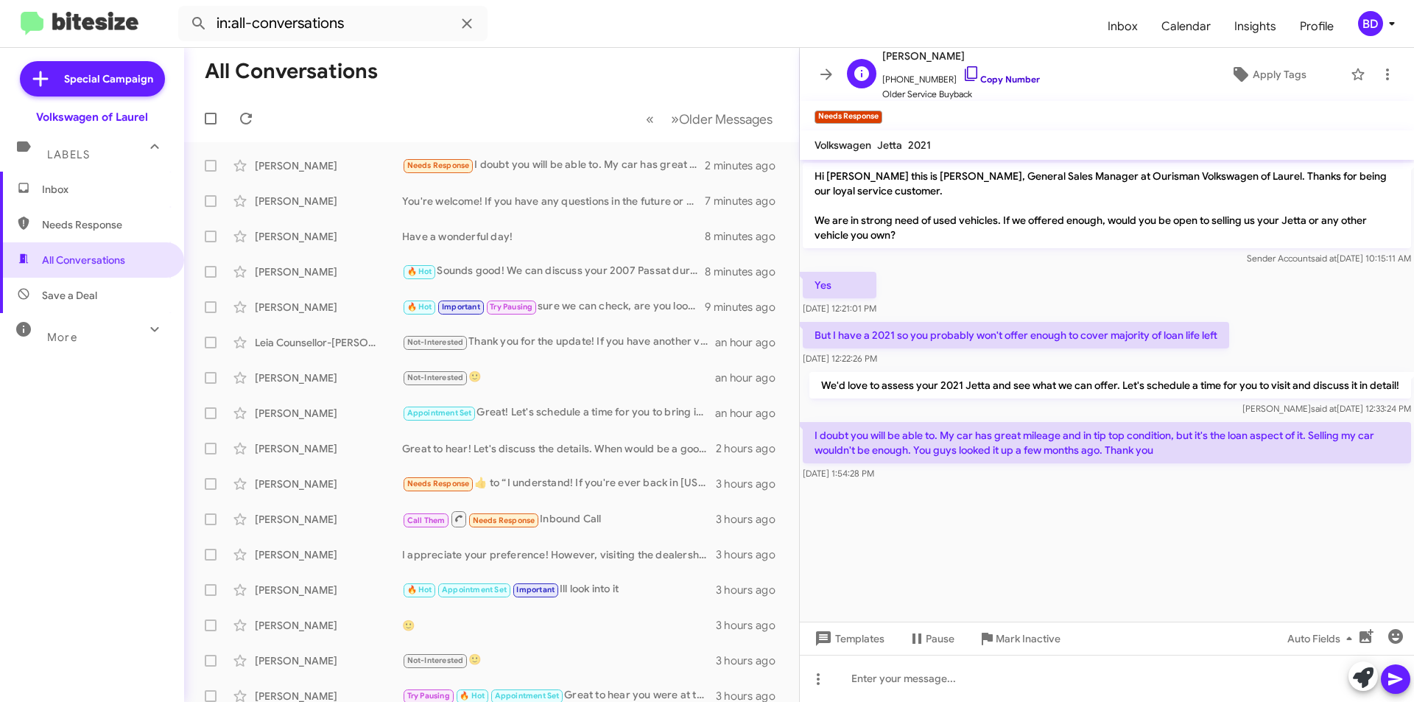
click at [991, 79] on link "Copy Number" at bounding box center [1000, 79] width 77 height 11
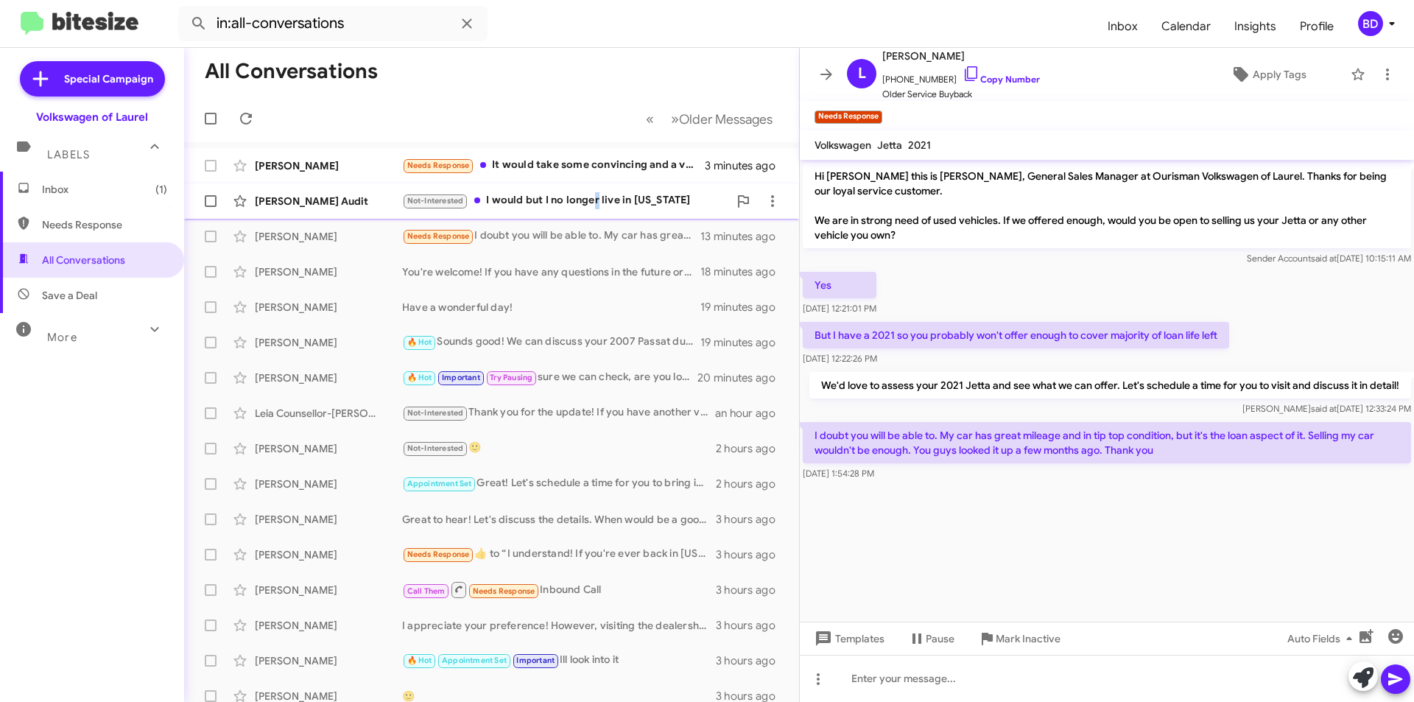
click at [595, 204] on div "Not-Interested I would but I no longer live in maryland" at bounding box center [565, 200] width 326 height 17
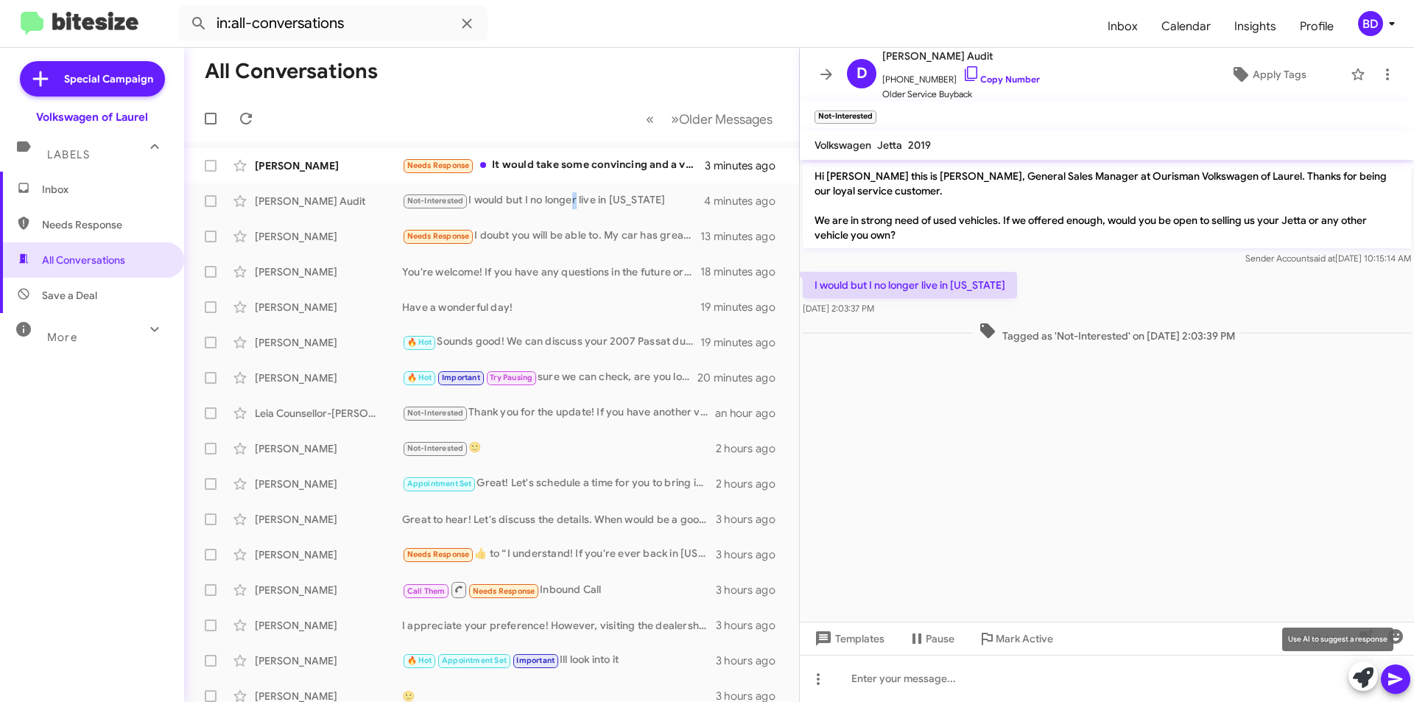
click at [1363, 678] on icon at bounding box center [1363, 677] width 21 height 21
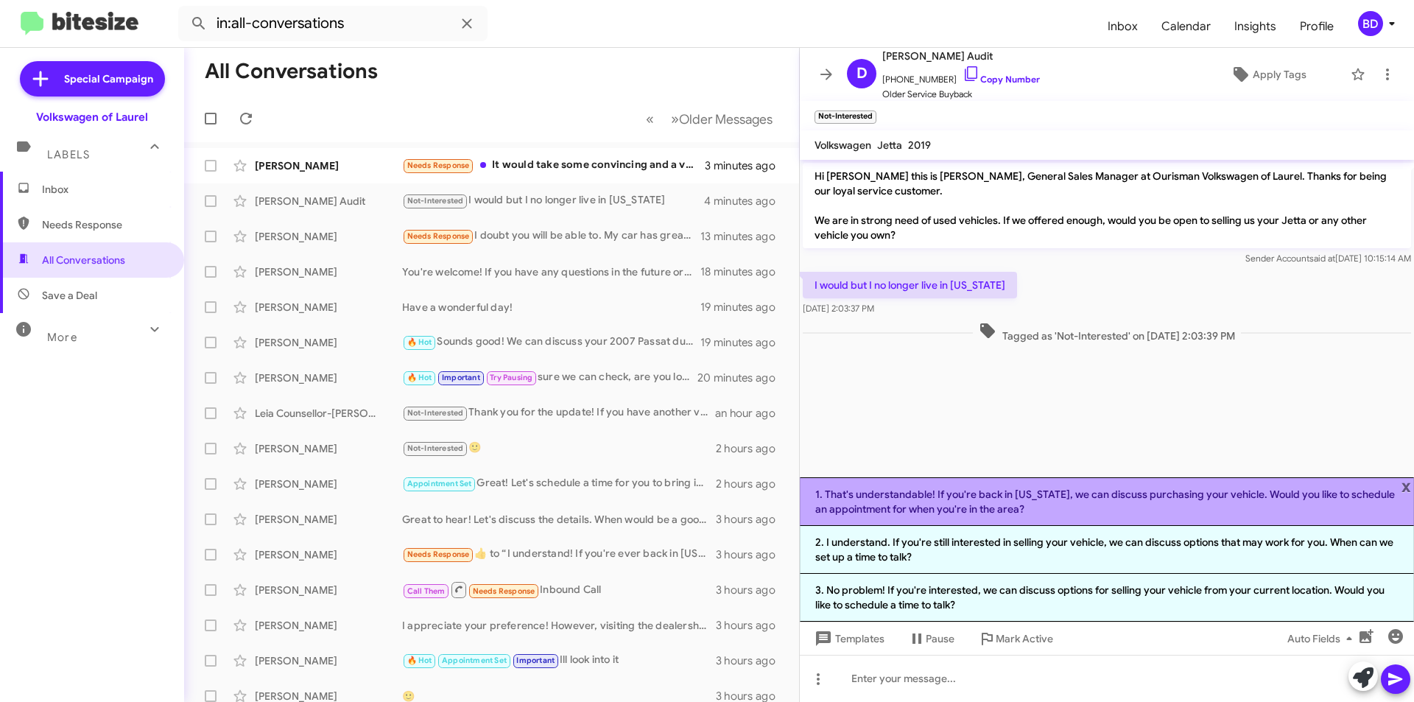
click at [1052, 501] on li "1. That's understandable! If you're back in Maryland, we can discuss purchasing…" at bounding box center [1107, 501] width 614 height 49
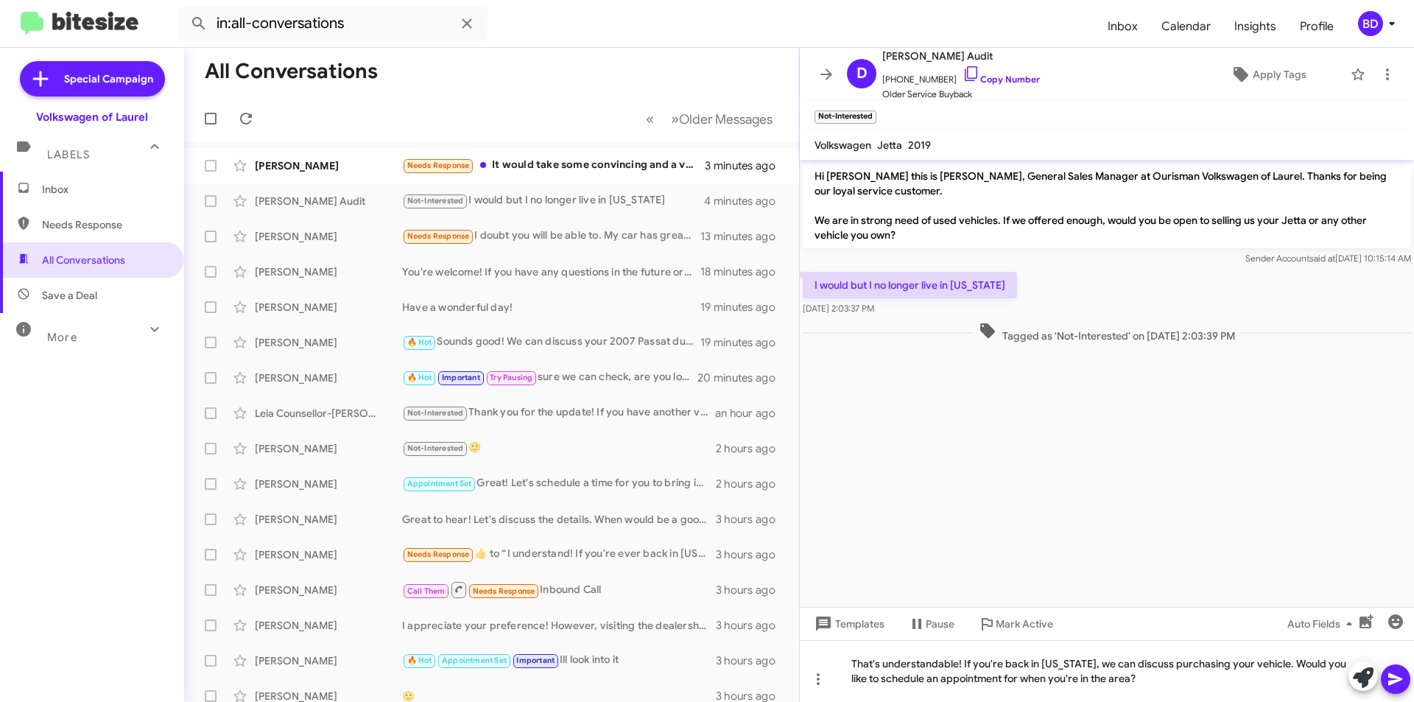
click at [1395, 682] on icon at bounding box center [1395, 679] width 14 height 13
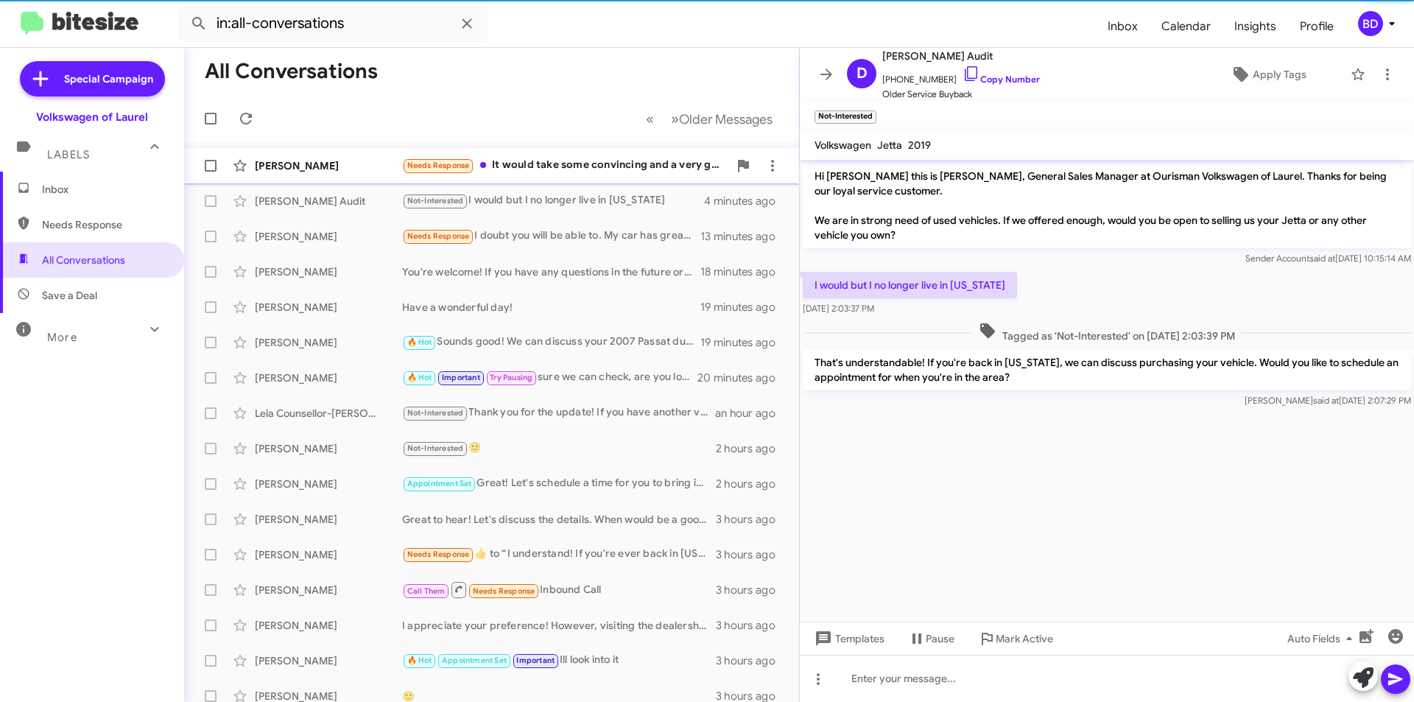
click at [621, 165] on div "Needs Response It would take some convincing and a very good new car deal to co…" at bounding box center [565, 165] width 326 height 17
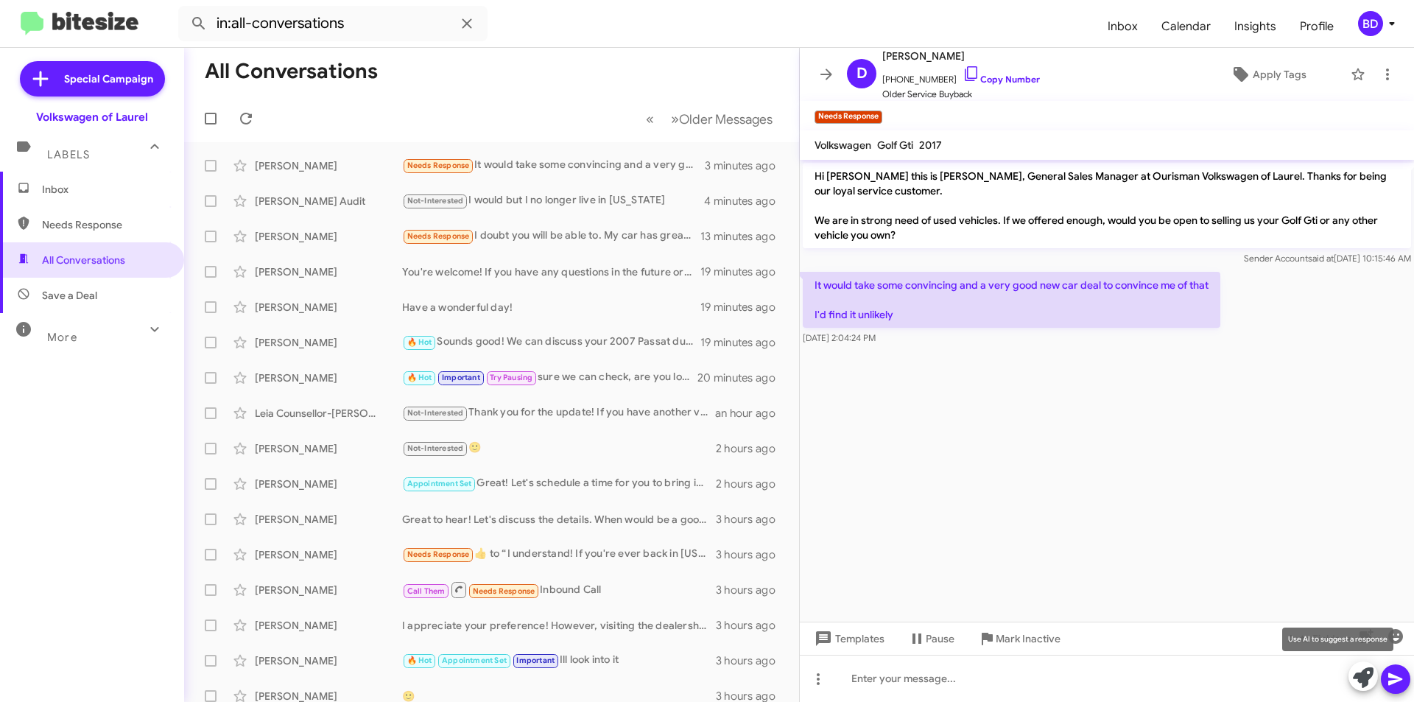
click at [1363, 685] on icon at bounding box center [1363, 677] width 21 height 21
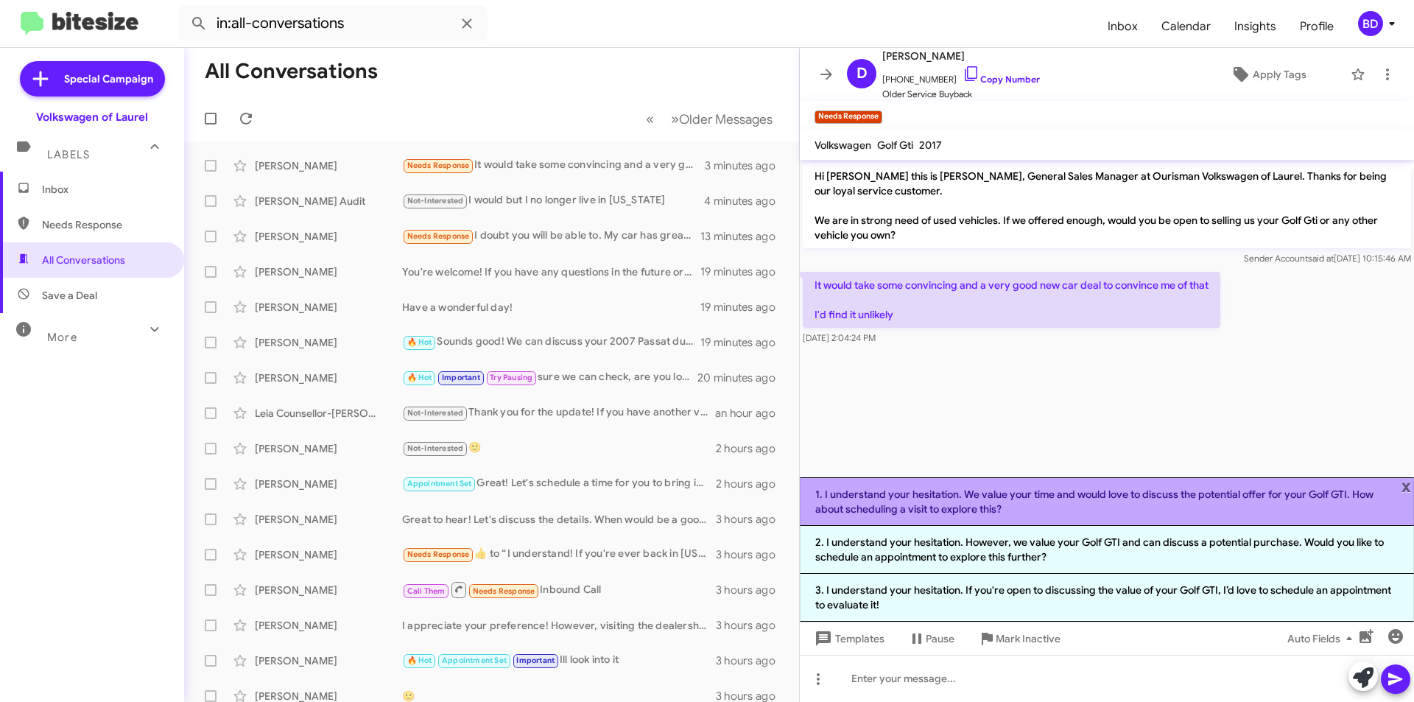
click at [1032, 500] on li "1. I understand your hesitation. We value your time and would love to discuss t…" at bounding box center [1107, 501] width 614 height 49
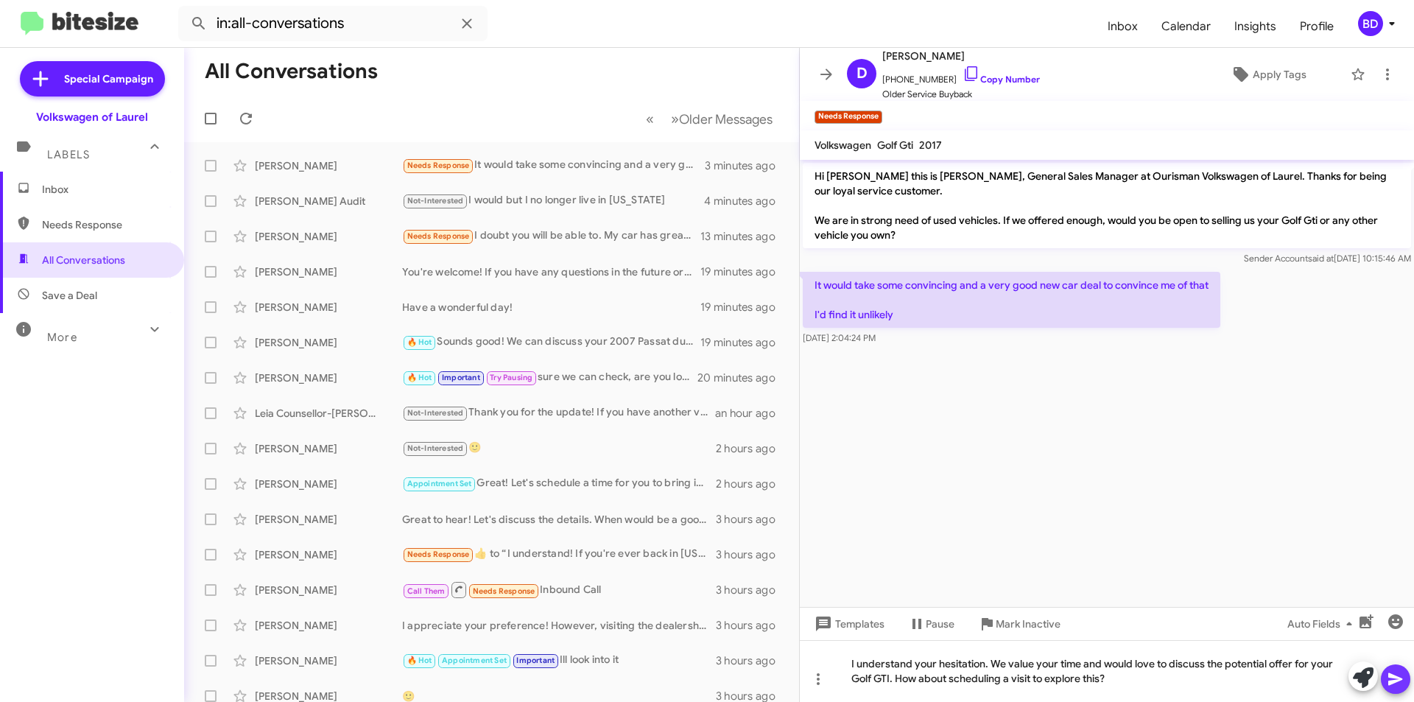
click at [1403, 682] on icon at bounding box center [1395, 679] width 18 height 18
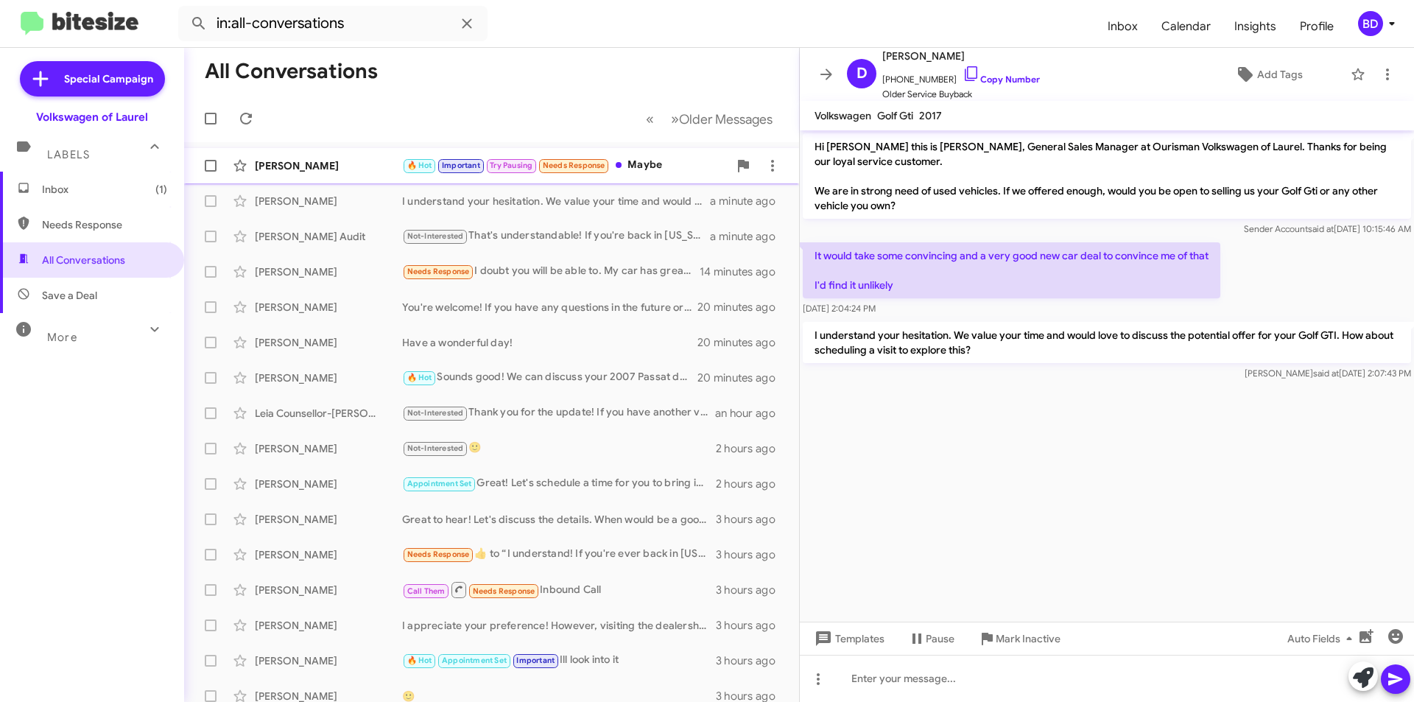
click at [368, 164] on div "[PERSON_NAME]" at bounding box center [328, 165] width 147 height 15
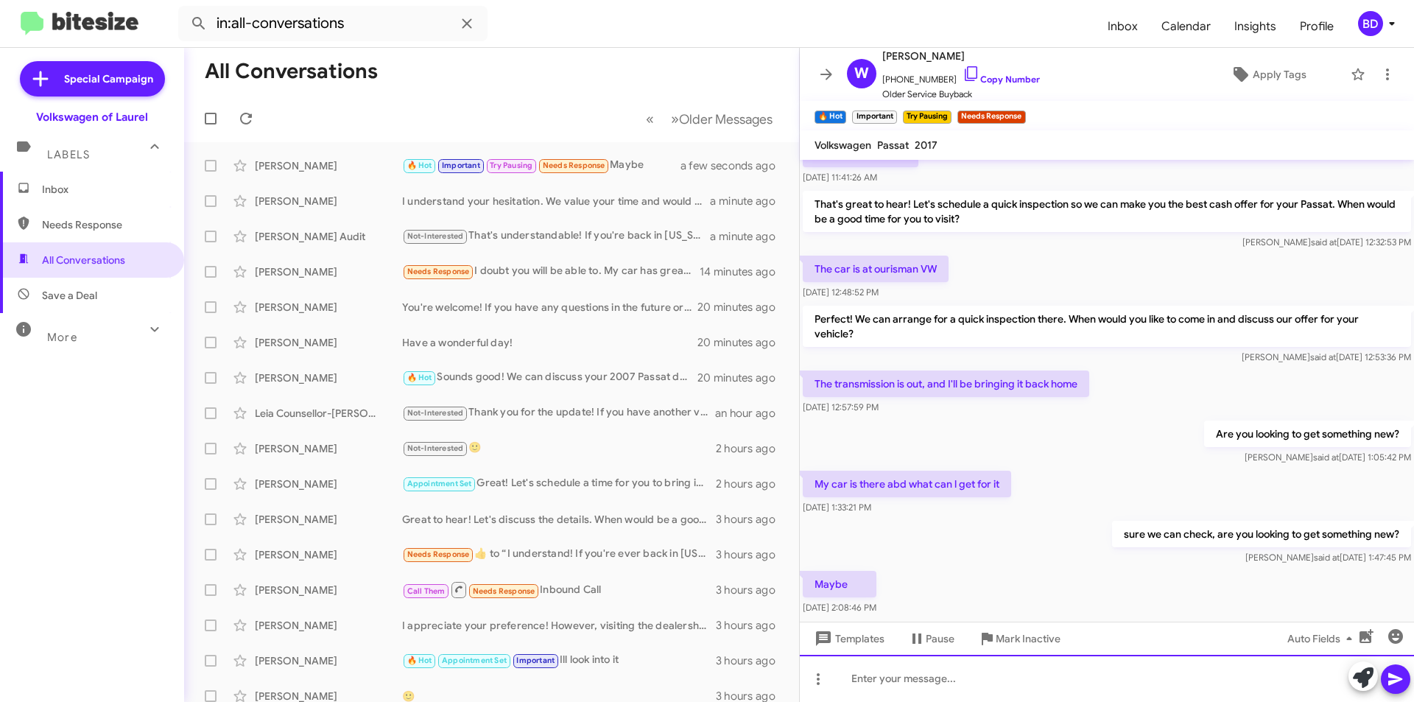
click at [974, 676] on div at bounding box center [1107, 678] width 614 height 47
click at [1390, 674] on icon at bounding box center [1395, 679] width 14 height 13
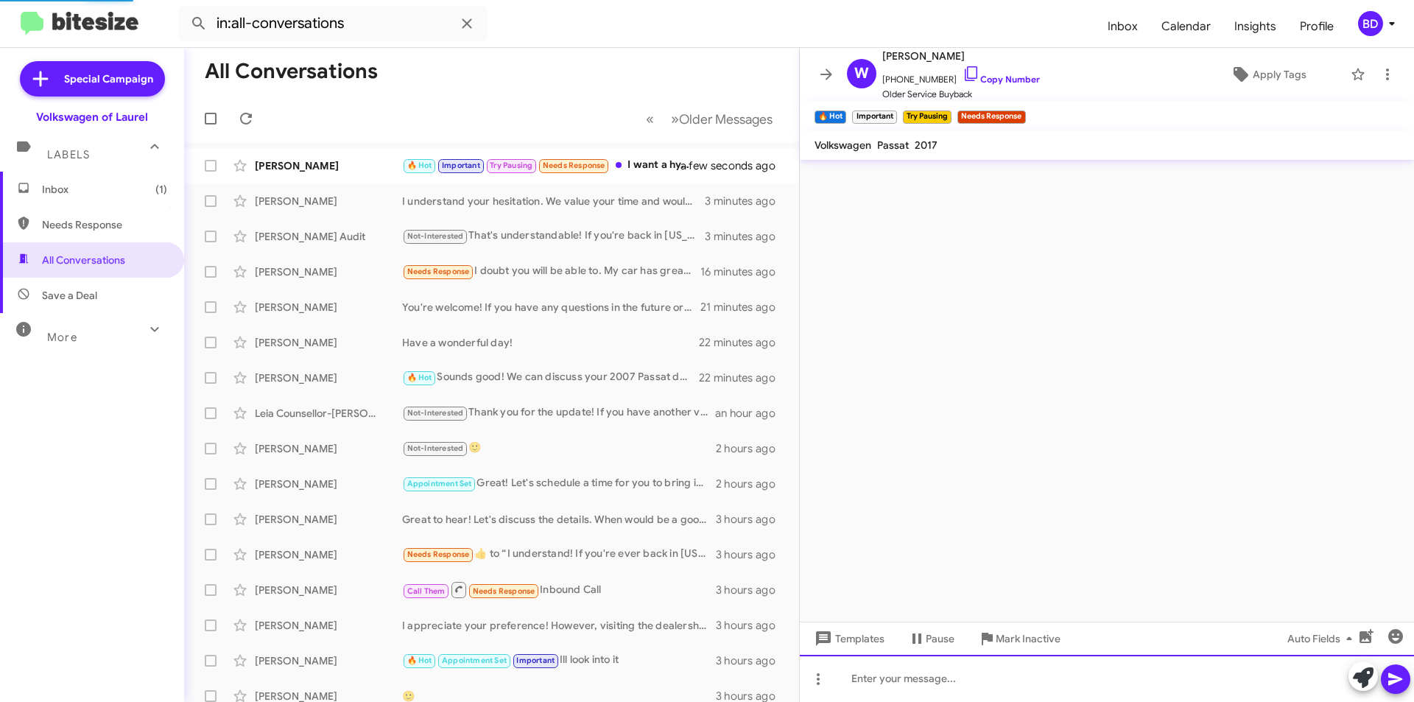
scroll to position [462, 0]
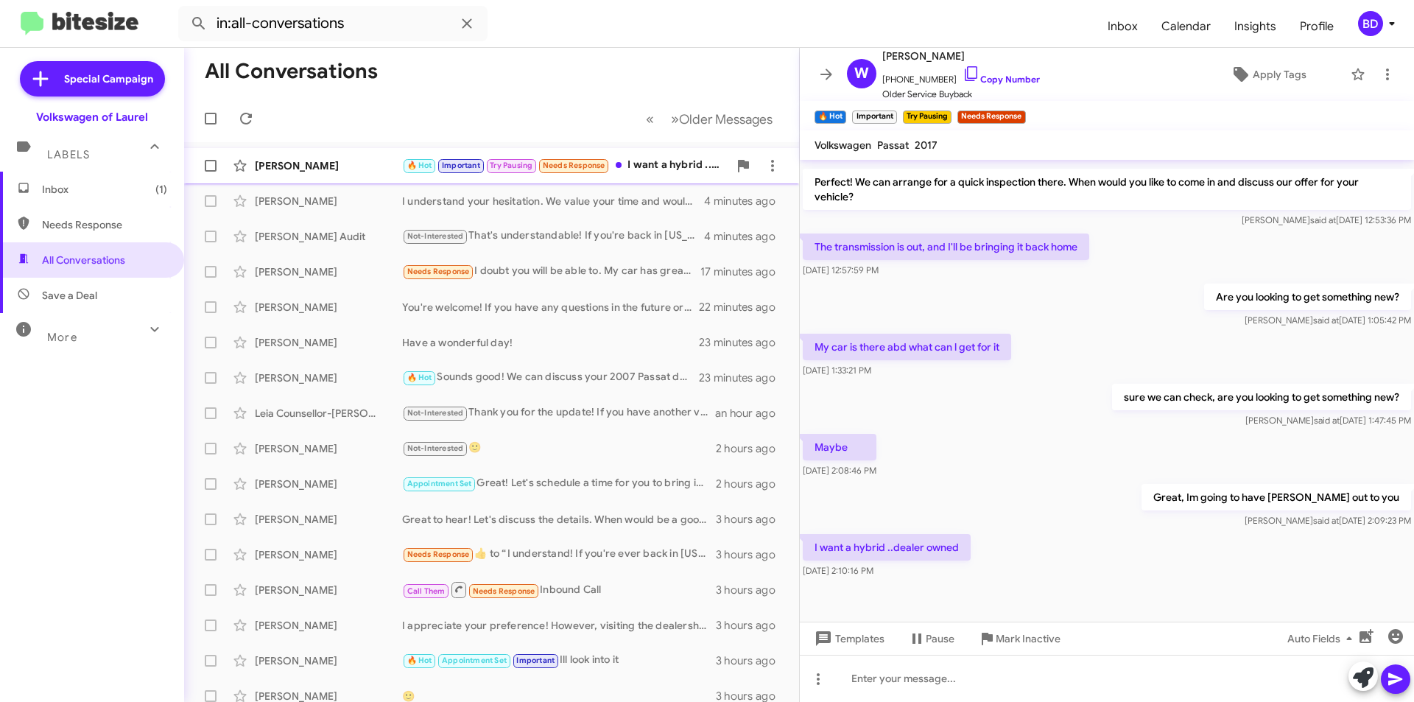
click at [639, 164] on div "🔥 Hot Important Try Pausing Needs Response I want a hybrid ..dealer owned" at bounding box center [565, 165] width 326 height 17
click at [908, 685] on div at bounding box center [1107, 678] width 614 height 47
click at [1389, 680] on icon at bounding box center [1395, 679] width 14 height 13
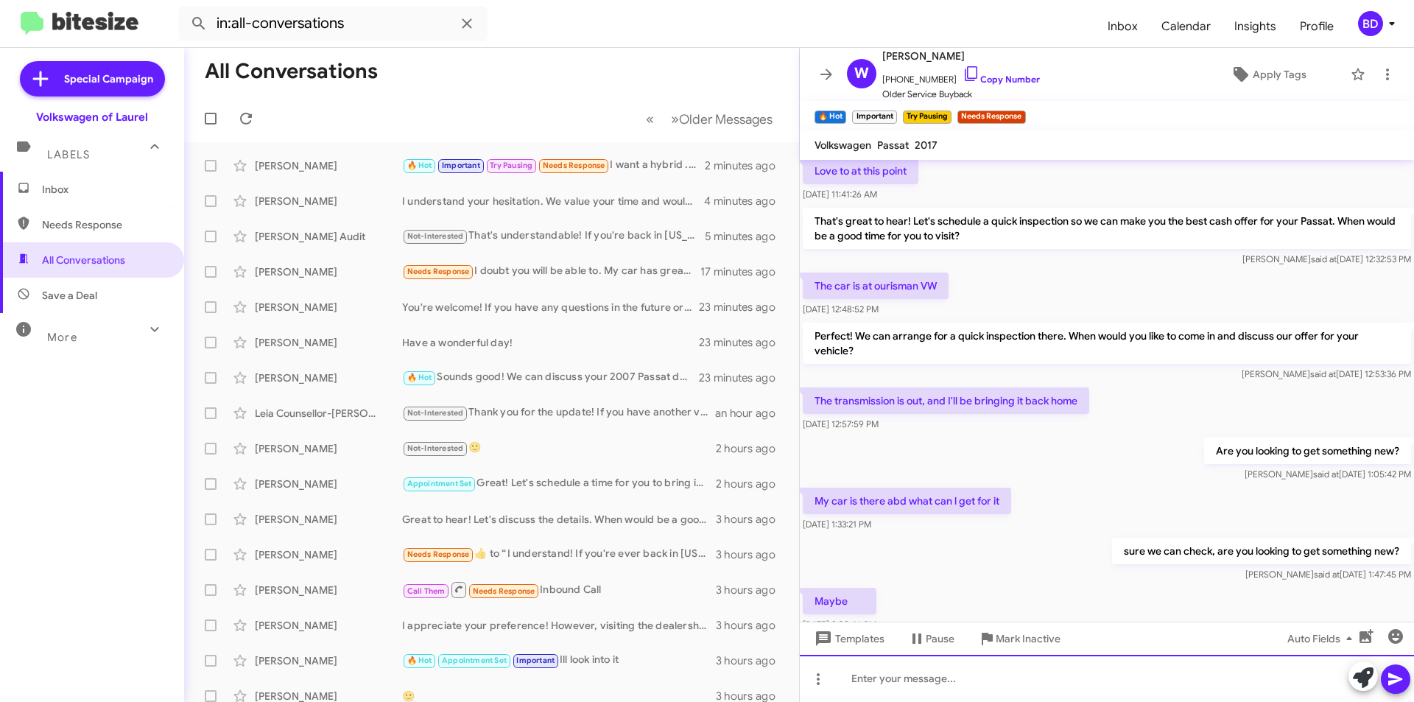
scroll to position [516, 0]
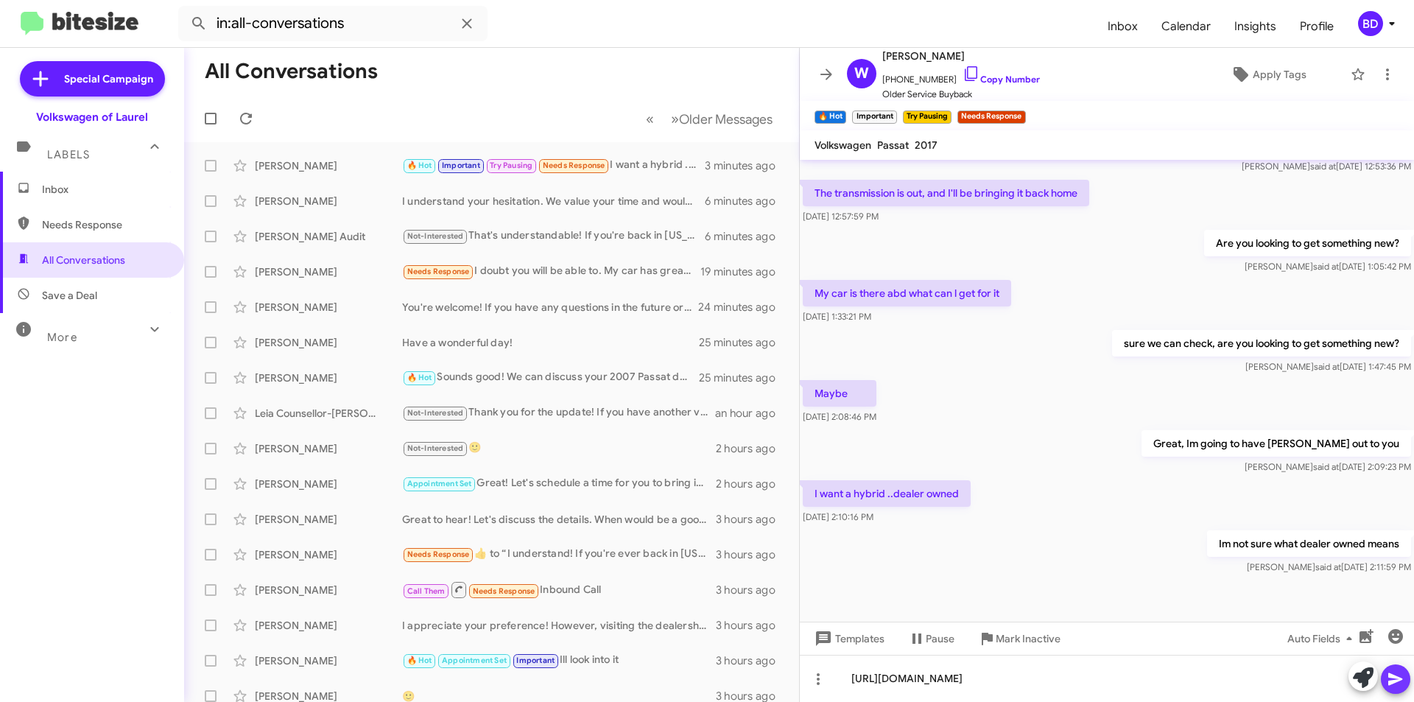
click at [1403, 683] on icon at bounding box center [1395, 679] width 18 height 18
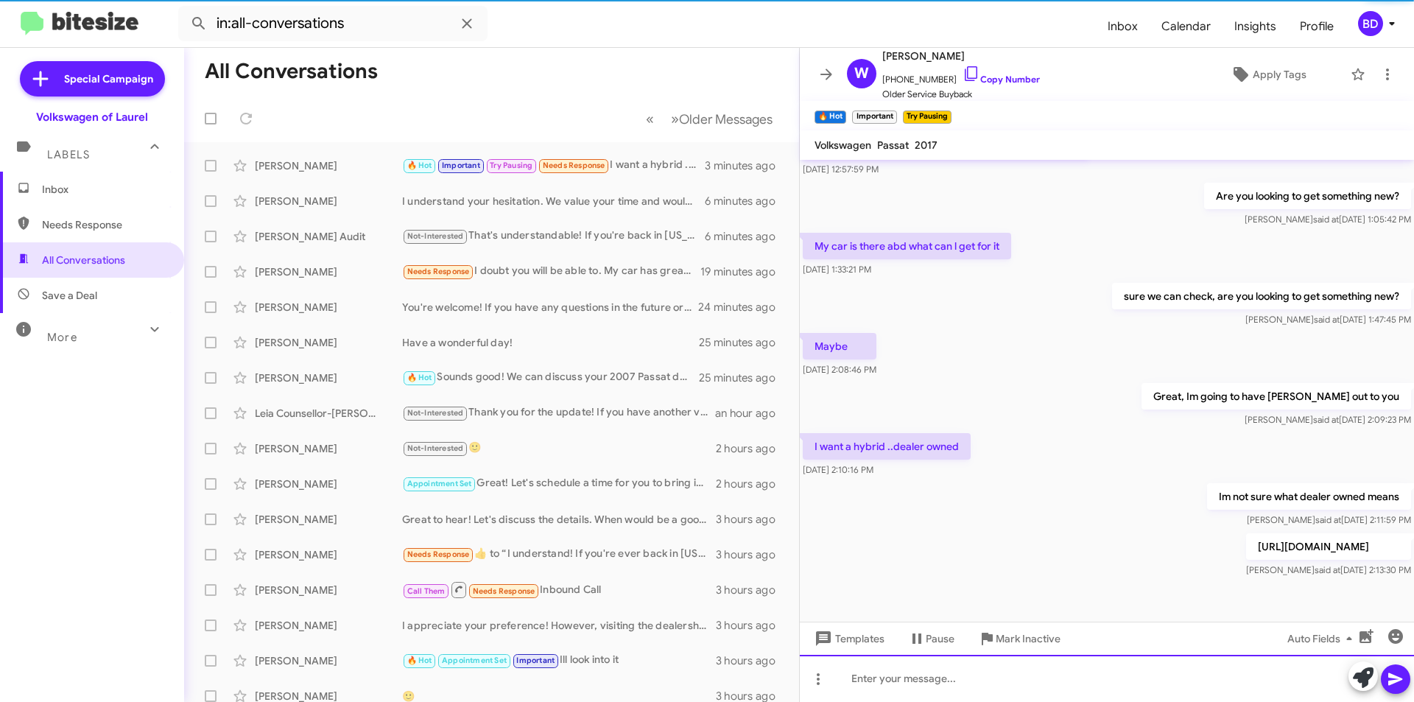
scroll to position [570, 0]
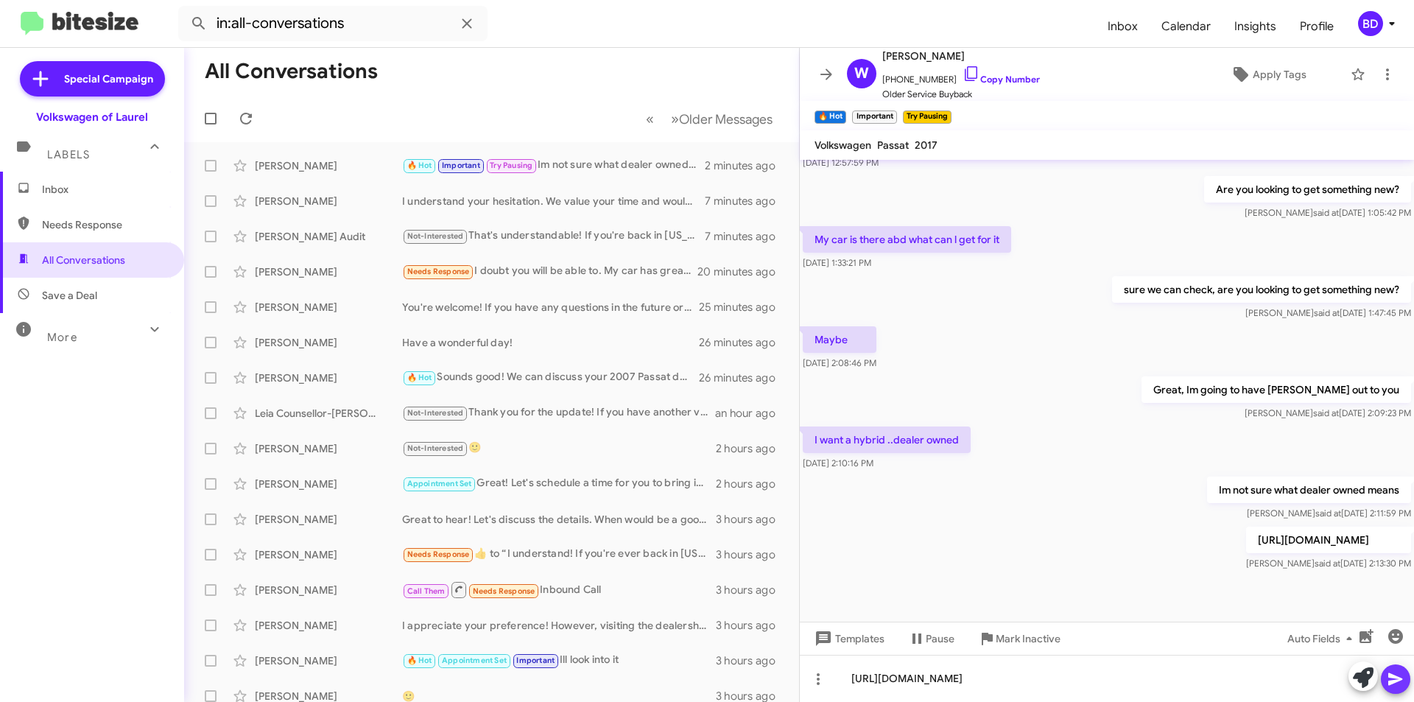
click at [1397, 680] on icon at bounding box center [1395, 679] width 14 height 13
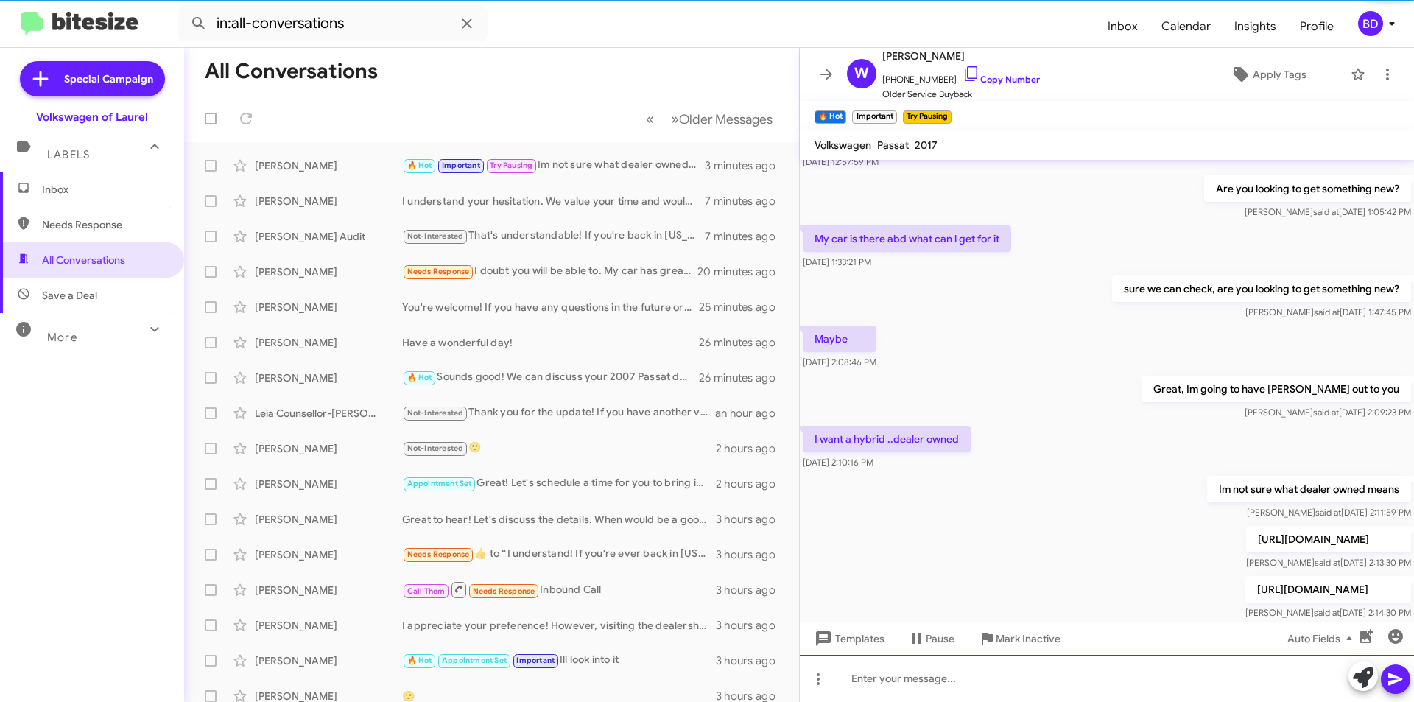
scroll to position [624, 0]
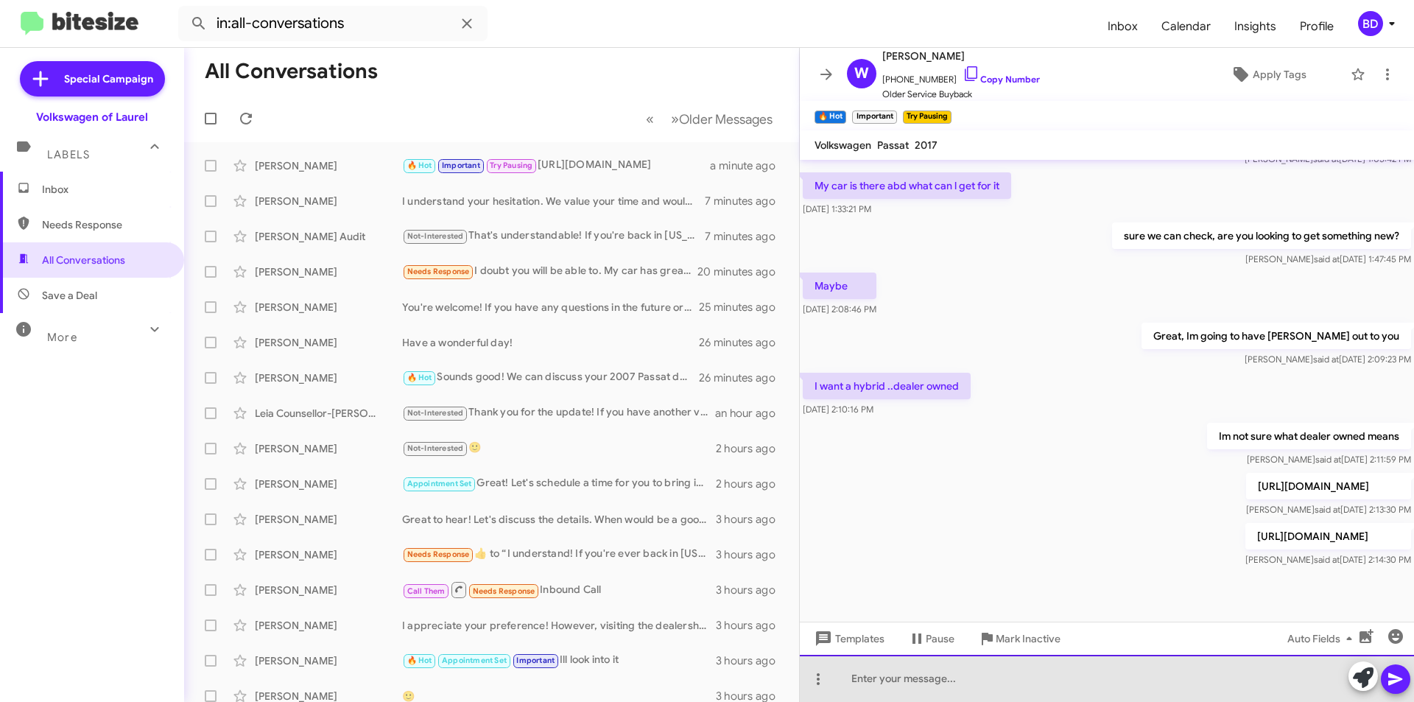
click at [900, 676] on div at bounding box center [1107, 678] width 614 height 47
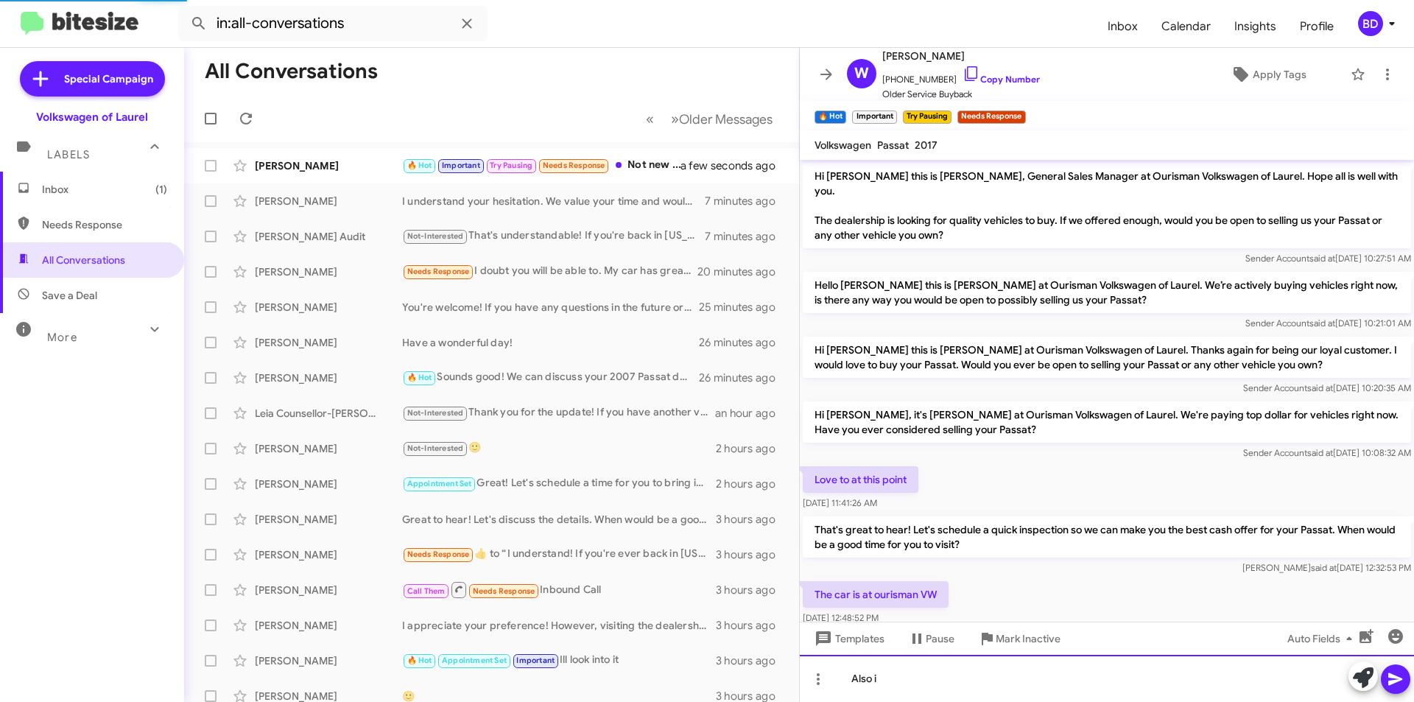
scroll to position [677, 0]
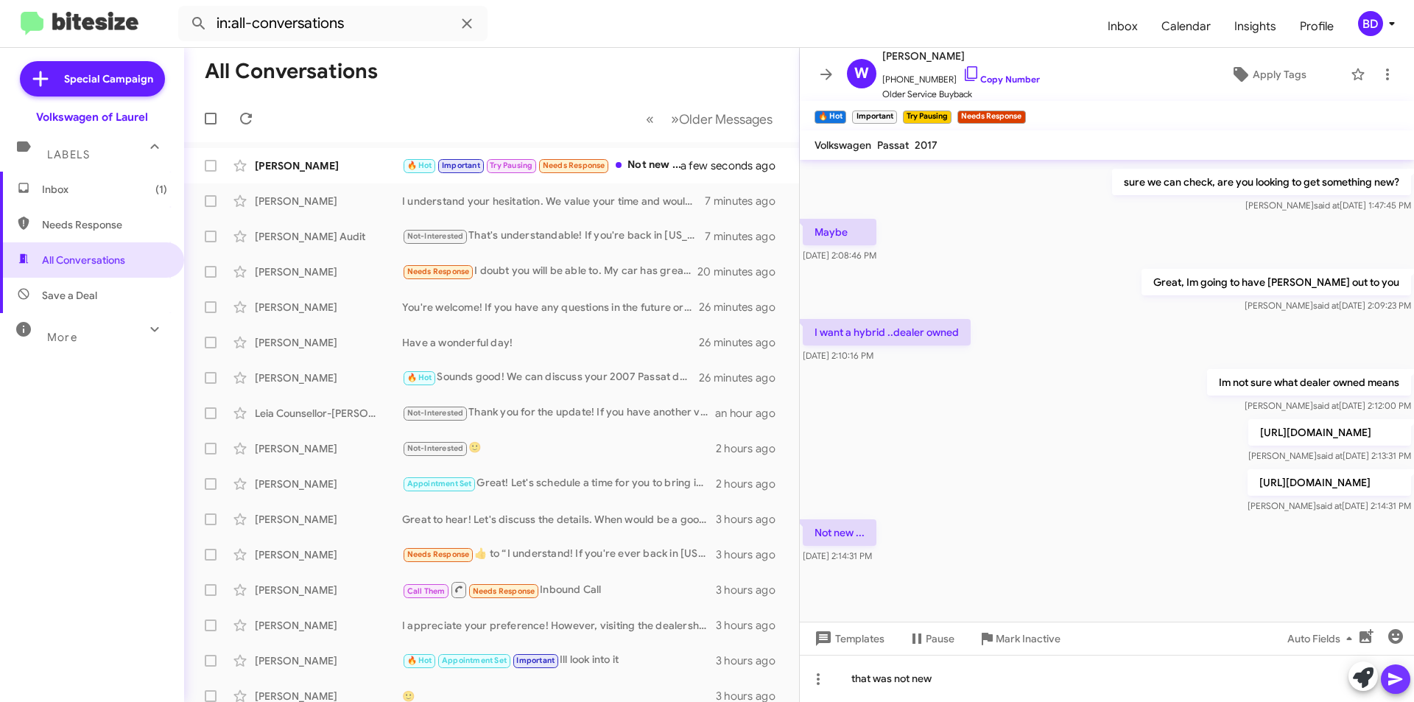
click at [1392, 681] on icon at bounding box center [1395, 679] width 14 height 13
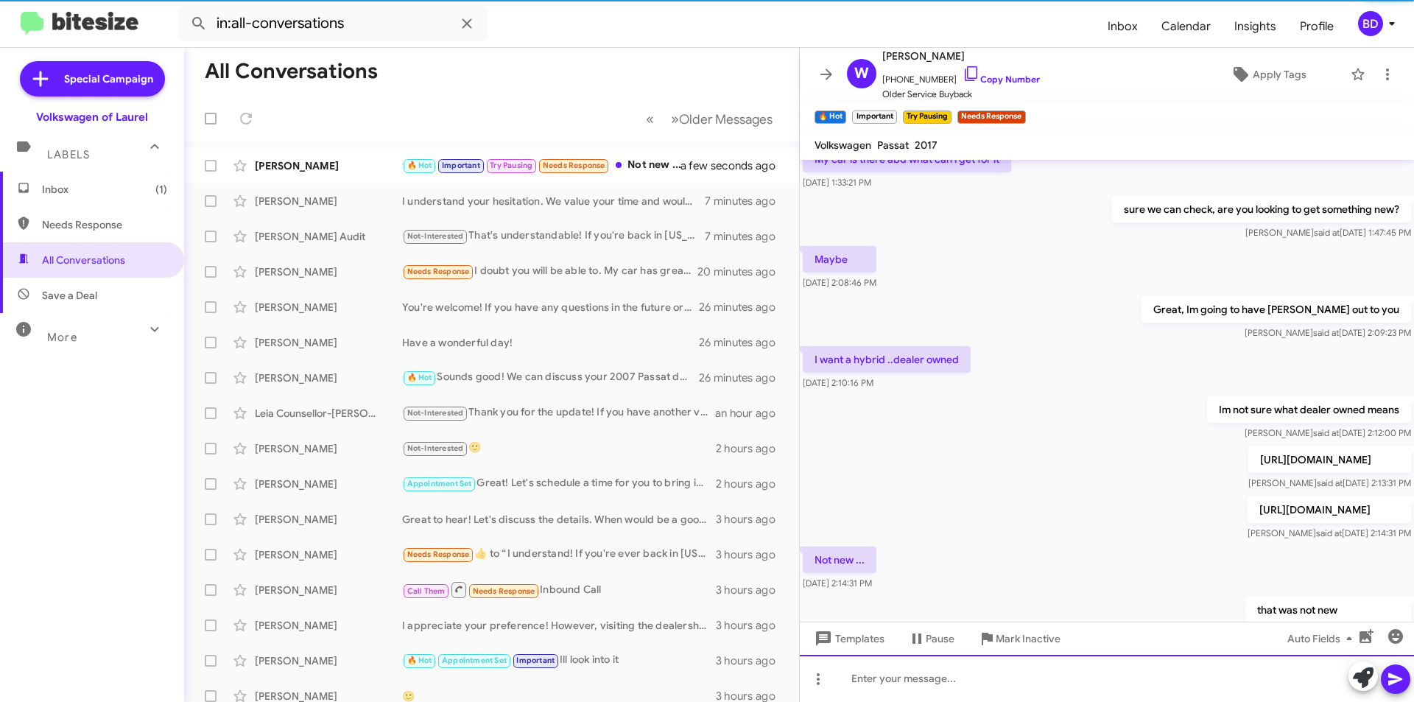
scroll to position [731, 0]
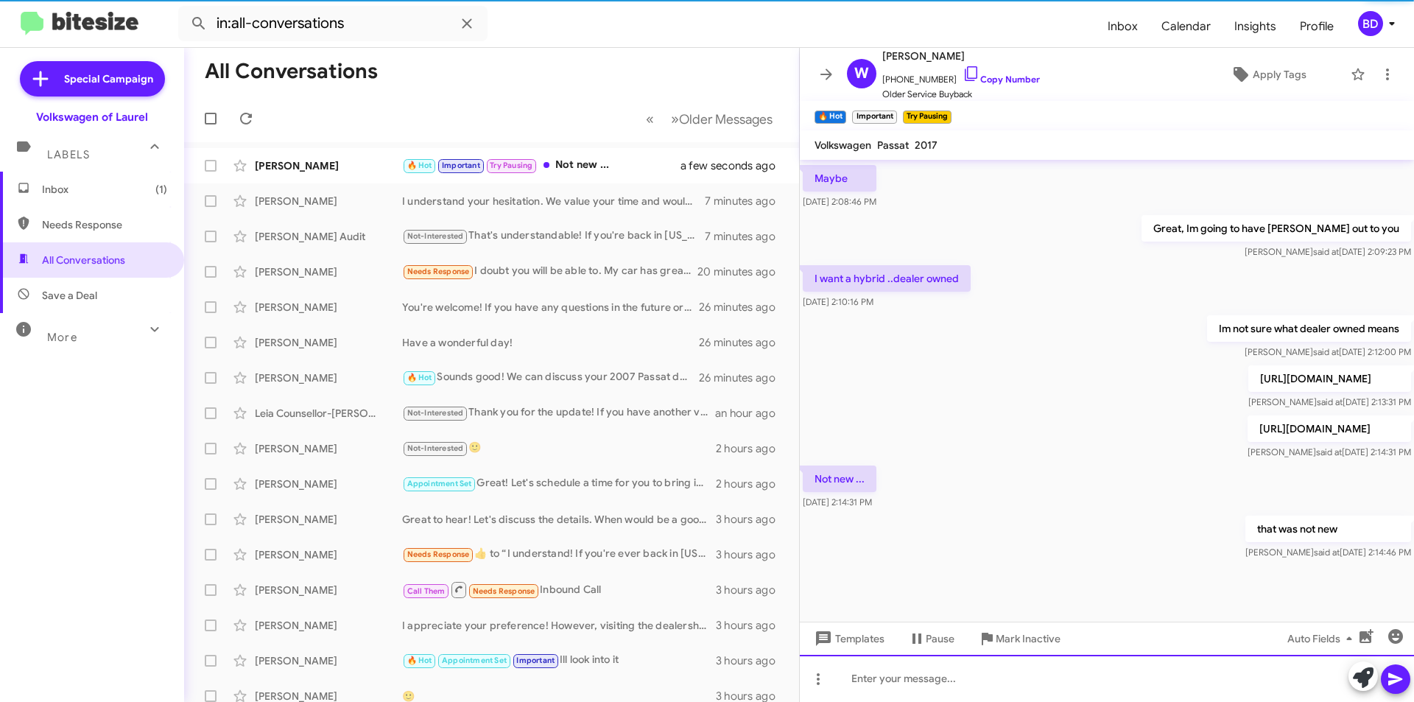
click at [1005, 685] on div at bounding box center [1107, 678] width 614 height 47
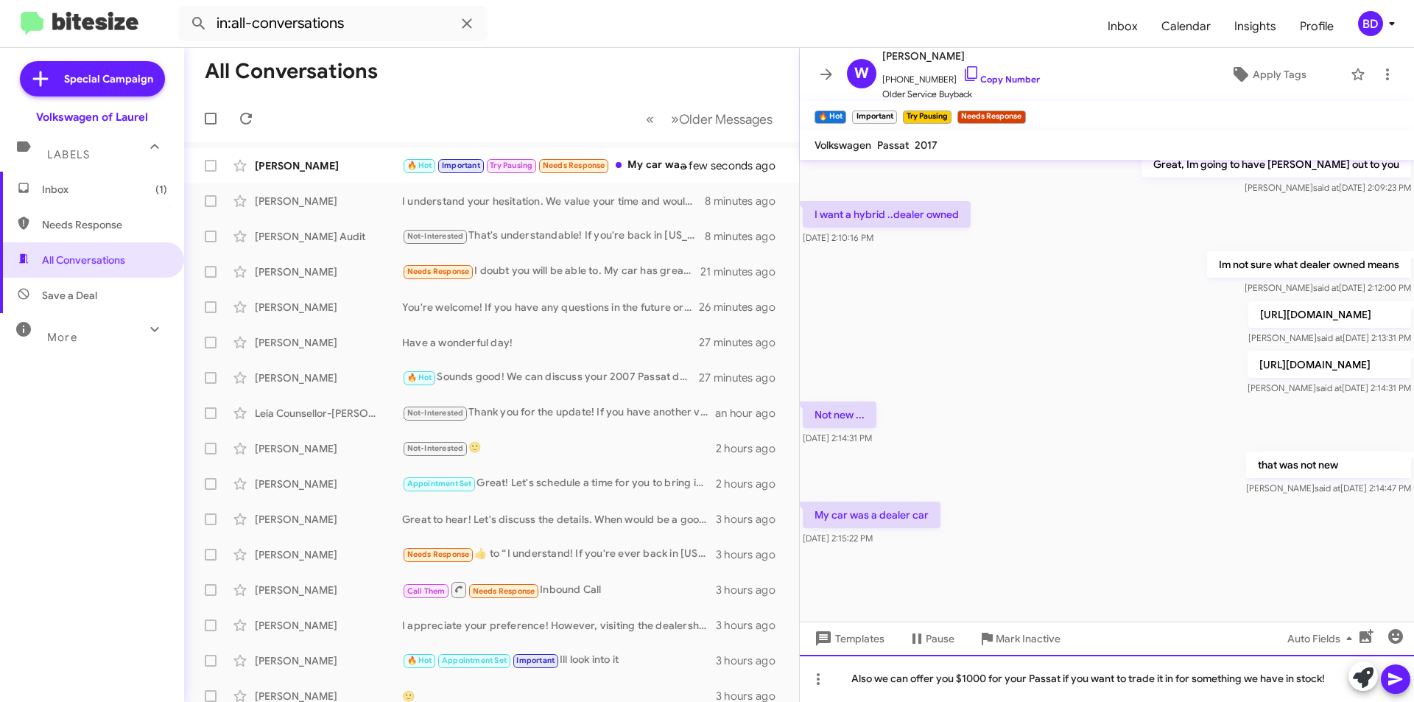
scroll to position [687, 0]
click at [1396, 679] on icon at bounding box center [1395, 679] width 18 height 18
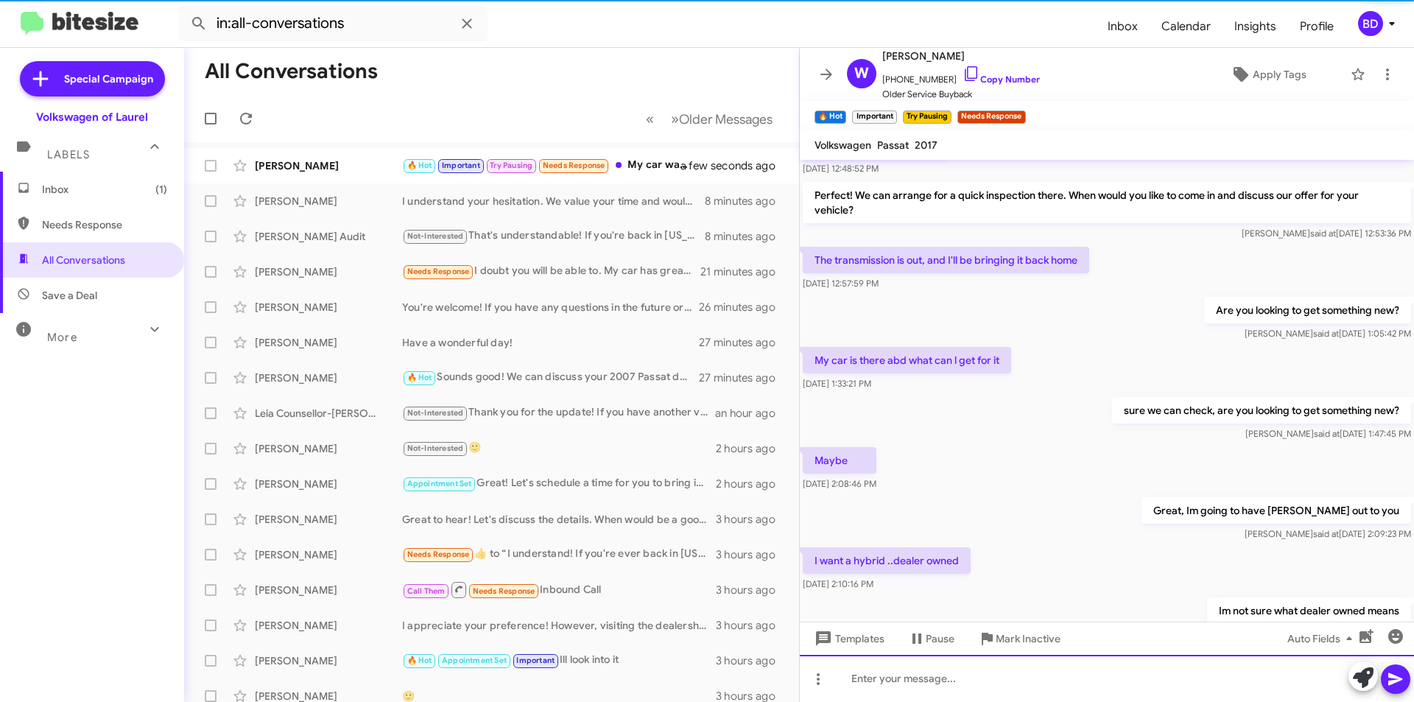
scroll to position [907, 0]
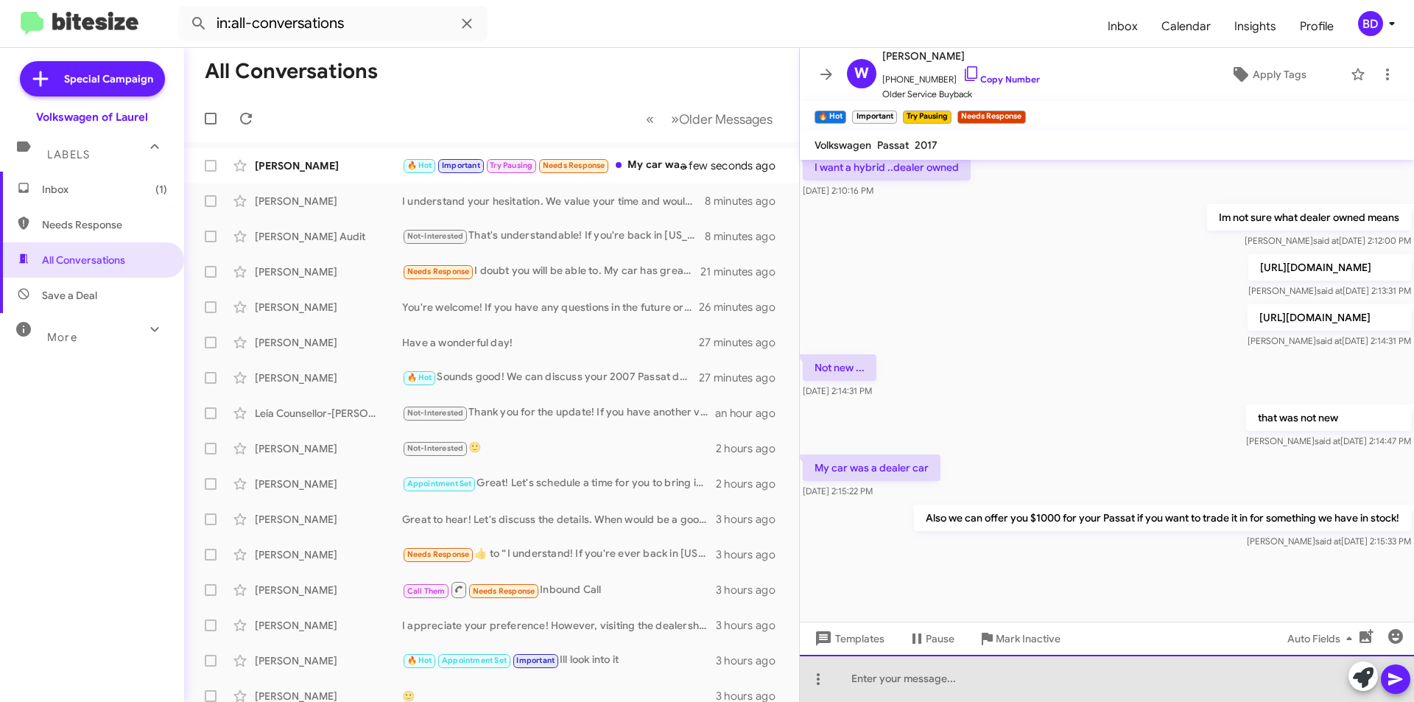
click at [929, 672] on div at bounding box center [1107, 678] width 614 height 47
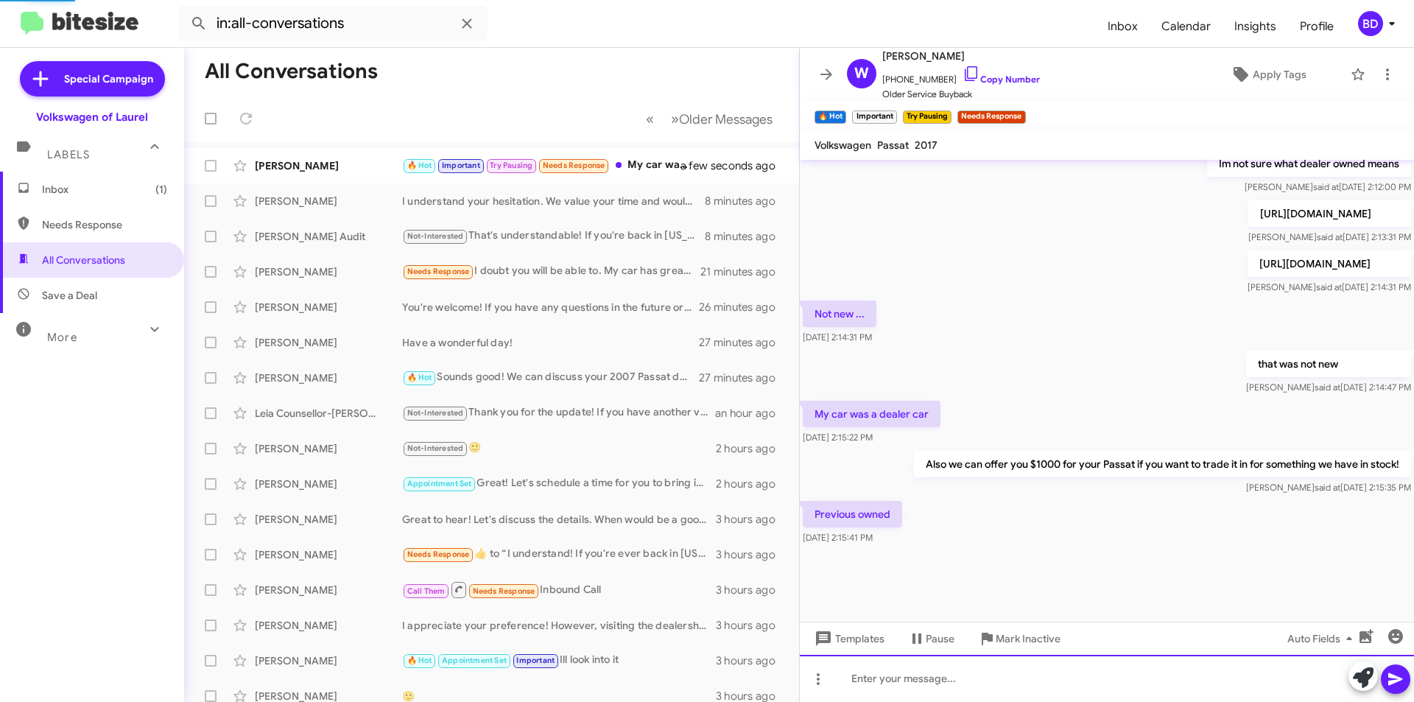
scroll to position [657, 0]
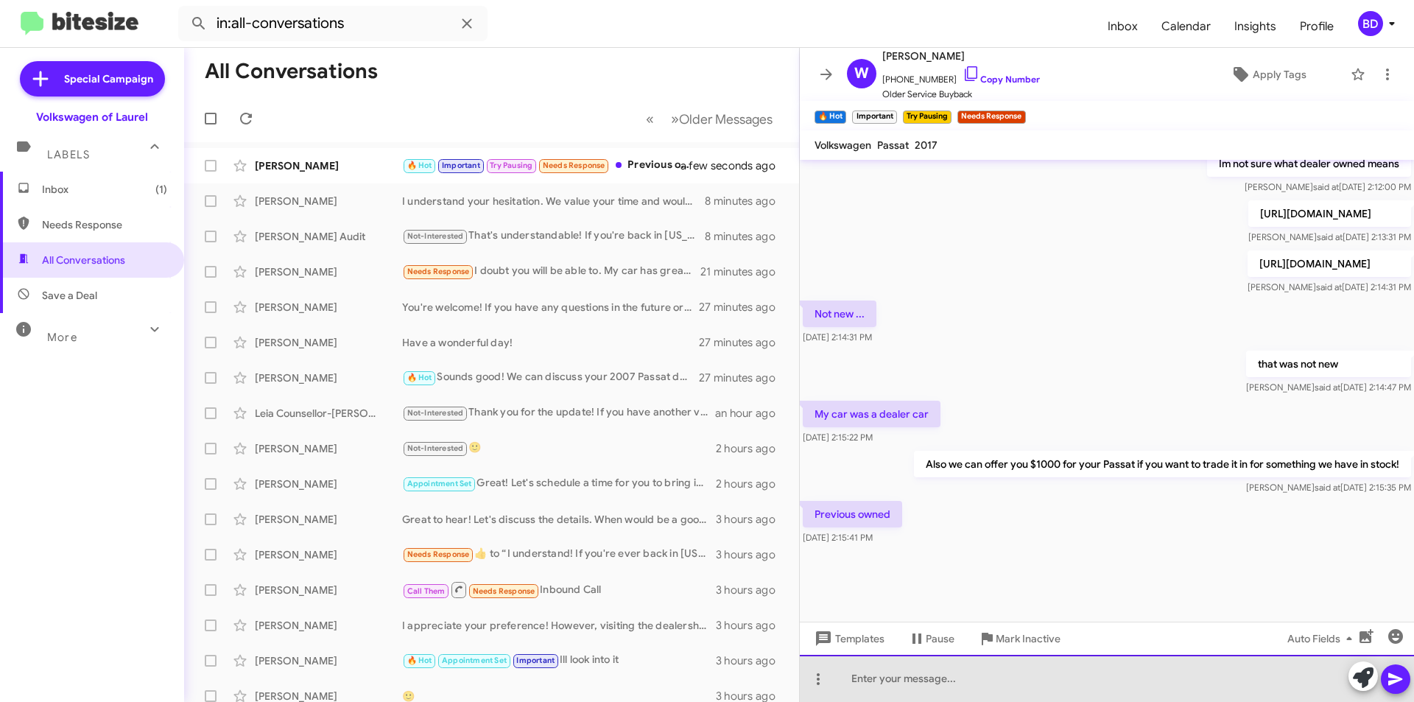
click at [875, 677] on div at bounding box center [1107, 678] width 614 height 47
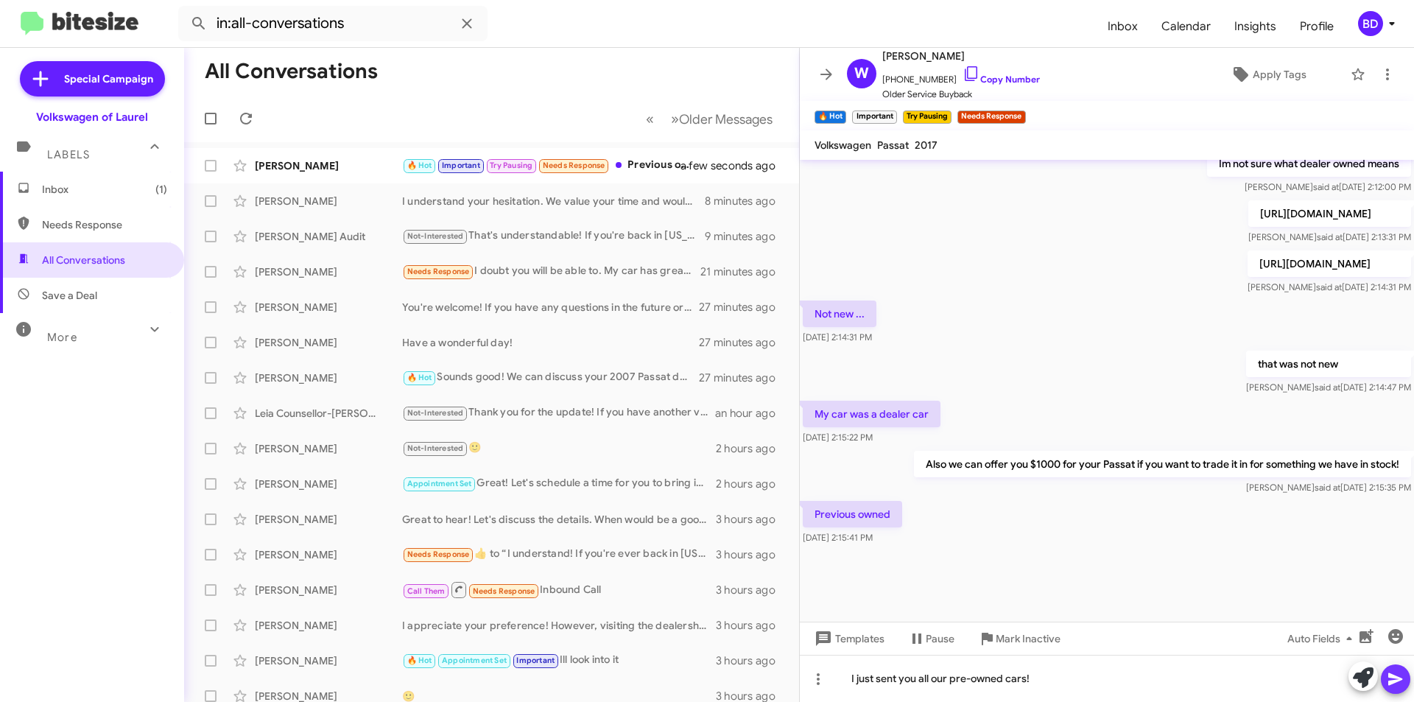
click at [1397, 680] on icon at bounding box center [1395, 679] width 14 height 13
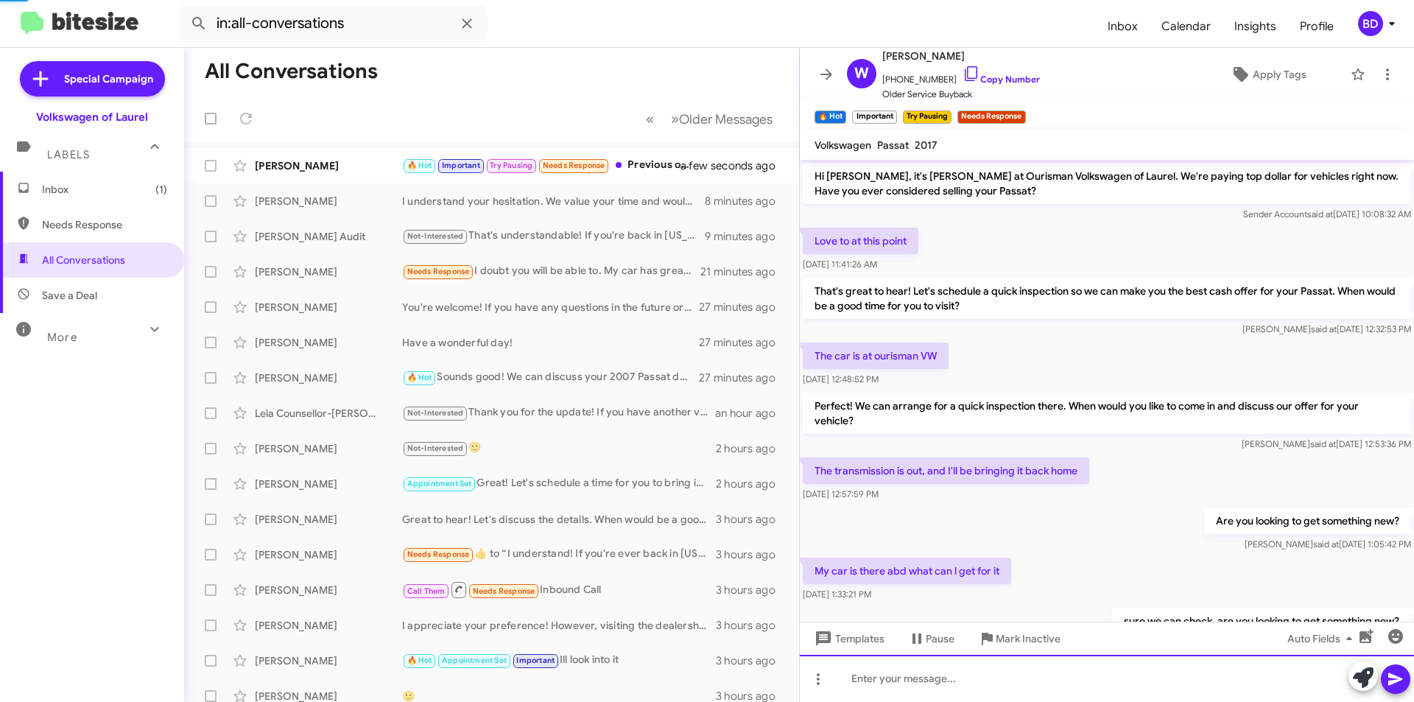
scroll to position [74, 0]
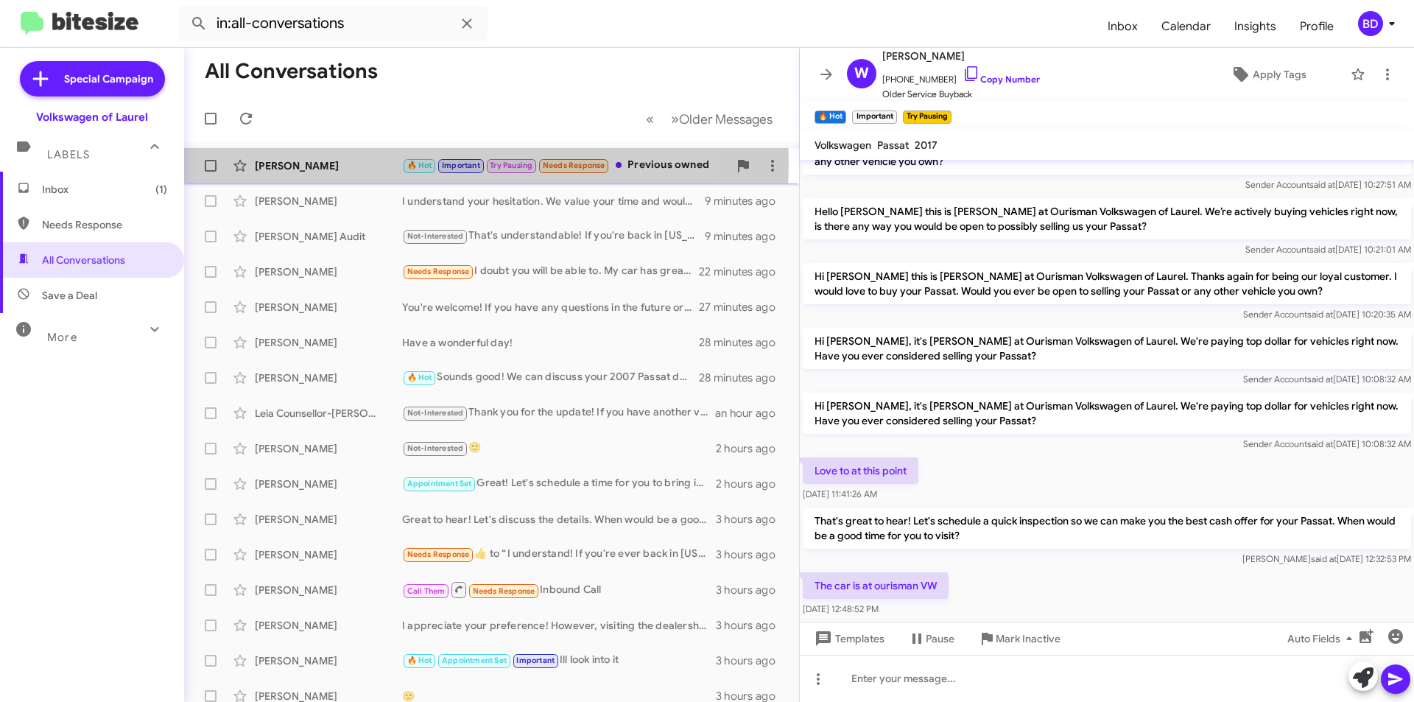
click at [377, 162] on div "[PERSON_NAME]" at bounding box center [328, 165] width 147 height 15
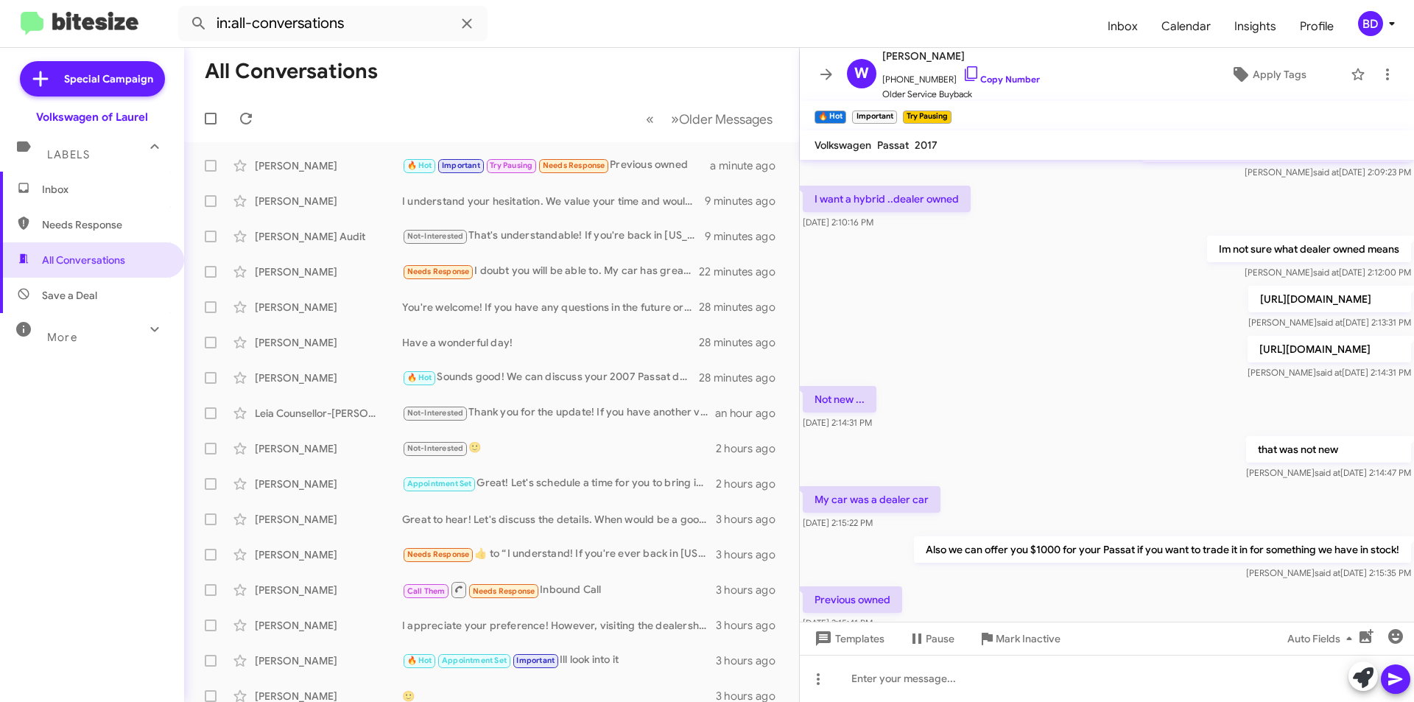
scroll to position [843, 0]
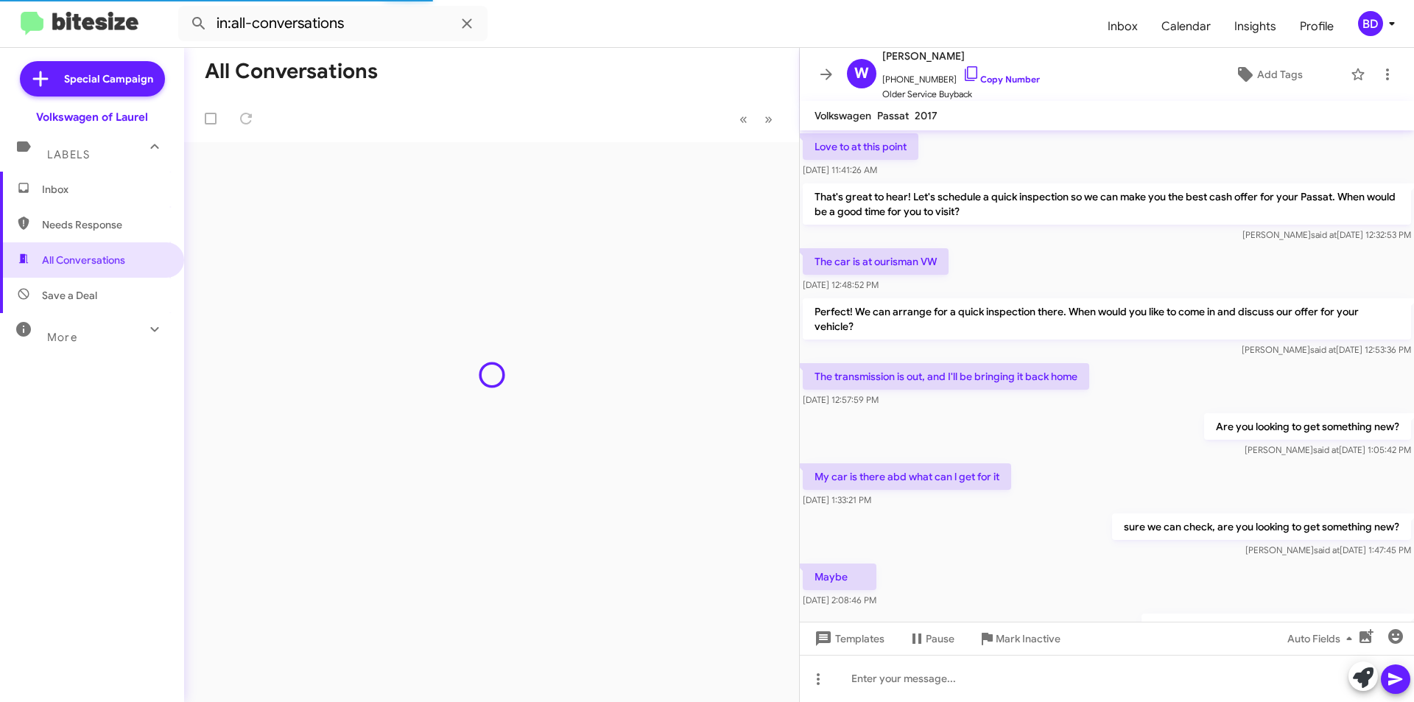
scroll to position [613, 0]
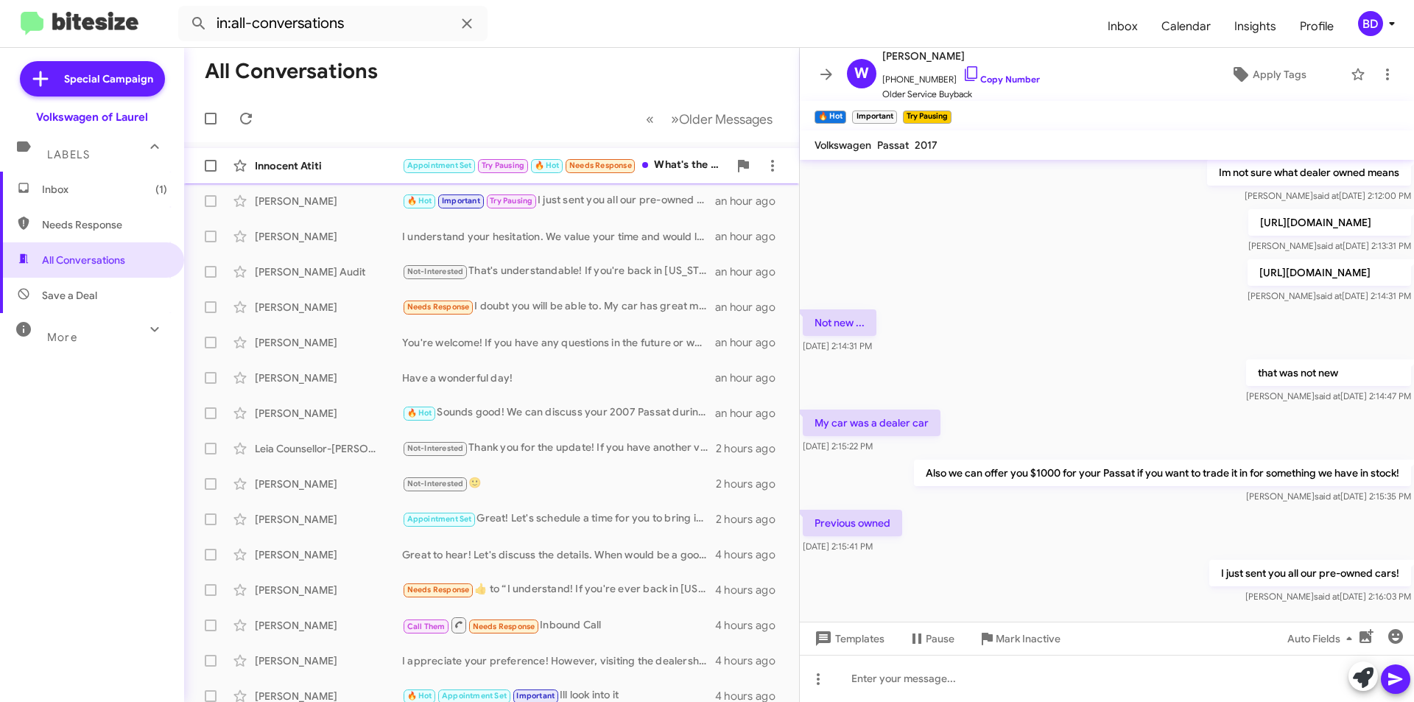
click at [369, 170] on div "Innocent Atiti" at bounding box center [328, 165] width 147 height 15
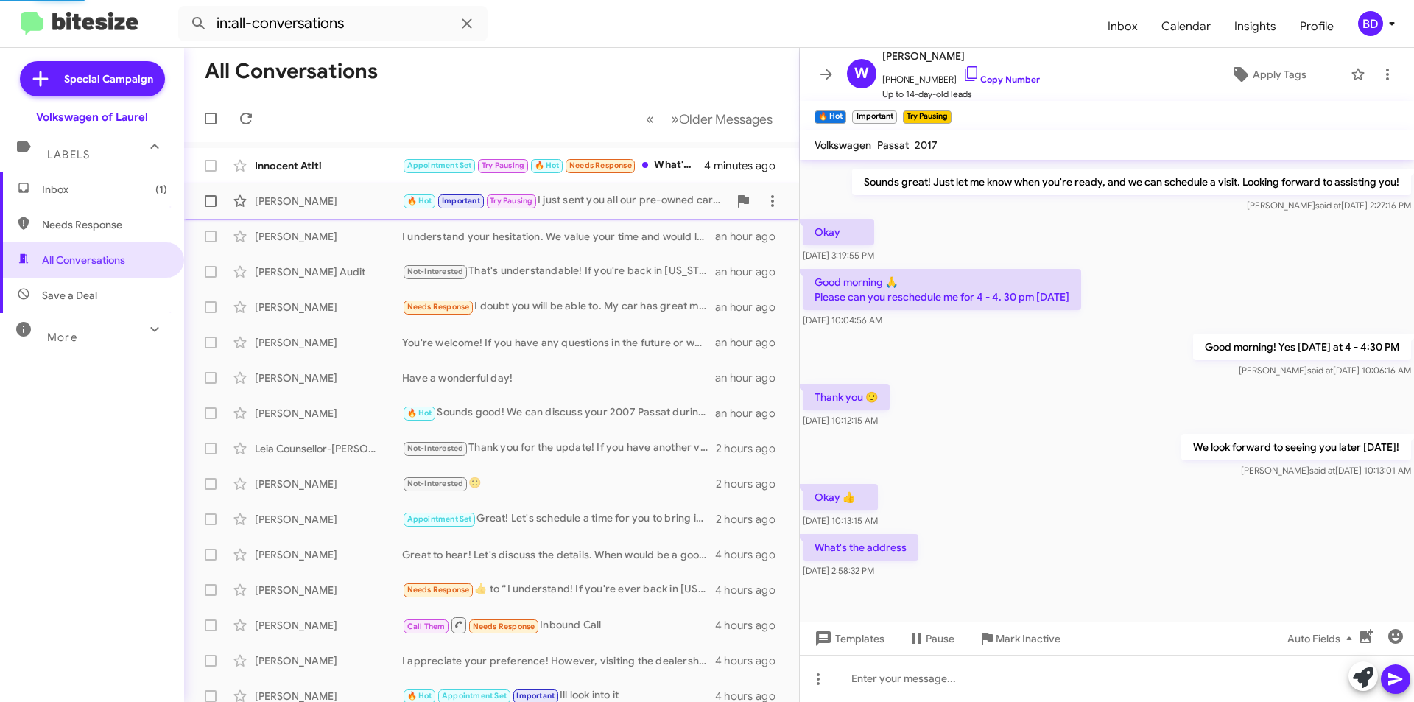
scroll to position [166, 0]
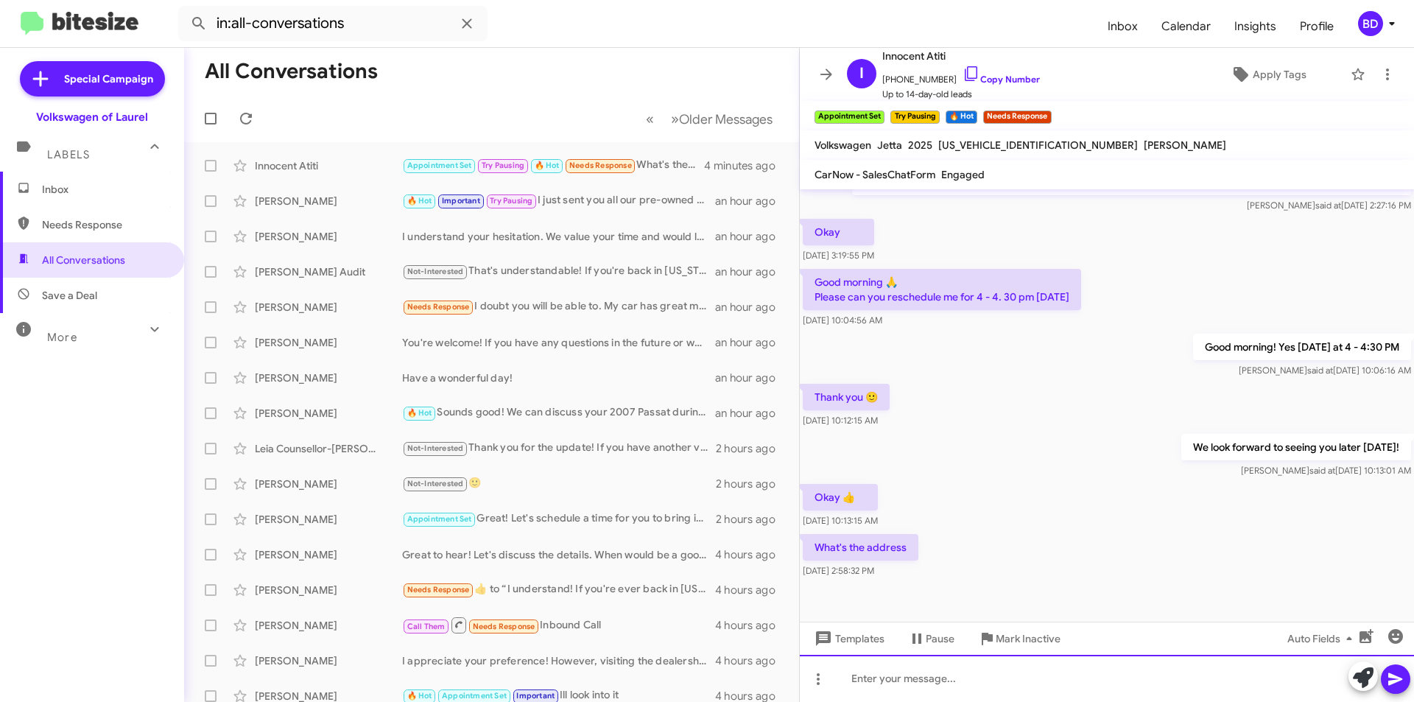
click at [927, 680] on div at bounding box center [1107, 678] width 614 height 47
click at [1395, 674] on icon at bounding box center [1395, 679] width 18 height 18
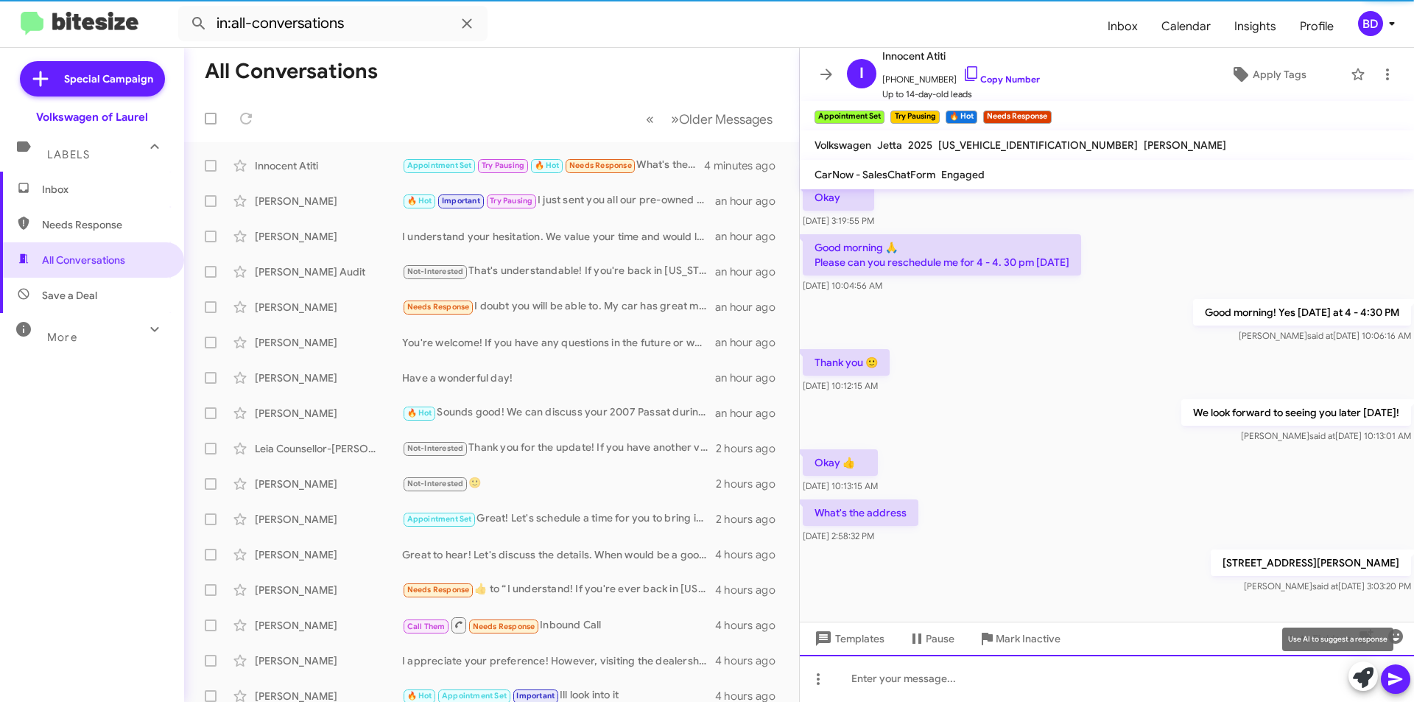
scroll to position [219, 0]
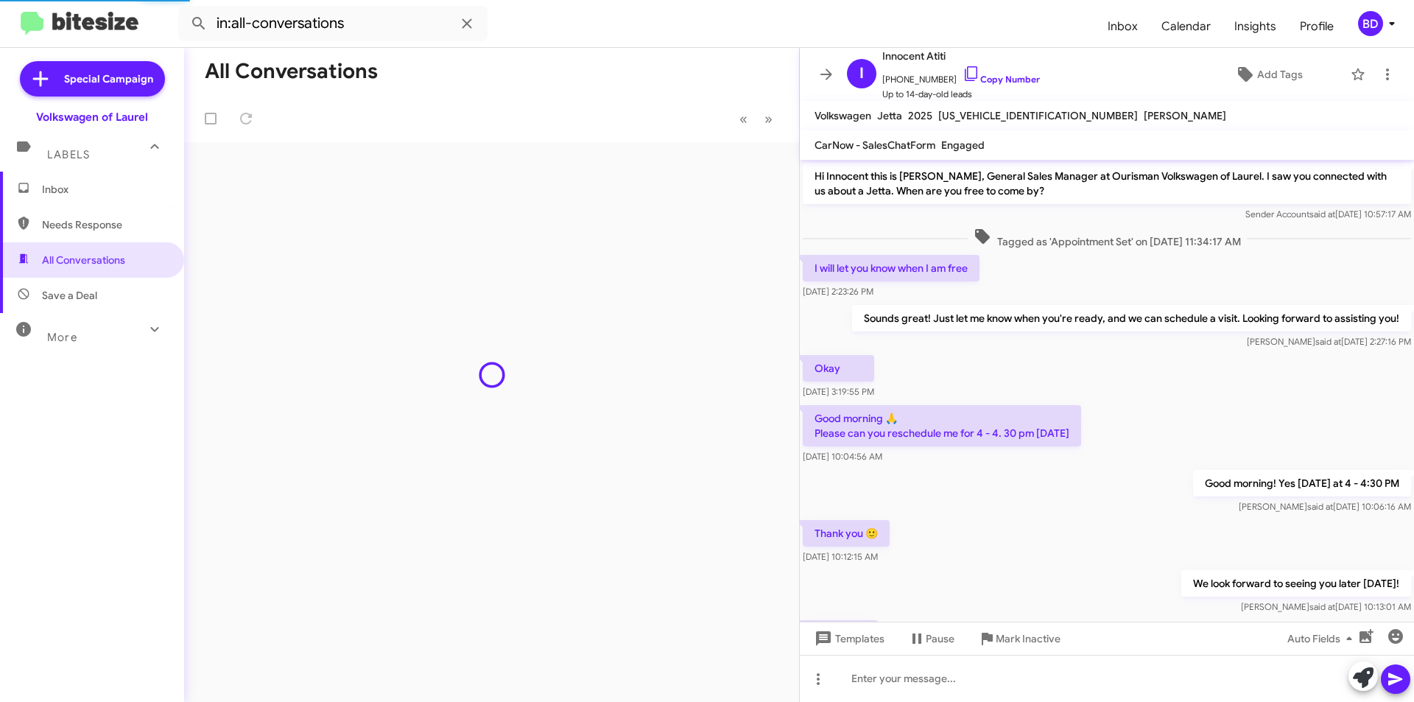
scroll to position [190, 0]
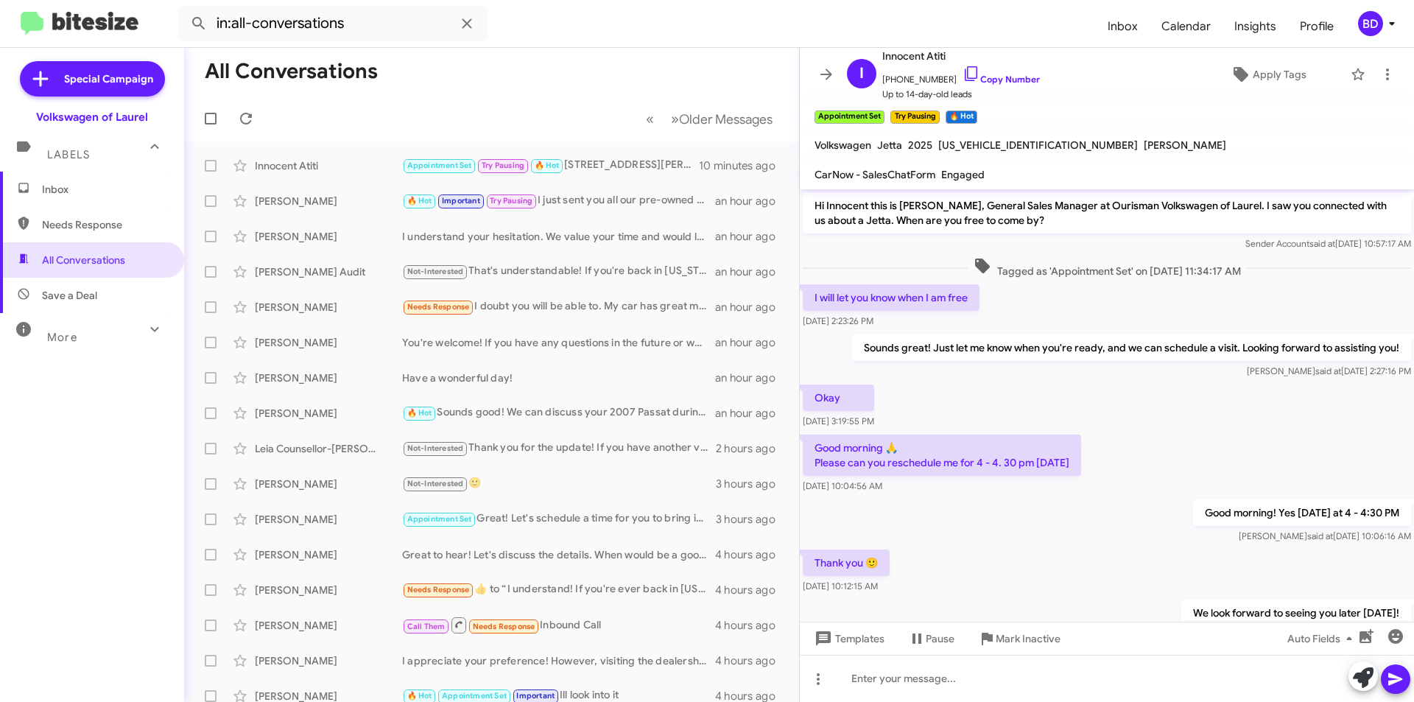
scroll to position [190, 0]
